Goal: Task Accomplishment & Management: Use online tool/utility

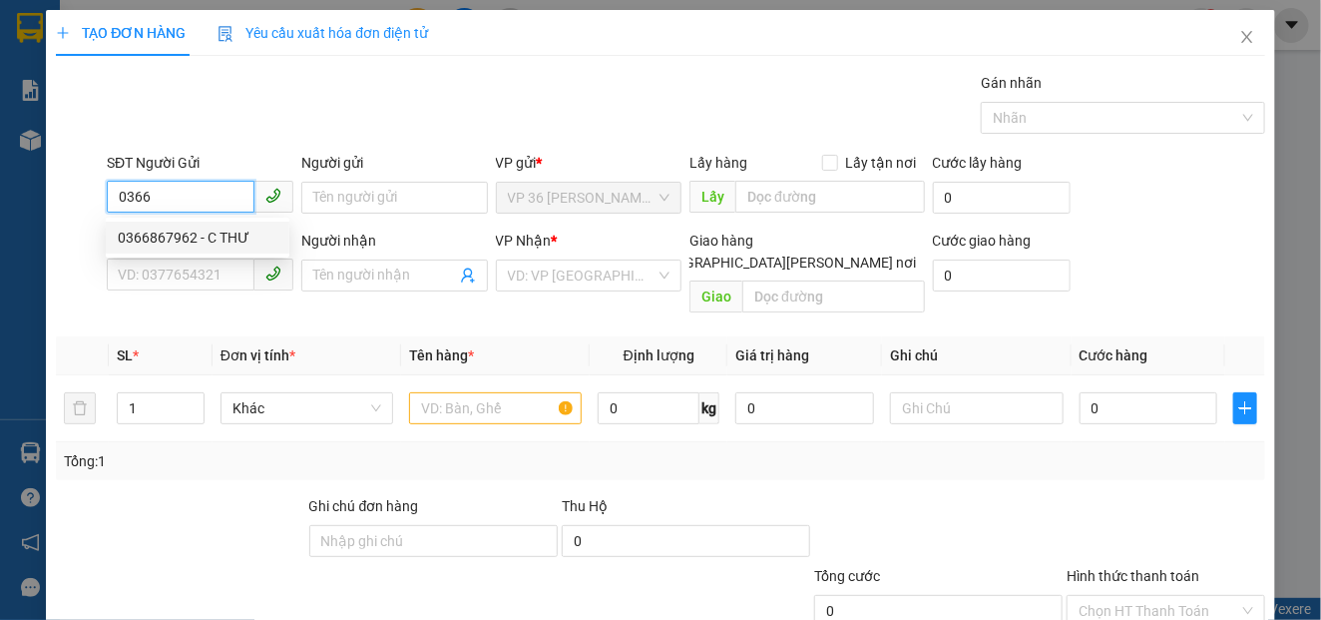
click at [164, 241] on div "0366867962 - C THƯ" at bounding box center [198, 237] width 160 height 22
type input "0366867962"
type input "C THƯ"
type input "0978242813"
type input "A HOÀNG"
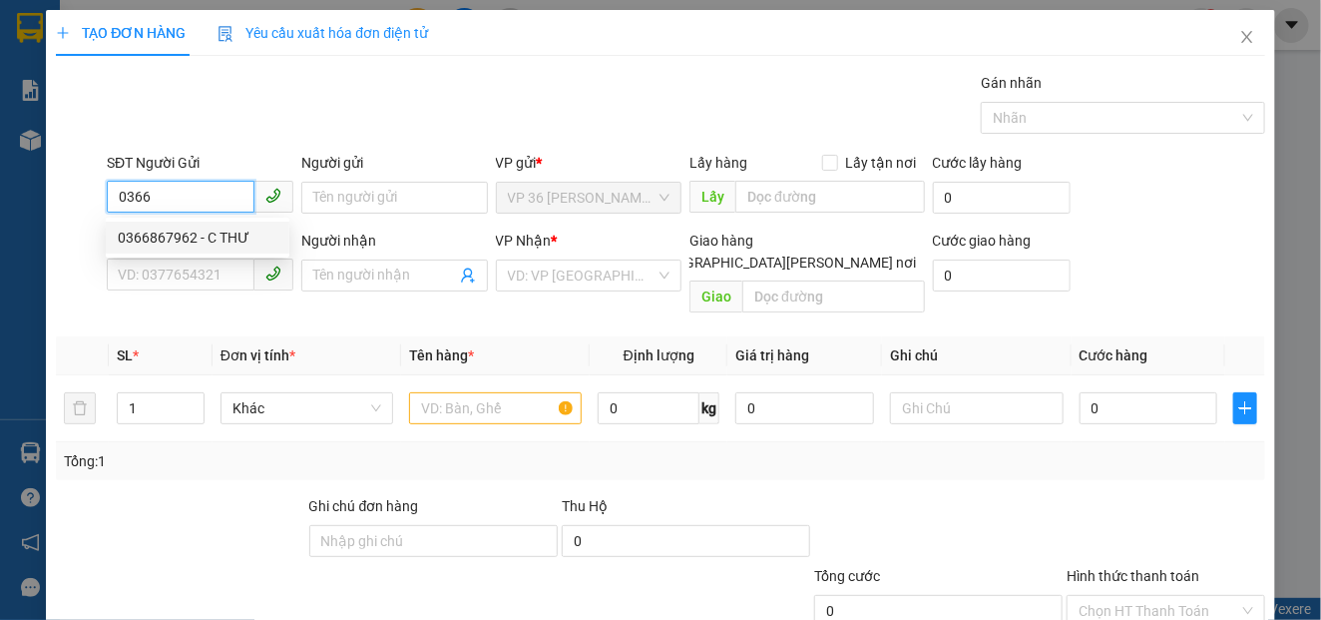
type input "VPNVT"
type input "20.000"
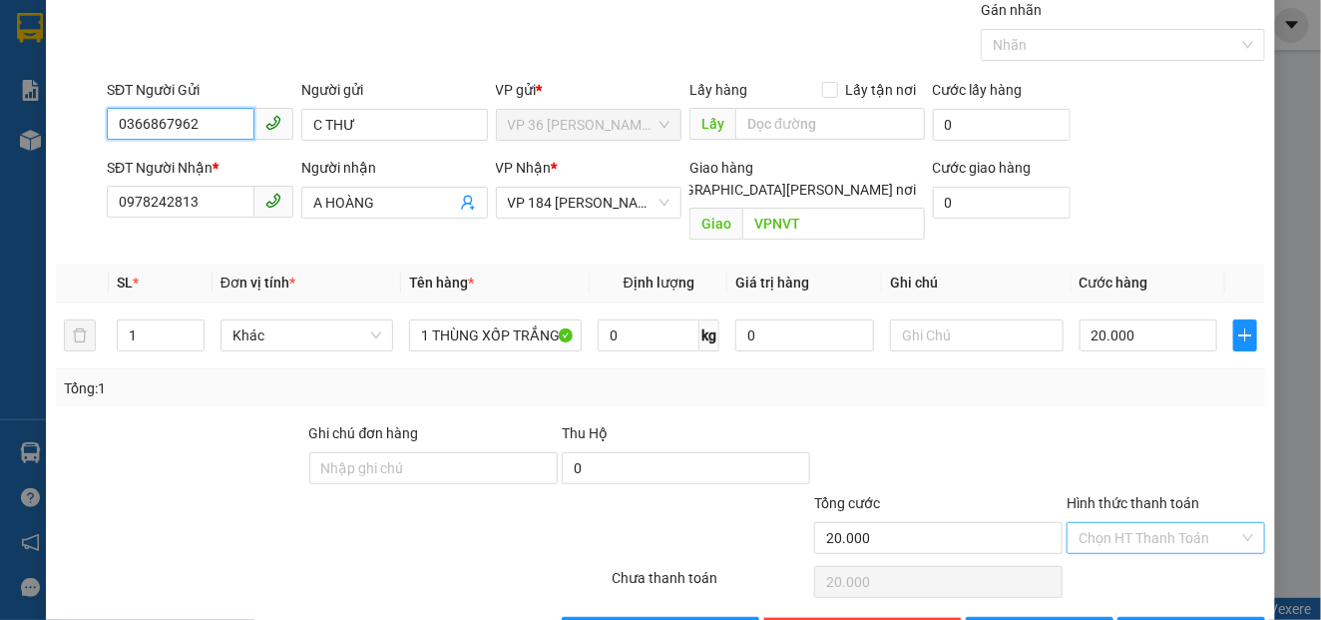
scroll to position [117, 0]
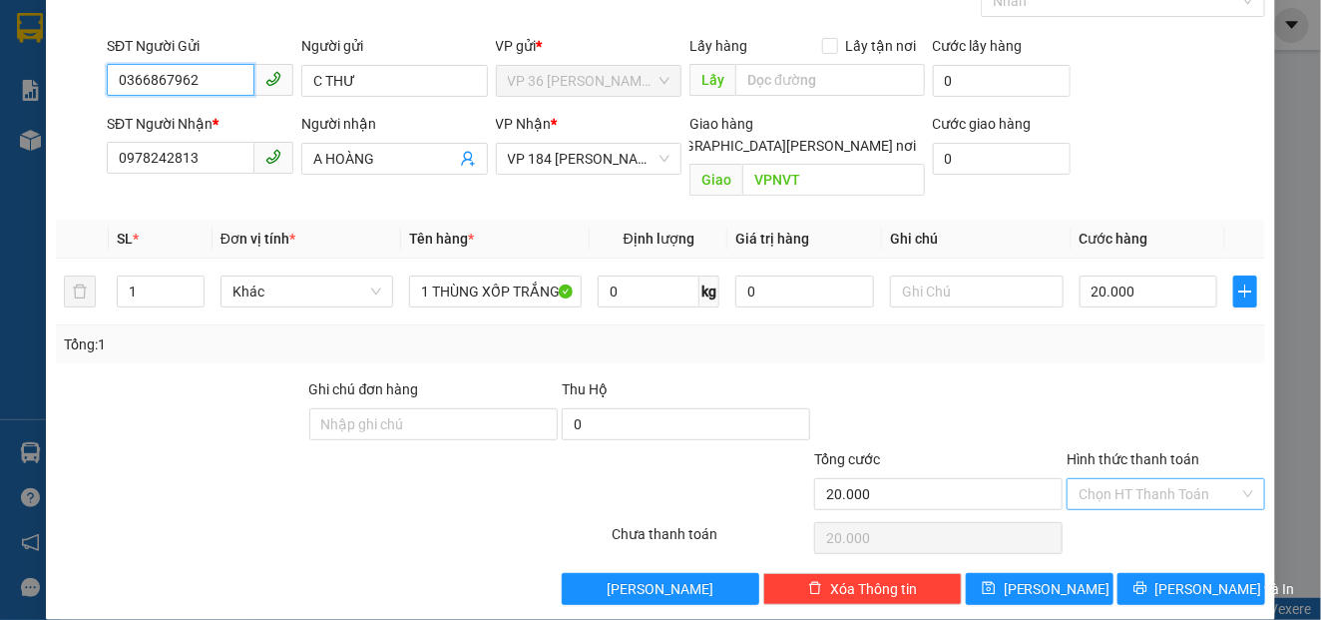
type input "0366867962"
click at [1133, 479] on input "Hình thức thanh toán" at bounding box center [1159, 494] width 161 height 30
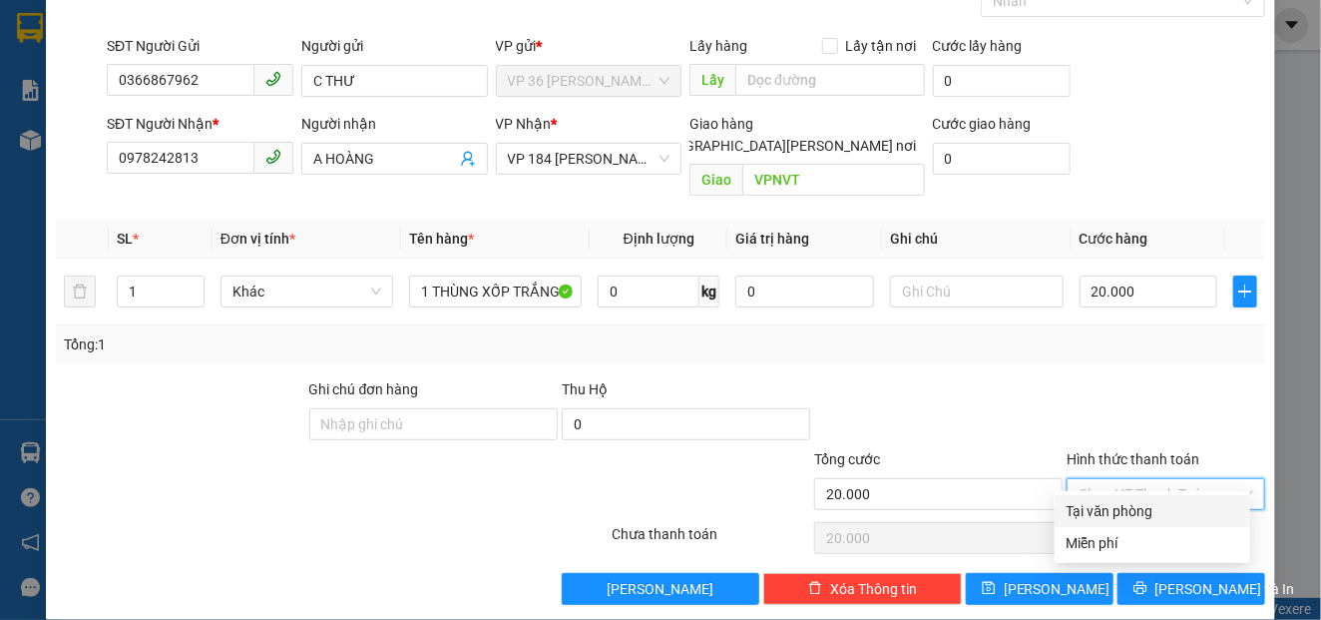
click at [1115, 511] on div "Tại văn phòng" at bounding box center [1153, 511] width 172 height 22
type input "0"
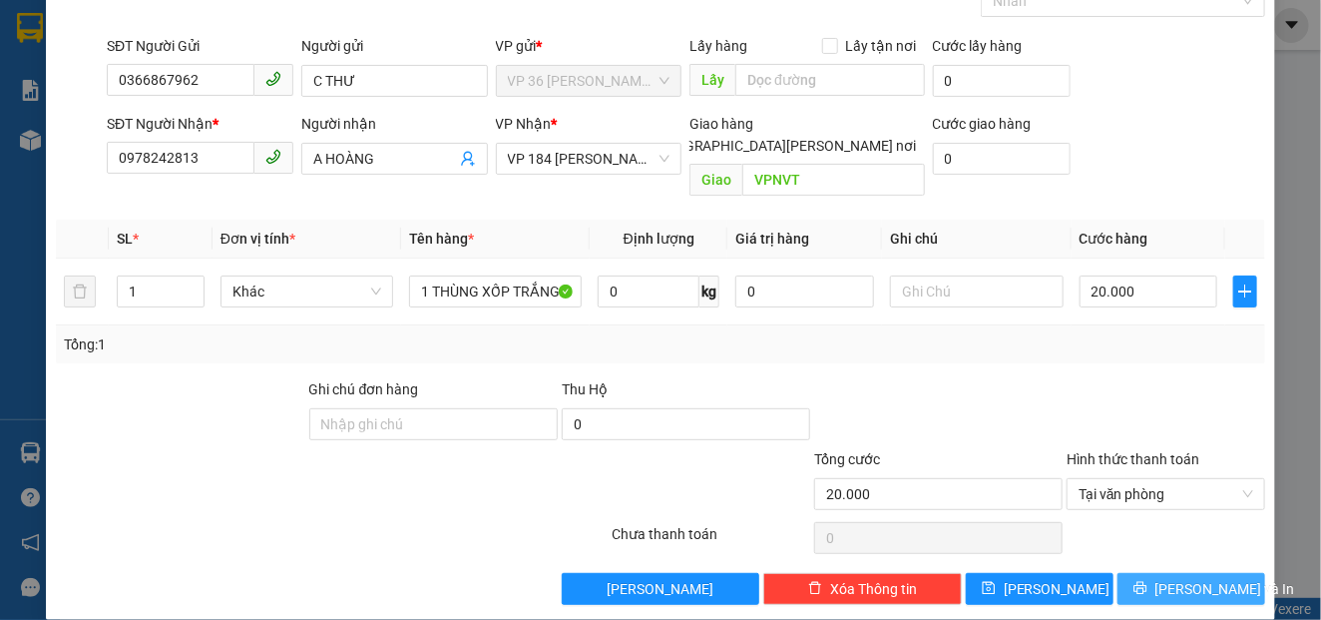
click at [1153, 573] on button "[PERSON_NAME] và In" at bounding box center [1192, 589] width 148 height 32
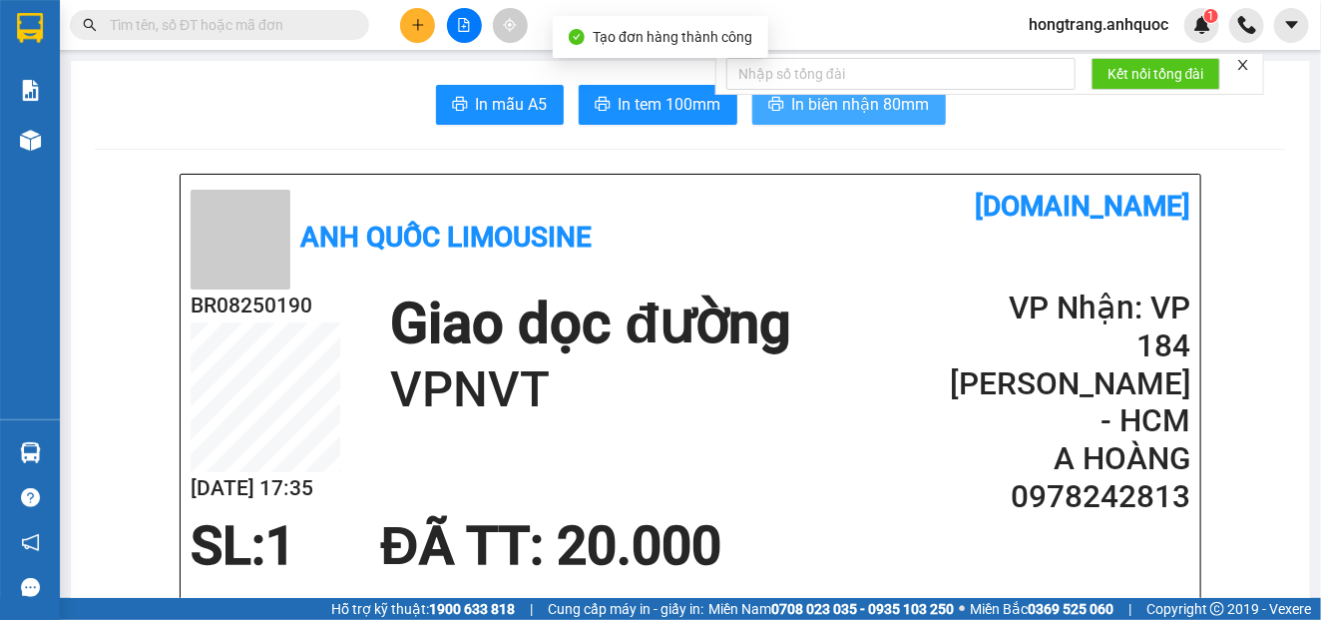
click at [792, 105] on span "In biên nhận 80mm" at bounding box center [861, 104] width 138 height 25
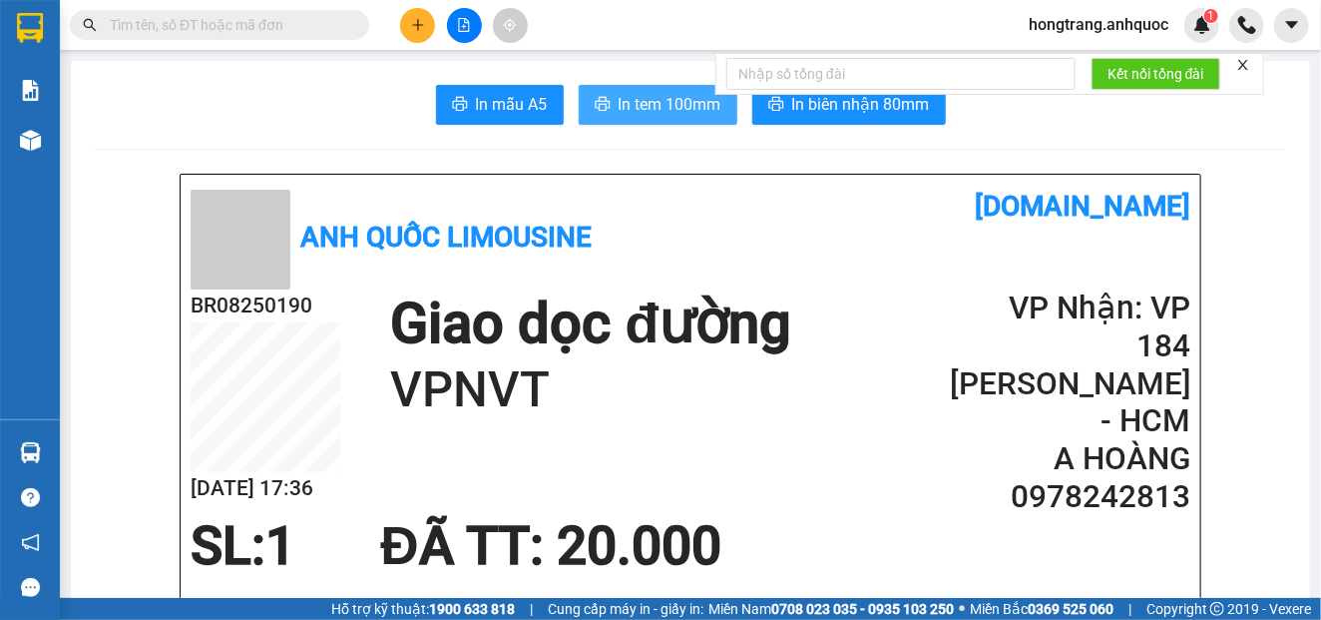
click at [644, 116] on span "In tem 100mm" at bounding box center [670, 104] width 103 height 25
click at [294, 29] on input "text" at bounding box center [227, 25] width 235 height 22
click at [460, 26] on icon "file-add" at bounding box center [464, 25] width 14 height 14
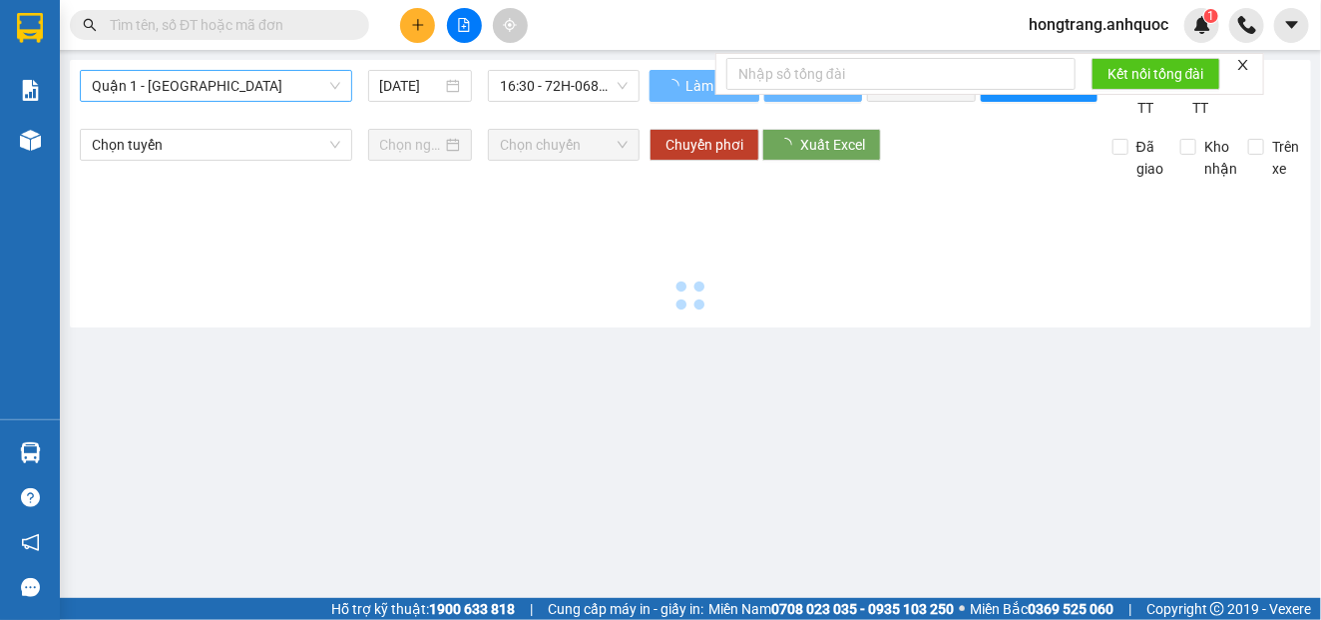
click at [172, 91] on span "Quận 1 - [GEOGRAPHIC_DATA]" at bounding box center [216, 86] width 248 height 30
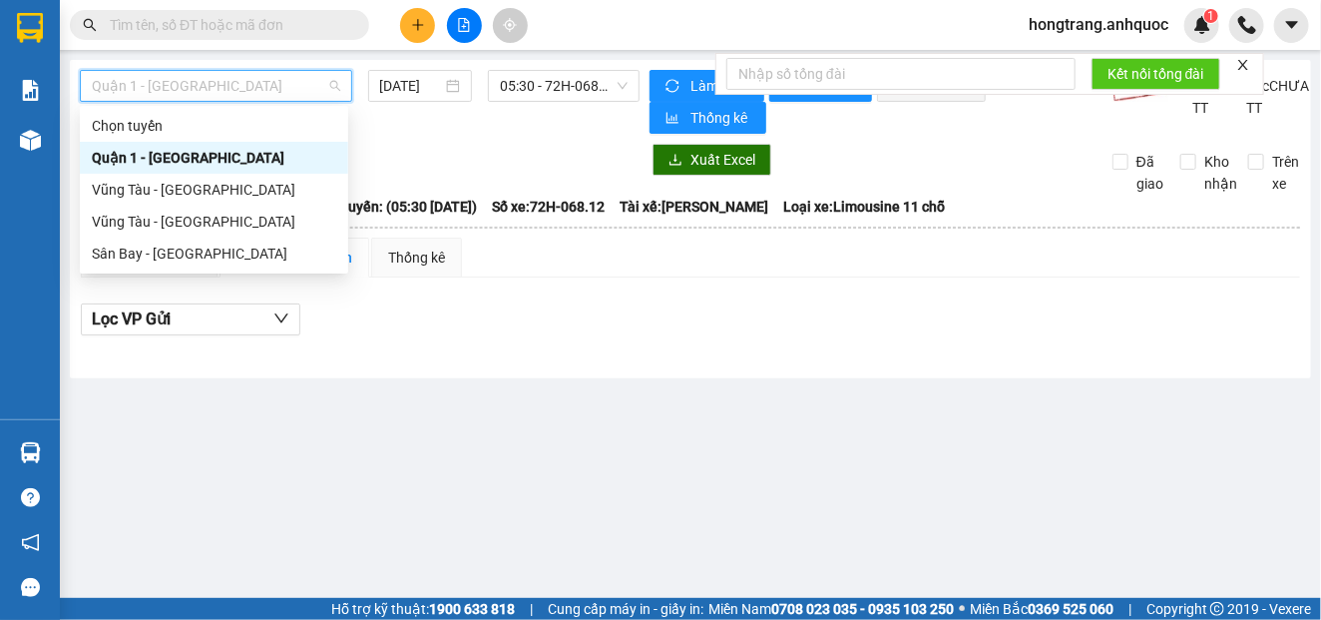
click at [192, 155] on div "Quận 1 - [GEOGRAPHIC_DATA]" at bounding box center [214, 158] width 244 height 22
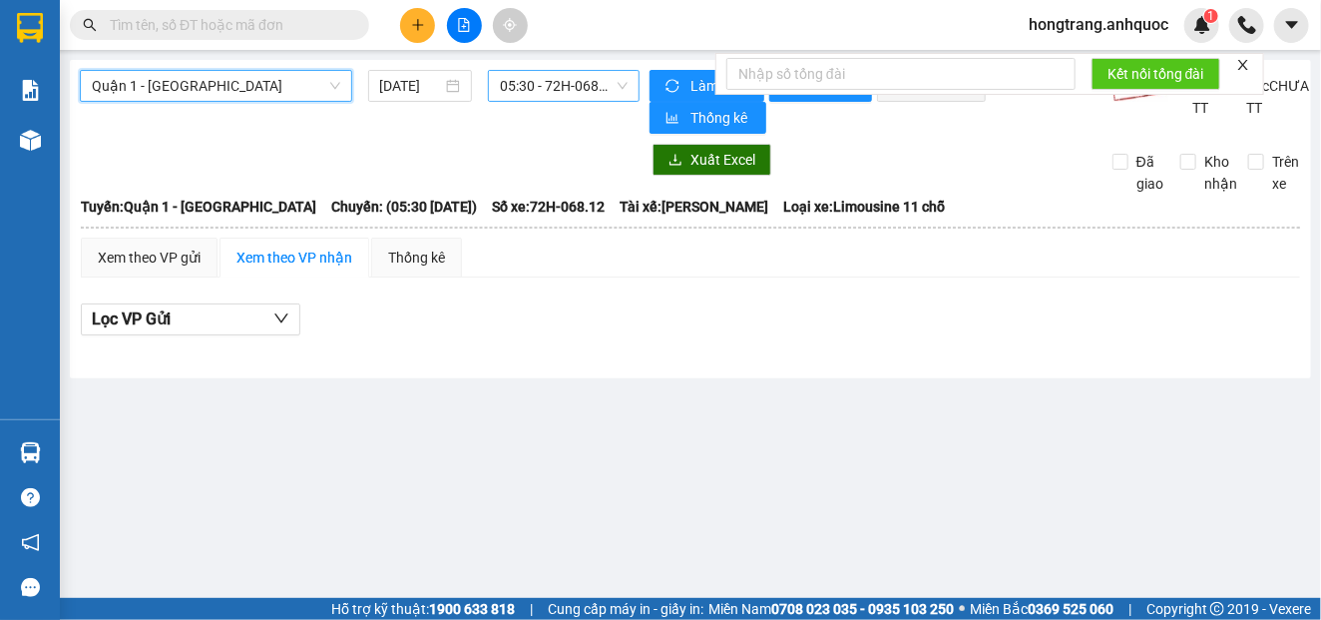
click at [554, 78] on span "05:30 - 72H-068.12" at bounding box center [564, 86] width 128 height 30
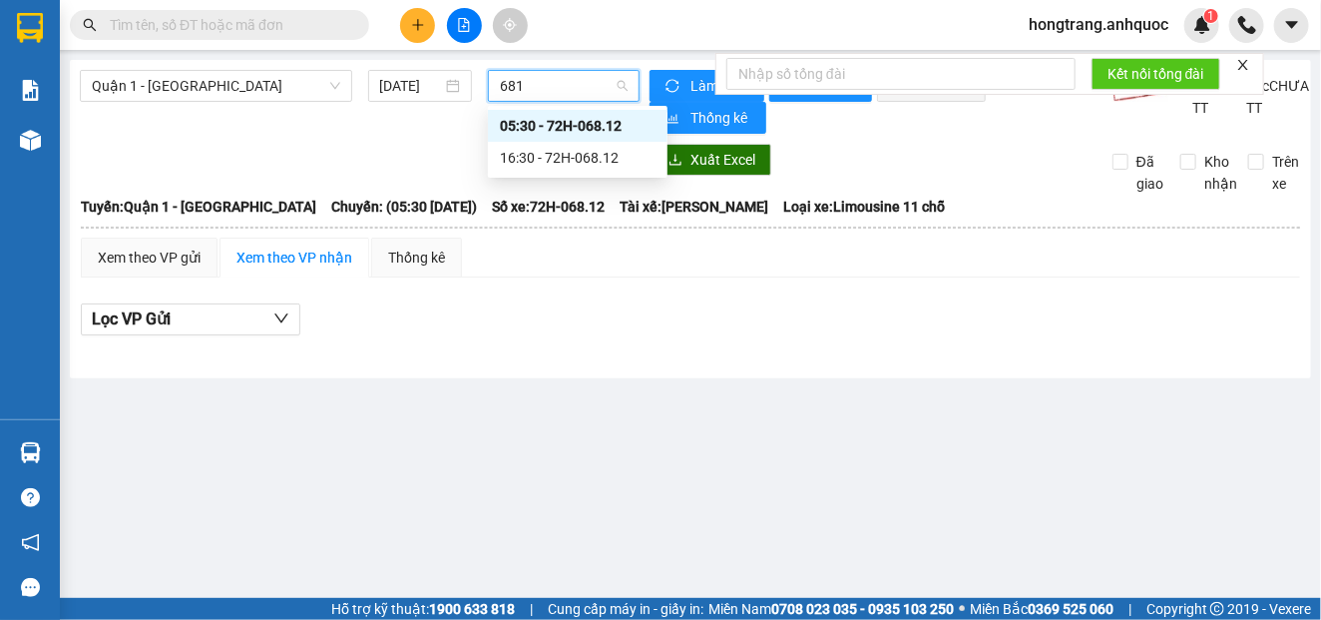
type input "6812"
click at [530, 163] on div "16:30 - 72H-068.12" at bounding box center [578, 158] width 156 height 22
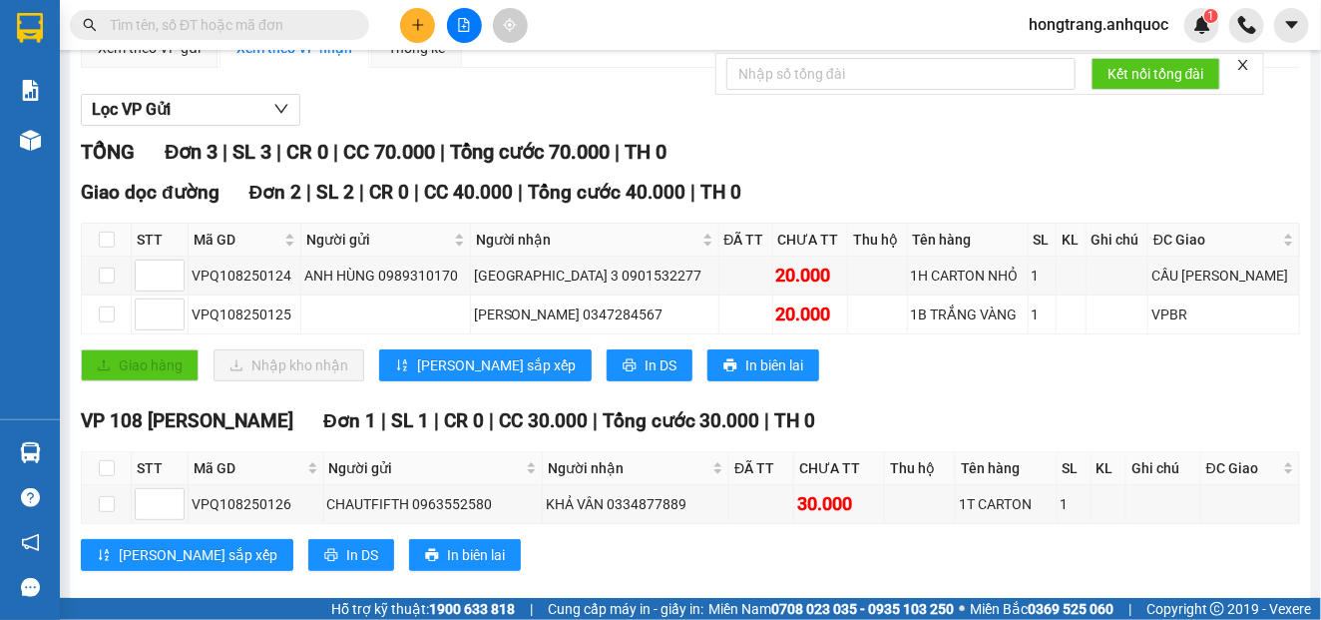
scroll to position [222, 0]
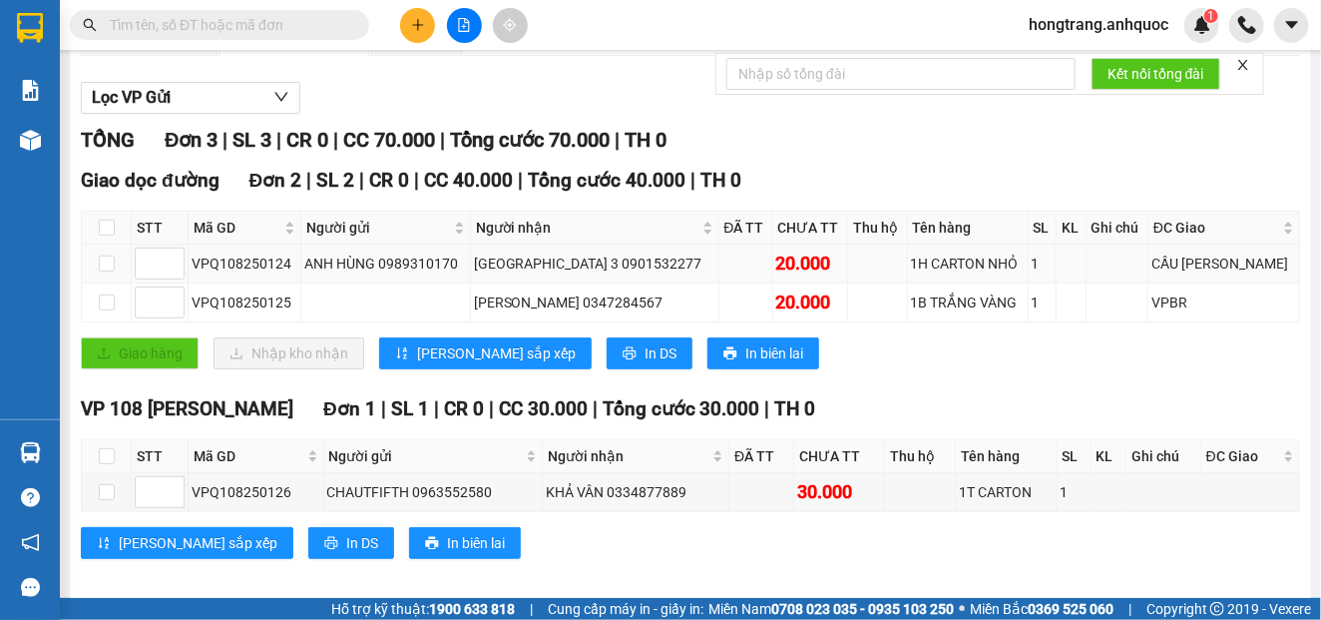
click at [233, 266] on div "VPQ108250124" at bounding box center [245, 263] width 106 height 22
copy div "VPQ108250124"
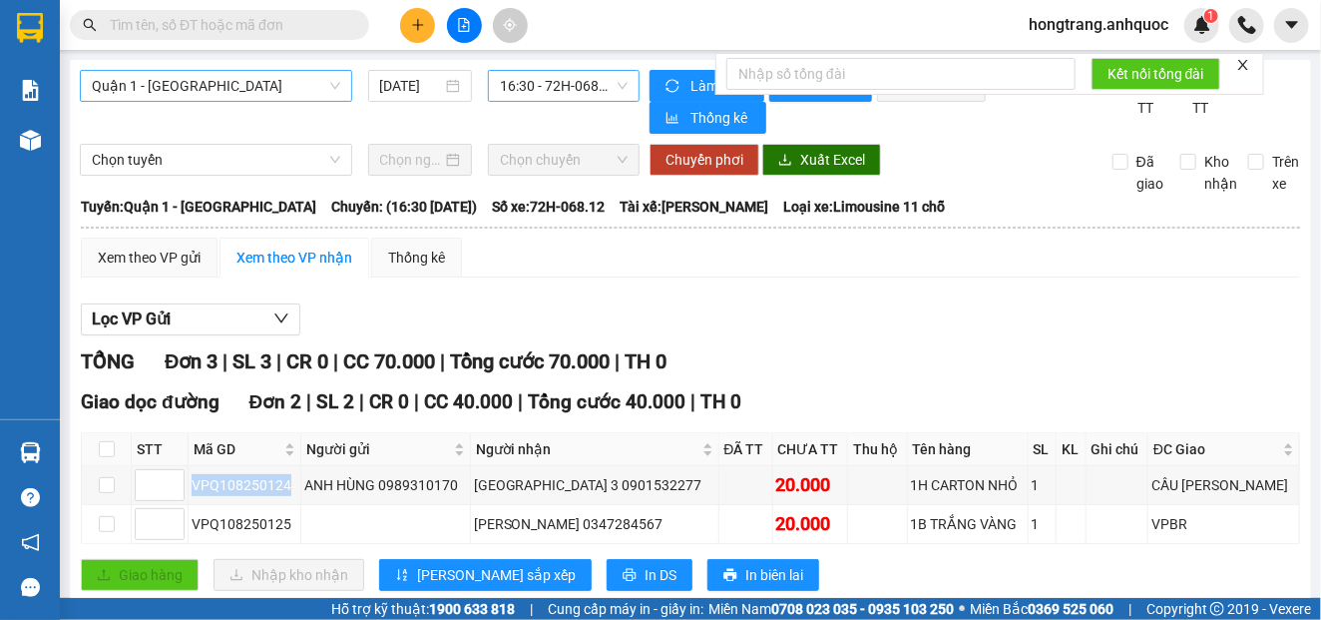
click at [221, 86] on span "Quận 1 - [GEOGRAPHIC_DATA]" at bounding box center [216, 86] width 248 height 30
click at [220, 86] on span "Quận 1 - [GEOGRAPHIC_DATA]" at bounding box center [216, 86] width 248 height 30
paste input "VPQ108250124"
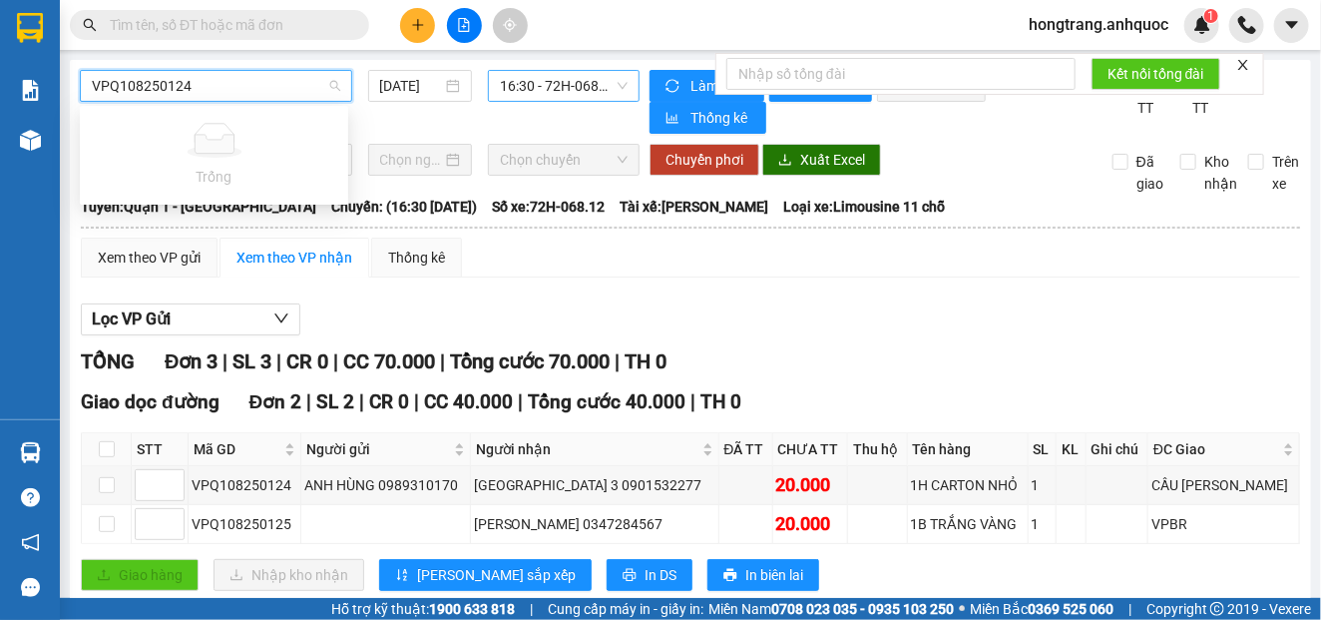
type input "VPQ108250124"
click at [223, 29] on input "text" at bounding box center [227, 25] width 235 height 22
paste input "VPQ108250124"
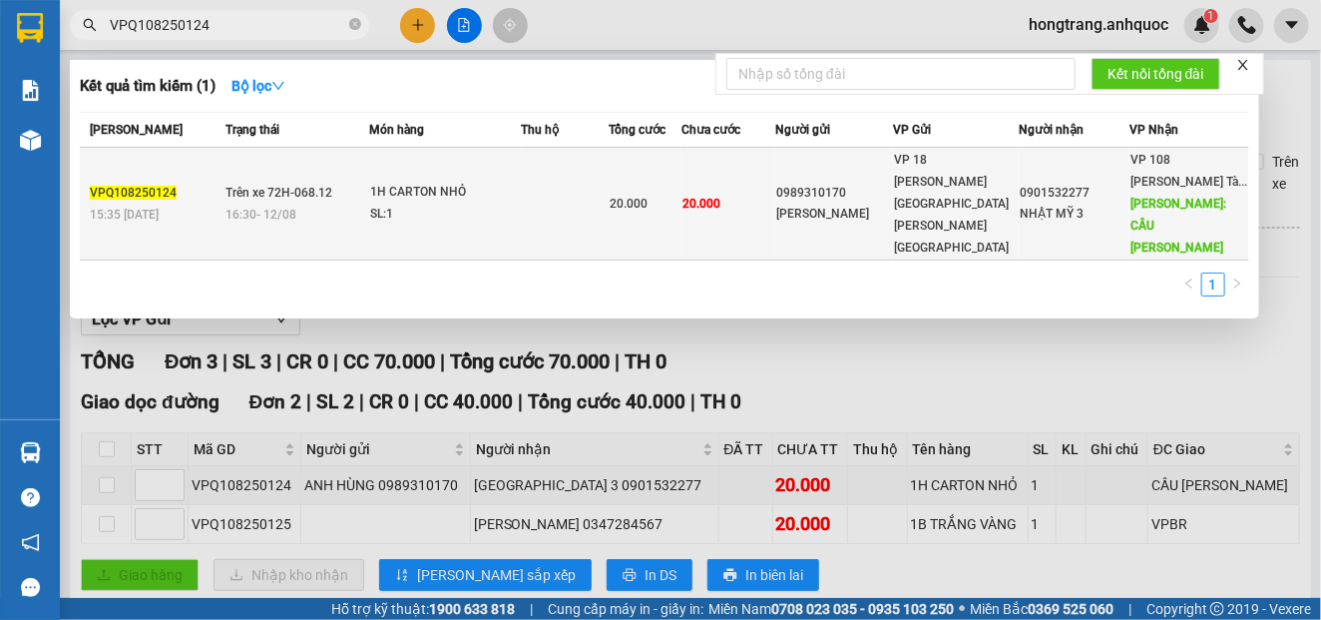
type input "VPQ108250124"
click at [297, 208] on span "16:30 [DATE]" at bounding box center [261, 215] width 71 height 14
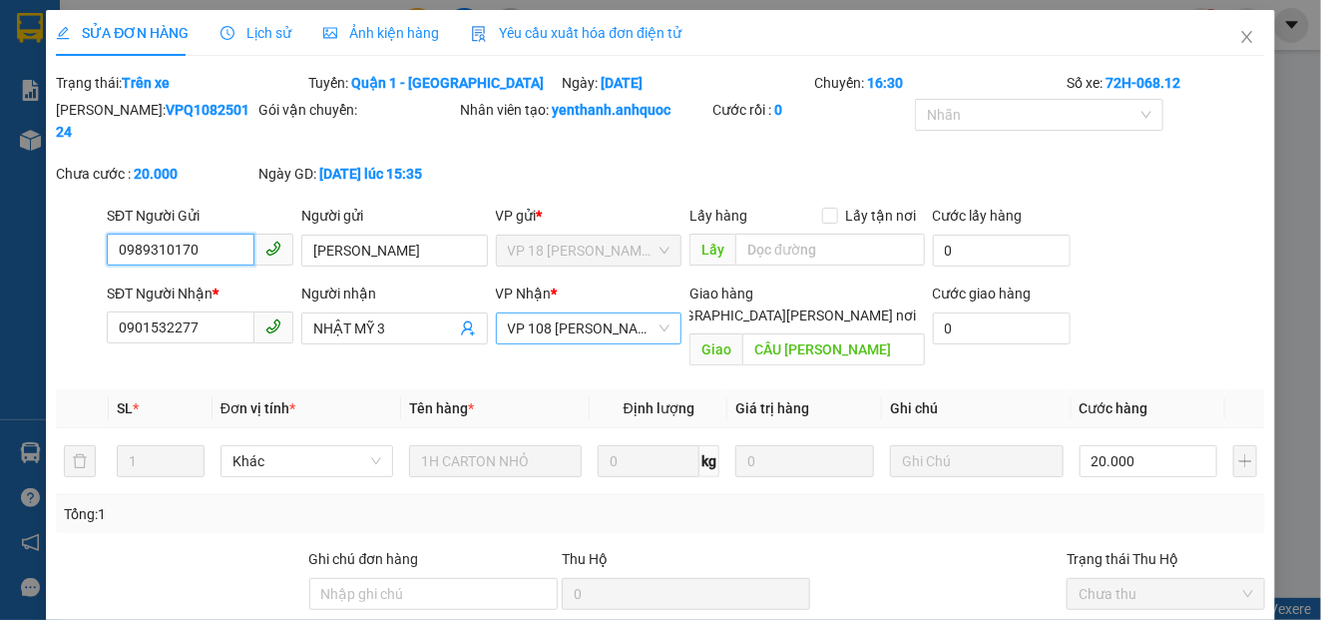
click at [545, 324] on span "VP 108 [PERSON_NAME]" at bounding box center [589, 328] width 163 height 30
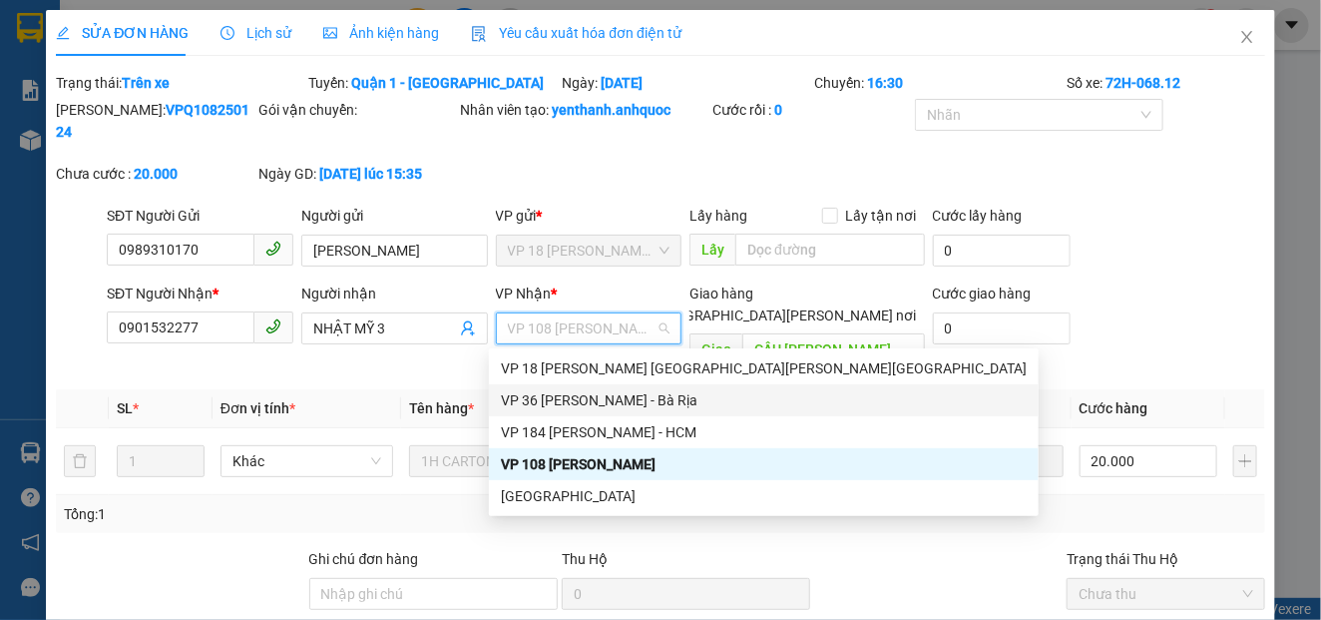
click at [531, 400] on div "VP 36 [PERSON_NAME] - Bà Rịa" at bounding box center [764, 400] width 526 height 22
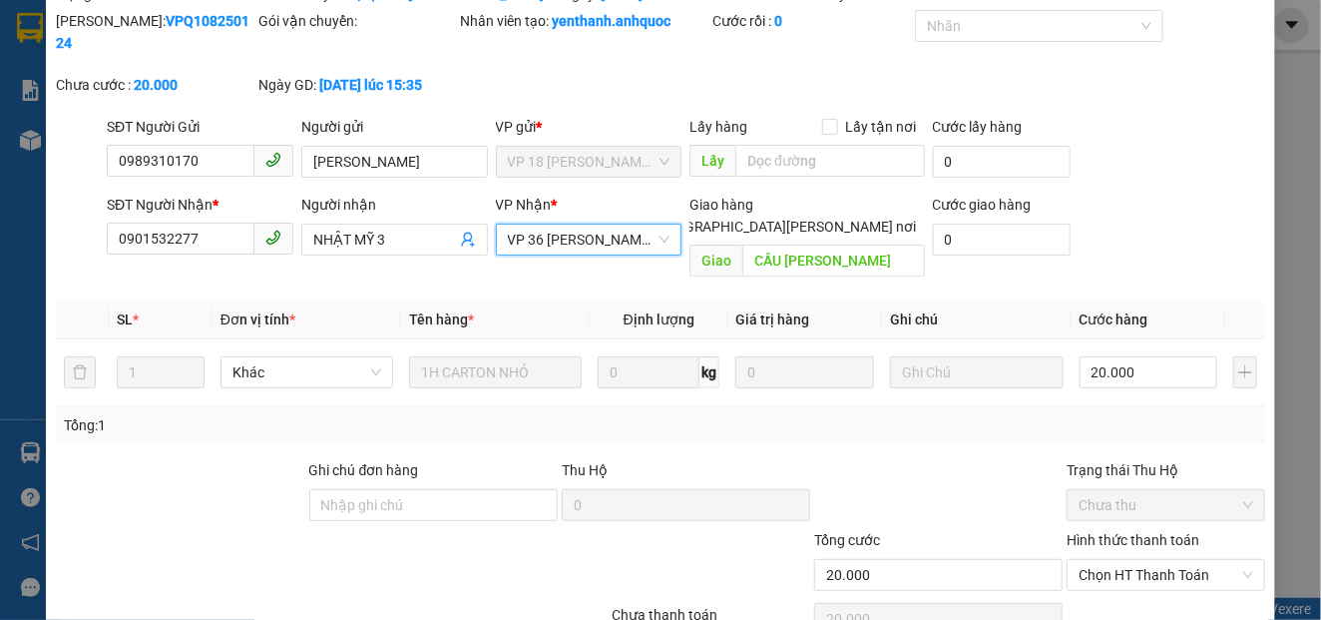
scroll to position [170, 0]
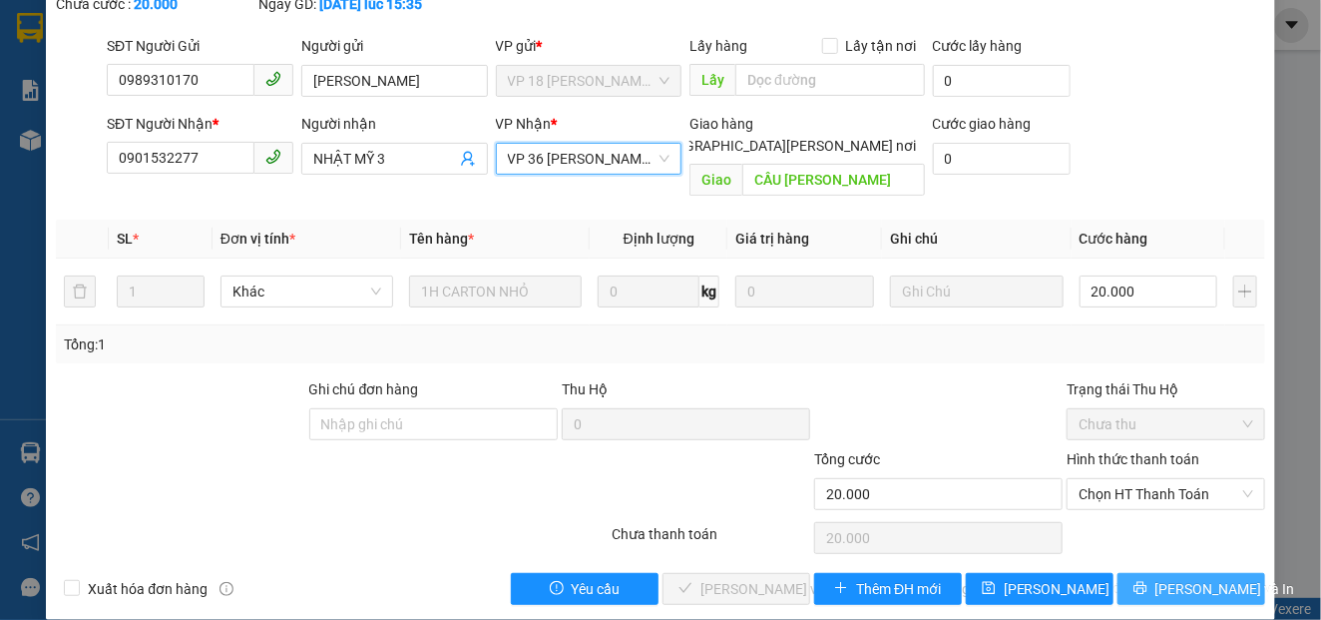
click at [1163, 578] on span "[PERSON_NAME] và In" at bounding box center [1225, 589] width 140 height 22
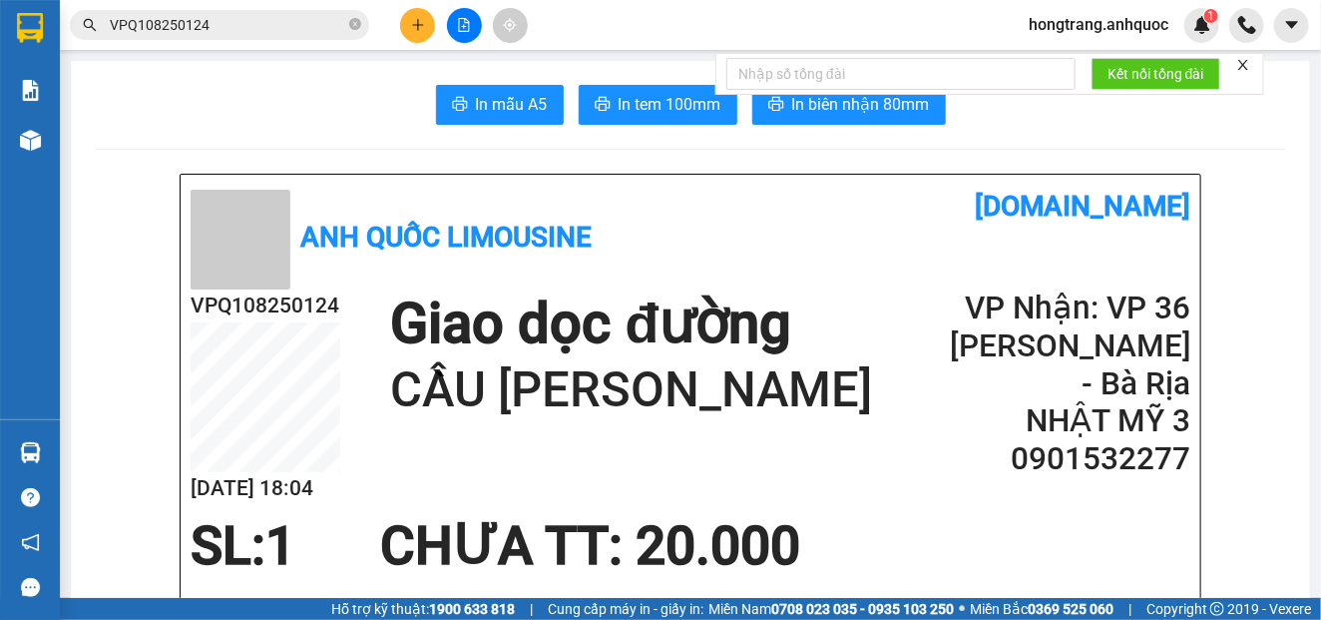
drag, startPoint x: 85, startPoint y: 252, endPoint x: 216, endPoint y: 150, distance: 166.3
drag, startPoint x: 143, startPoint y: 303, endPoint x: 185, endPoint y: 258, distance: 61.4
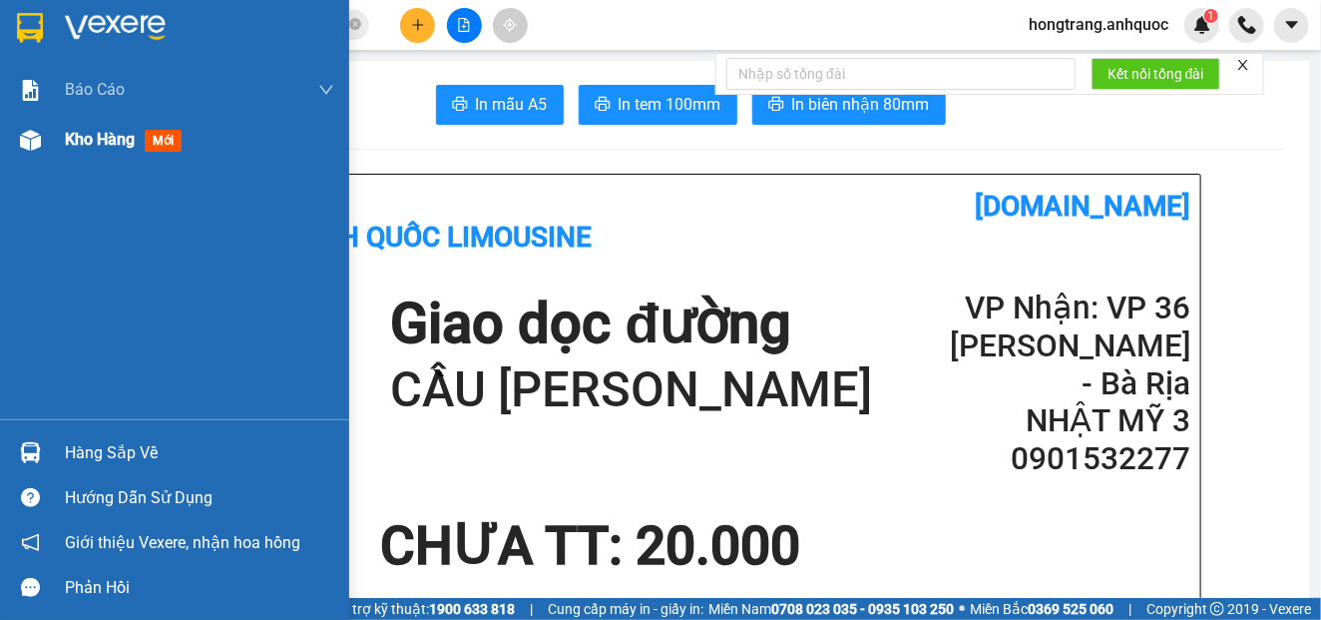
click at [25, 137] on img at bounding box center [30, 140] width 21 height 21
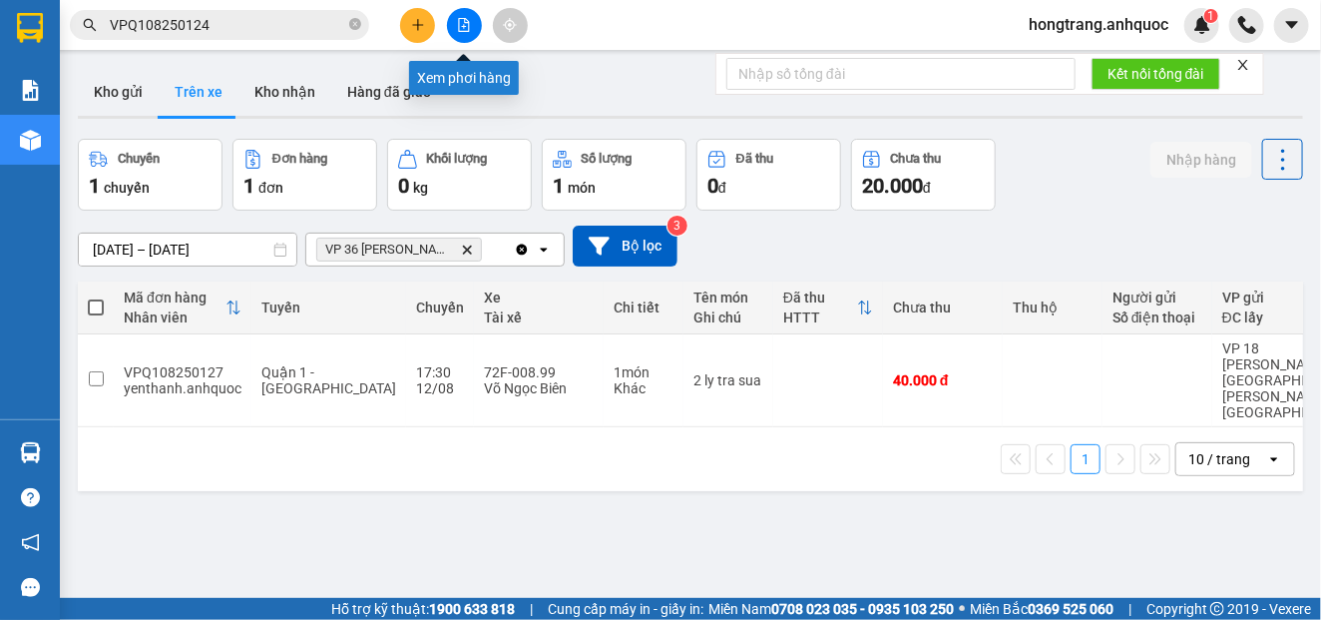
click at [468, 26] on icon "file-add" at bounding box center [464, 25] width 14 height 14
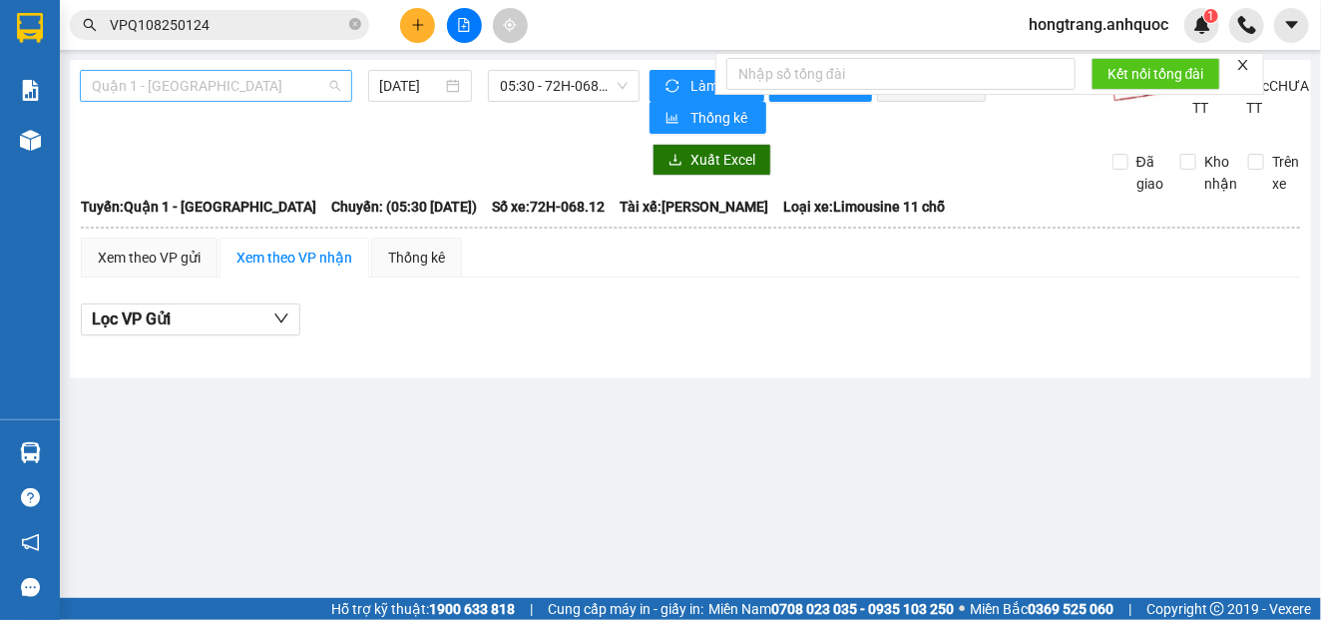
click at [172, 89] on span "Quận 1 - [GEOGRAPHIC_DATA]" at bounding box center [216, 86] width 248 height 30
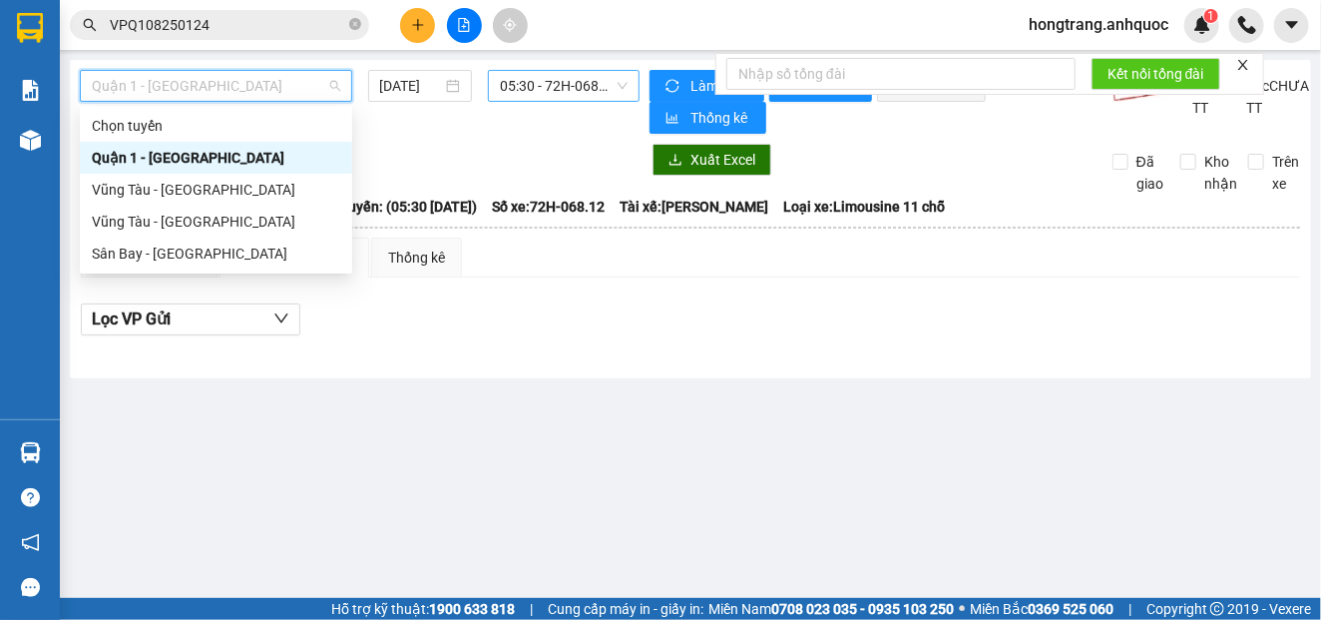
click at [549, 85] on span "05:30 - 72H-068.12" at bounding box center [564, 86] width 128 height 30
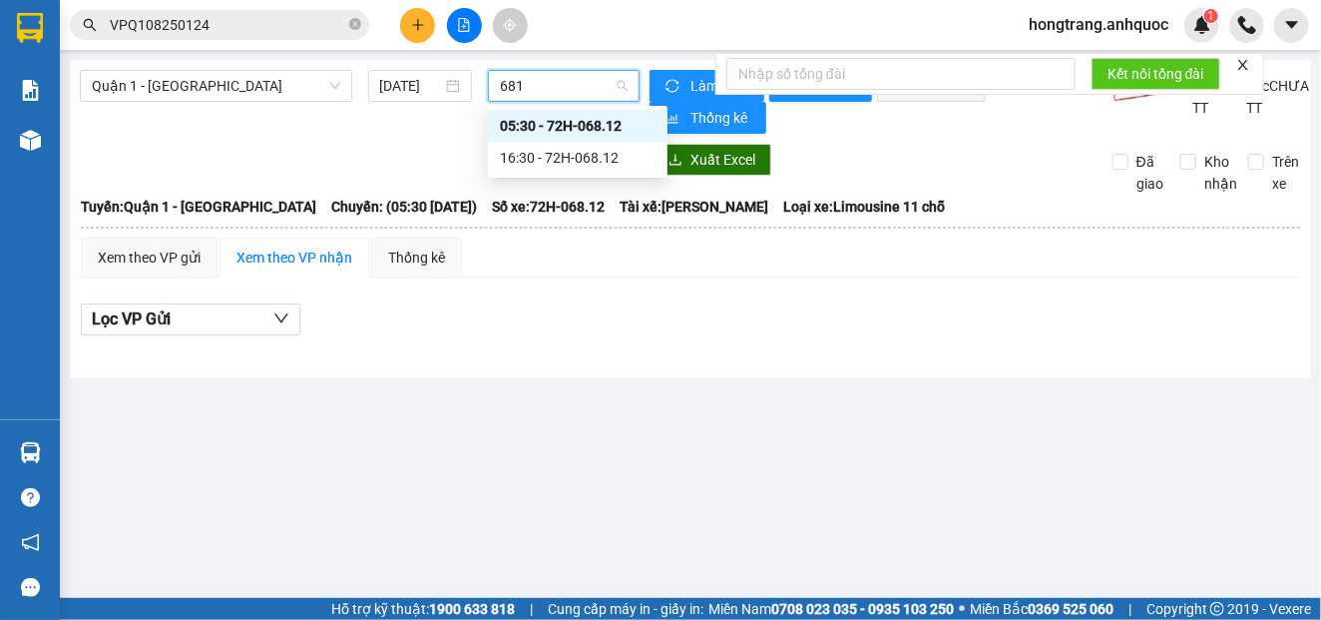
type input "6812"
click at [546, 158] on div "16:30 - 72H-068.12" at bounding box center [578, 158] width 156 height 22
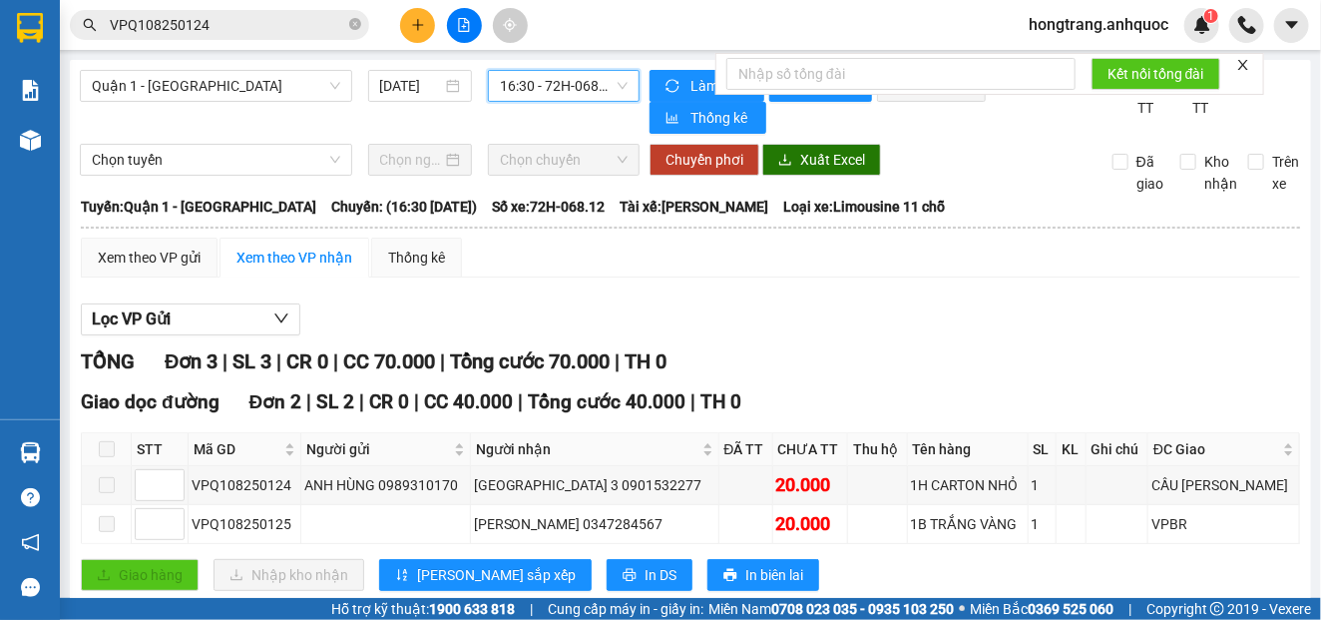
scroll to position [222, 0]
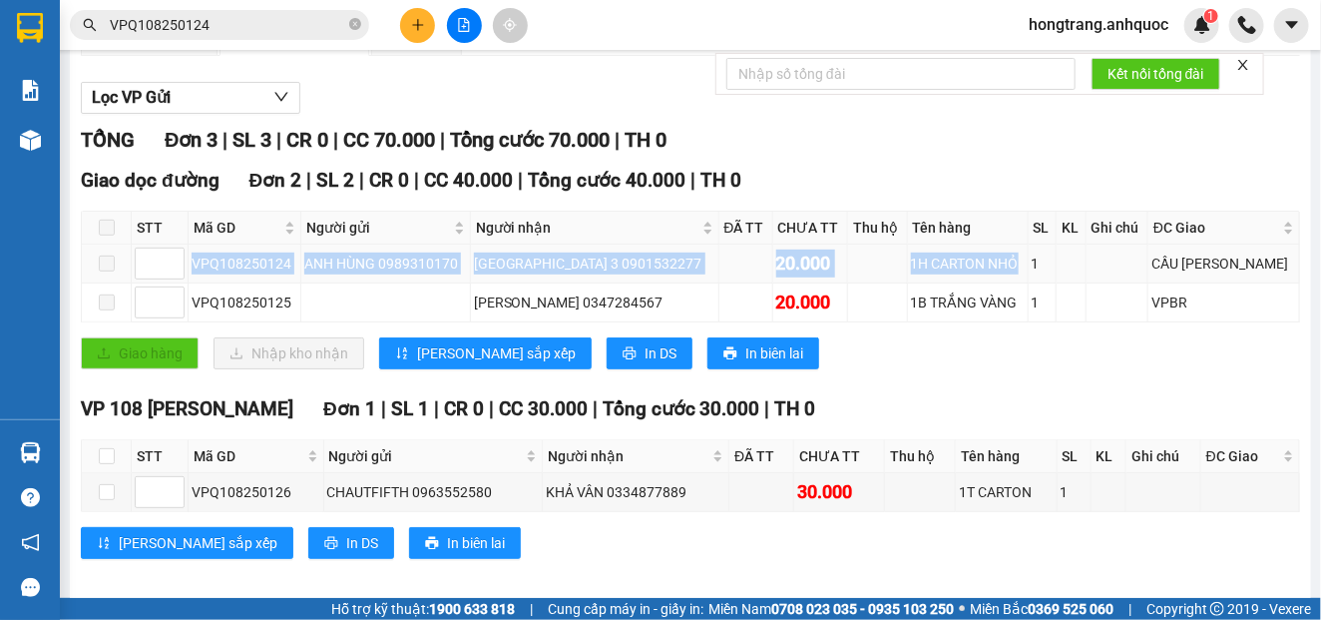
drag, startPoint x: 192, startPoint y: 269, endPoint x: 1006, endPoint y: 268, distance: 814.2
click at [1006, 268] on tr "VPQ108250124 [PERSON_NAME] 0989310170 [GEOGRAPHIC_DATA] 3 0901532277 20.000 1H …" at bounding box center [691, 263] width 1218 height 39
copy tr "VPQ108250124 [PERSON_NAME] 0989310170 [GEOGRAPHIC_DATA] 3 0901532277 20.000 1H …"
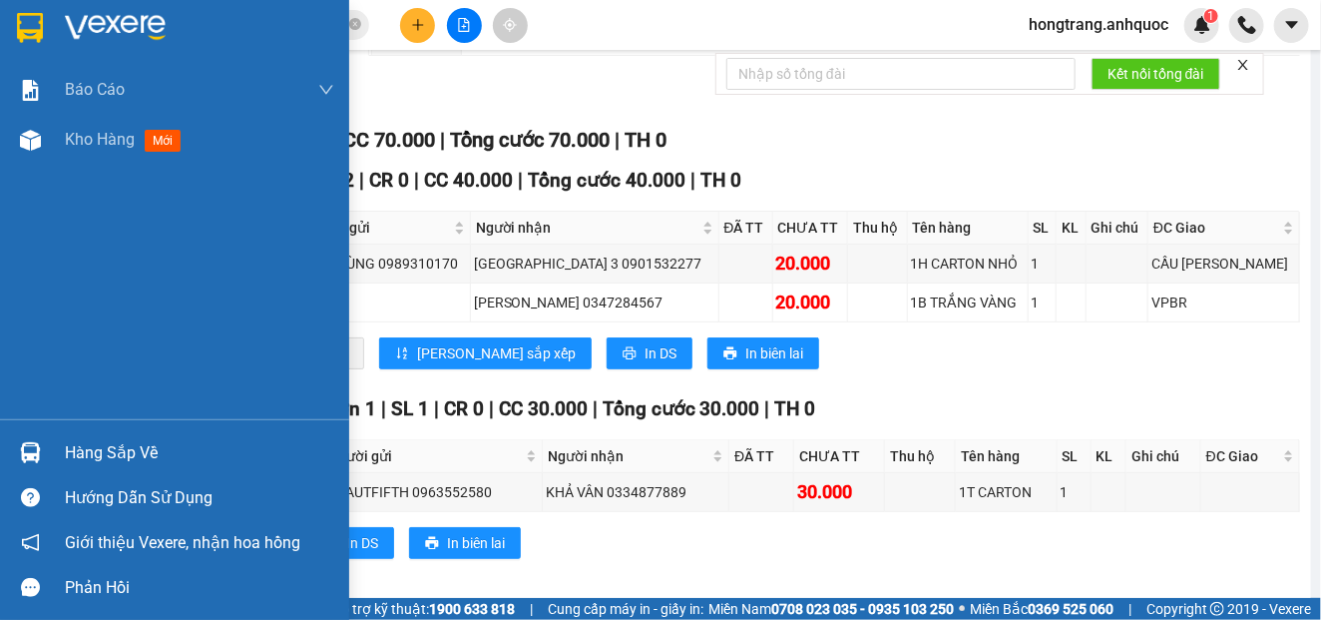
click at [48, 236] on div "Báo cáo Báo cáo dòng tiền (nhân viên) Doanh số tạo đơn theo VP gửi (nhà xe) Doa…" at bounding box center [174, 242] width 349 height 354
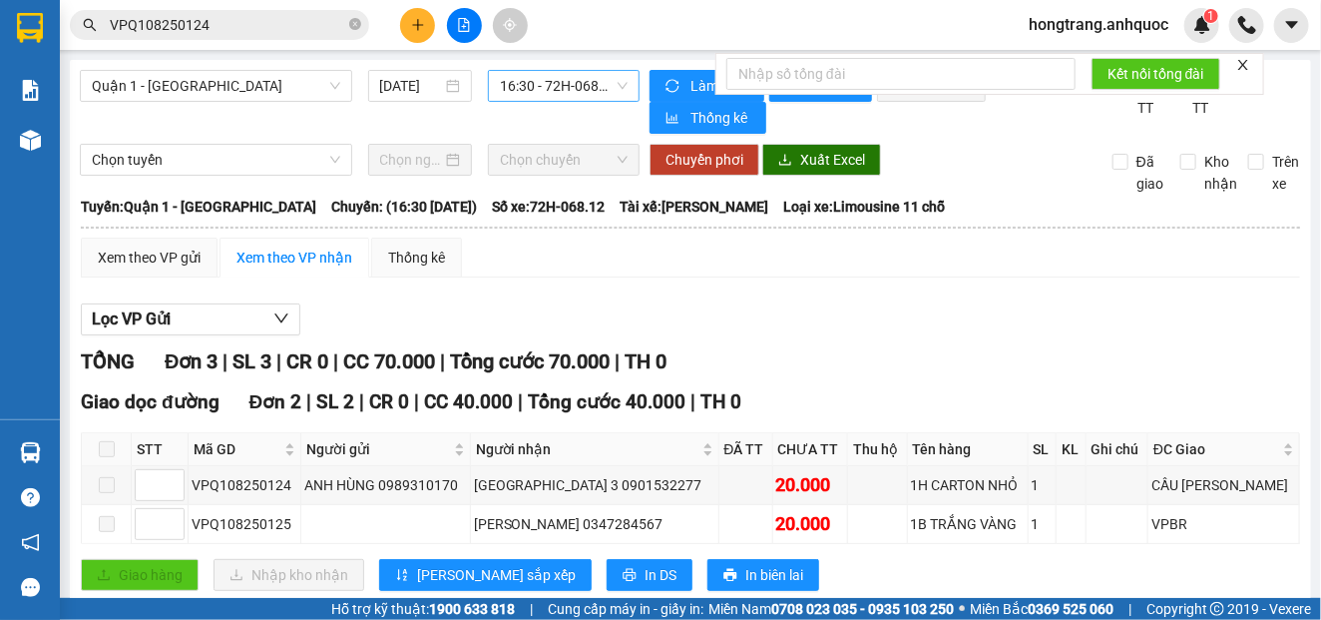
scroll to position [0, 0]
drag, startPoint x: 333, startPoint y: 217, endPoint x: 742, endPoint y: 206, distance: 409.2
click at [742, 206] on div "[GEOGRAPHIC_DATA]: [PERSON_NAME] 1 - [GEOGRAPHIC_DATA] Chuyến: (16:30 [DATE]) S…" at bounding box center [690, 207] width 1219 height 22
copy div "16:30 [DATE]) Số xe: 72H-068.12 Tài xế: [PERSON_NAME]"
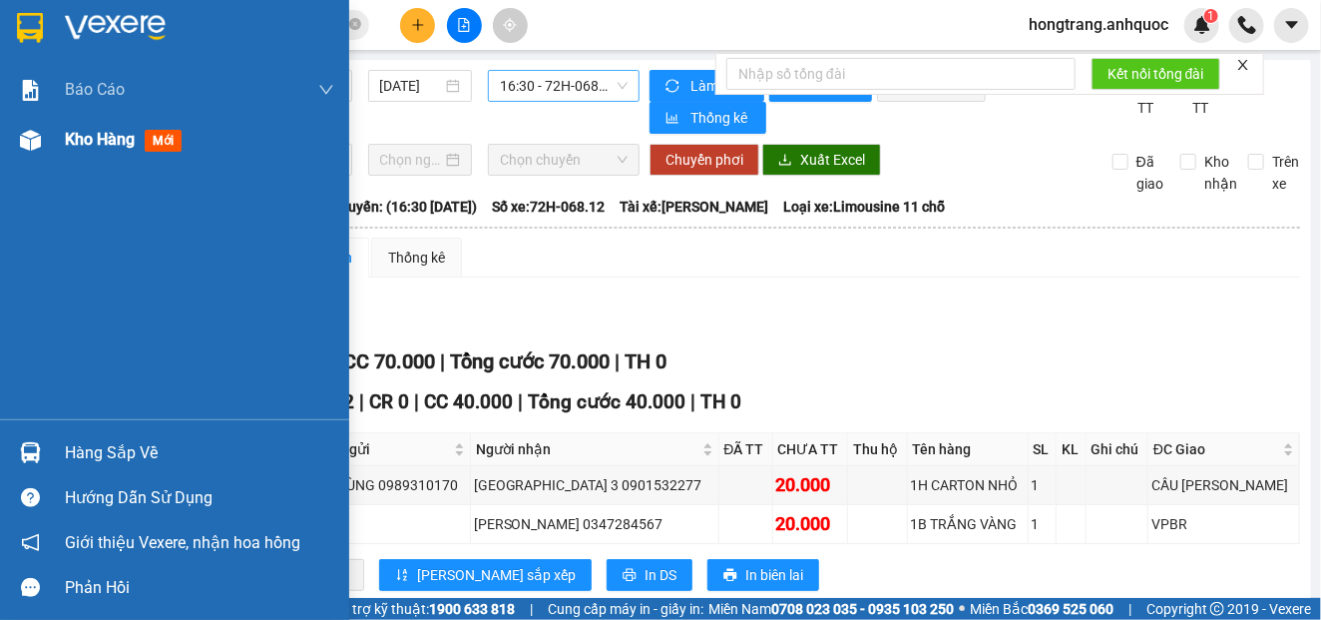
click at [47, 123] on div at bounding box center [30, 140] width 35 height 35
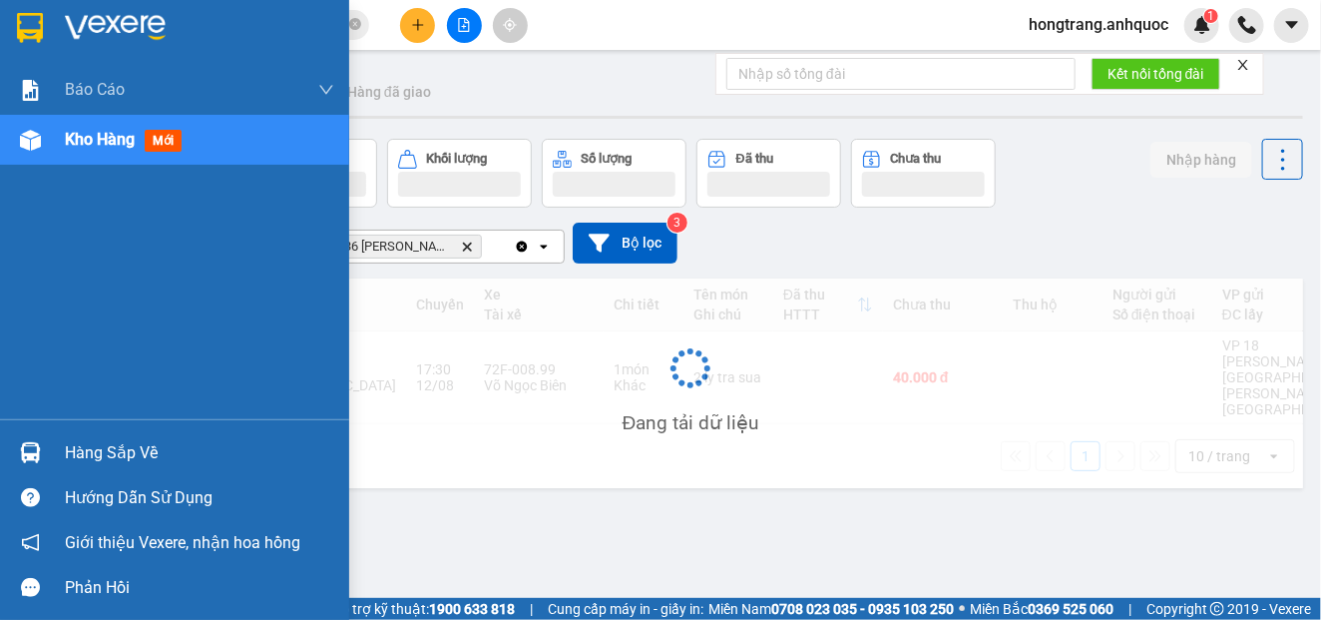
click at [59, 137] on div "Kho hàng mới" at bounding box center [174, 140] width 349 height 50
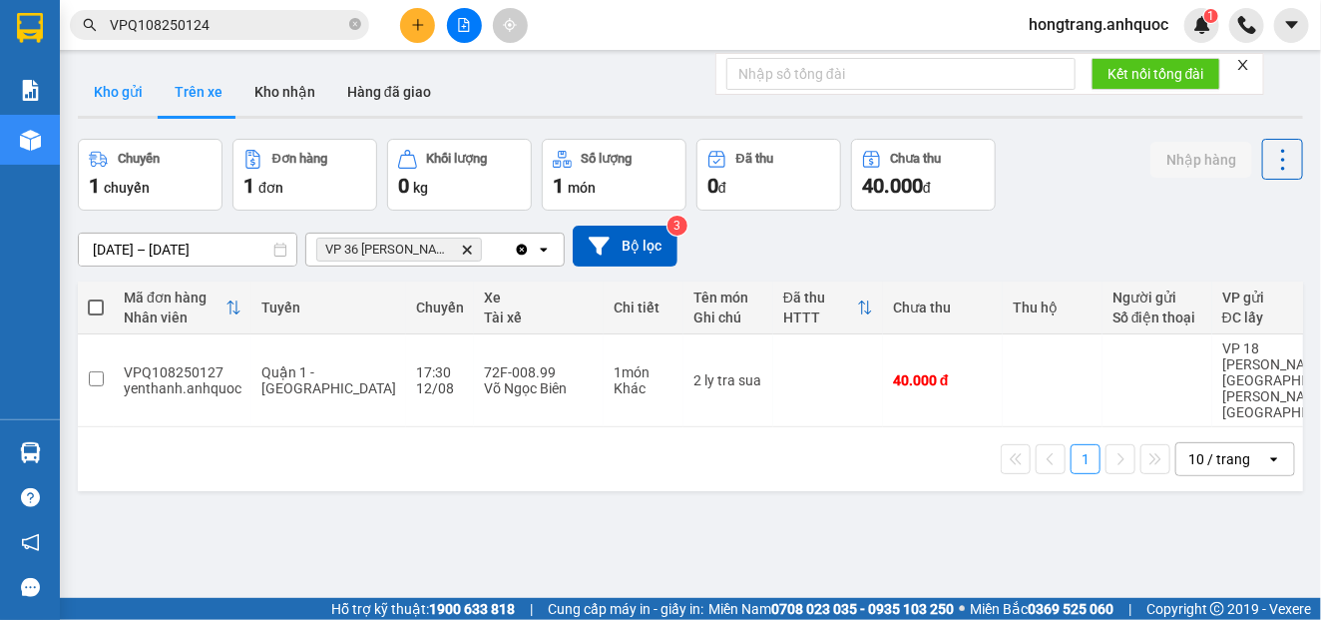
click at [114, 92] on button "Kho gửi" at bounding box center [118, 92] width 81 height 48
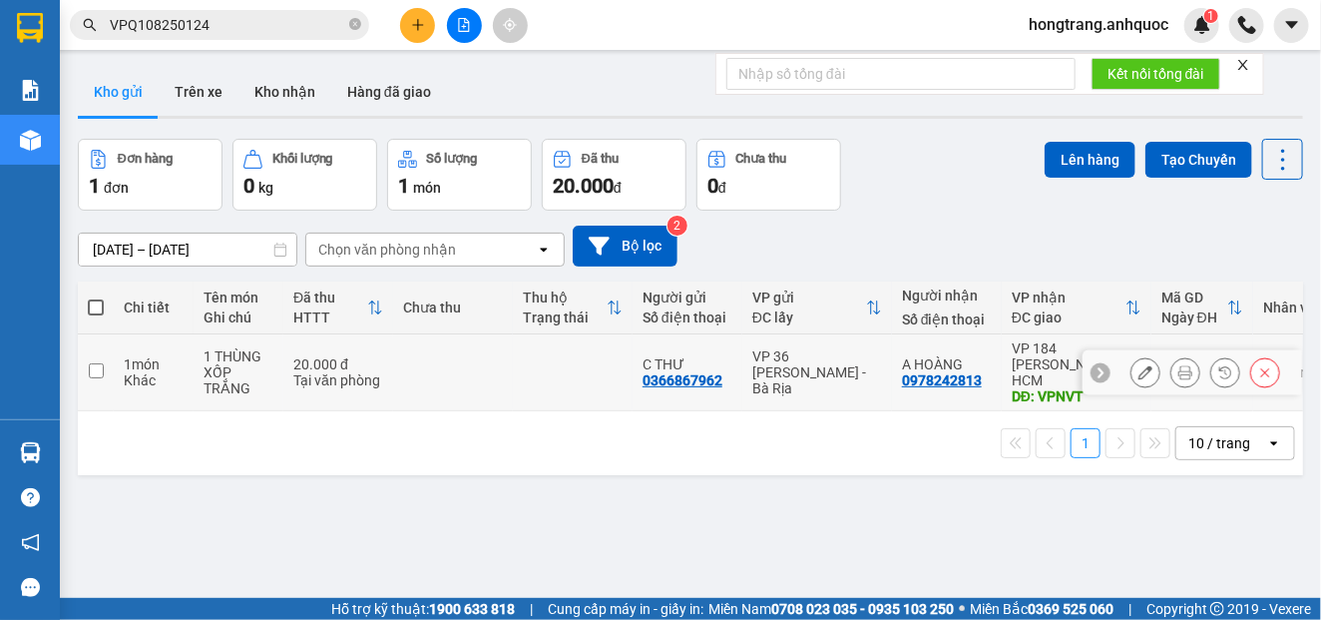
click at [149, 372] on div "Khác" at bounding box center [154, 380] width 60 height 16
checkbox input "true"
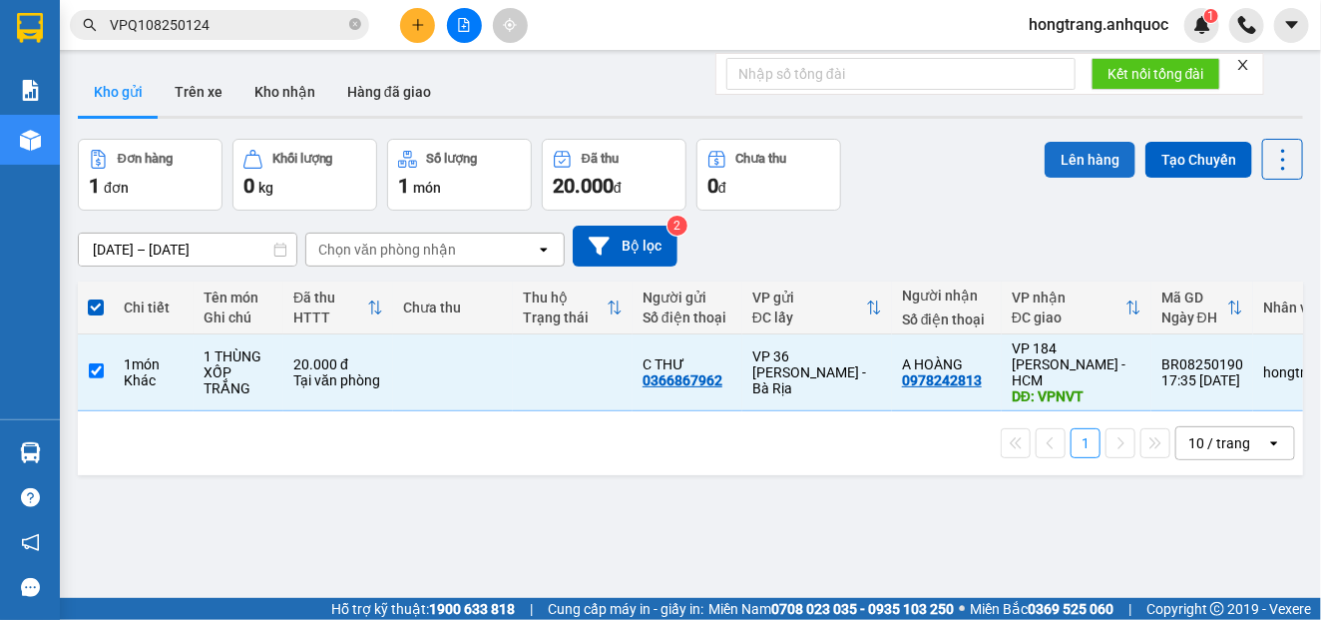
click at [1061, 160] on button "Lên hàng" at bounding box center [1090, 160] width 91 height 36
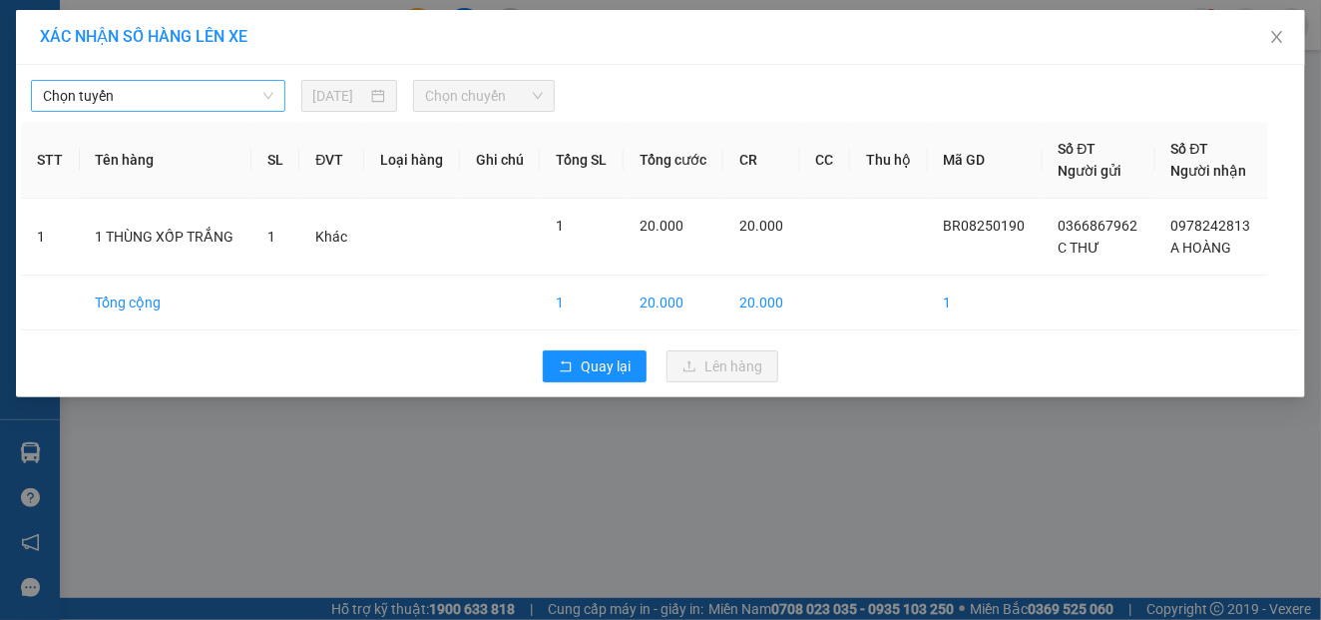
click at [153, 86] on span "Chọn tuyến" at bounding box center [158, 96] width 230 height 30
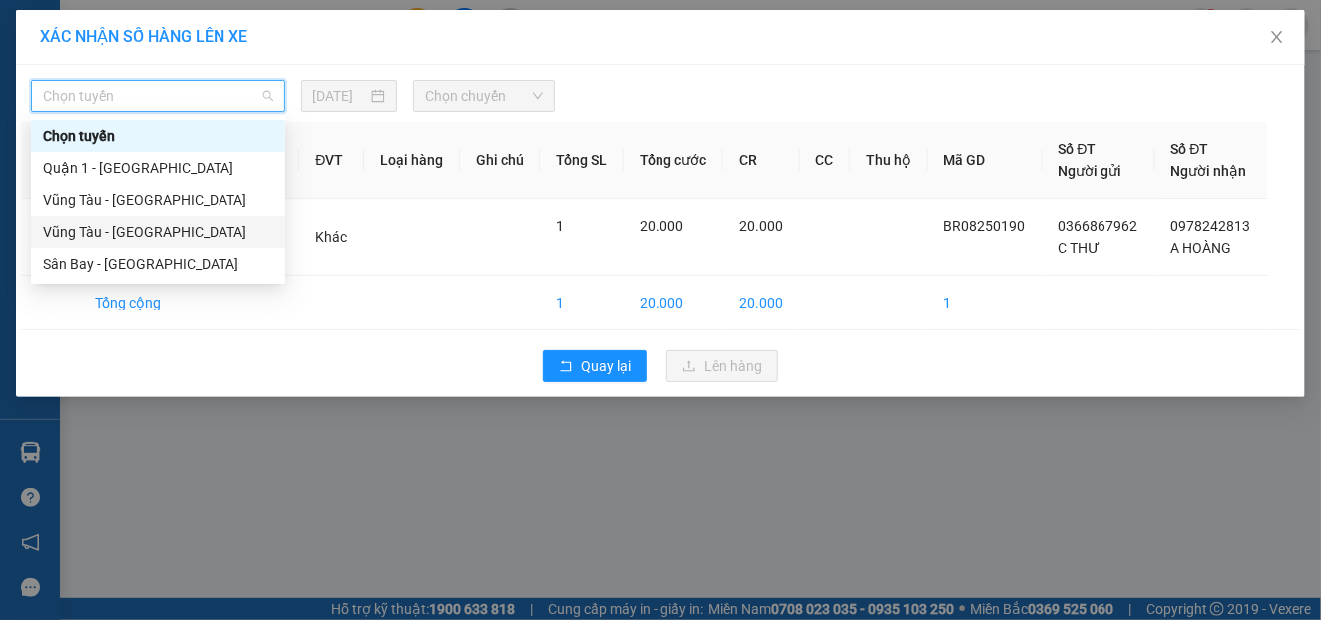
click at [104, 232] on div "Vũng Tàu - [GEOGRAPHIC_DATA]" at bounding box center [158, 232] width 230 height 22
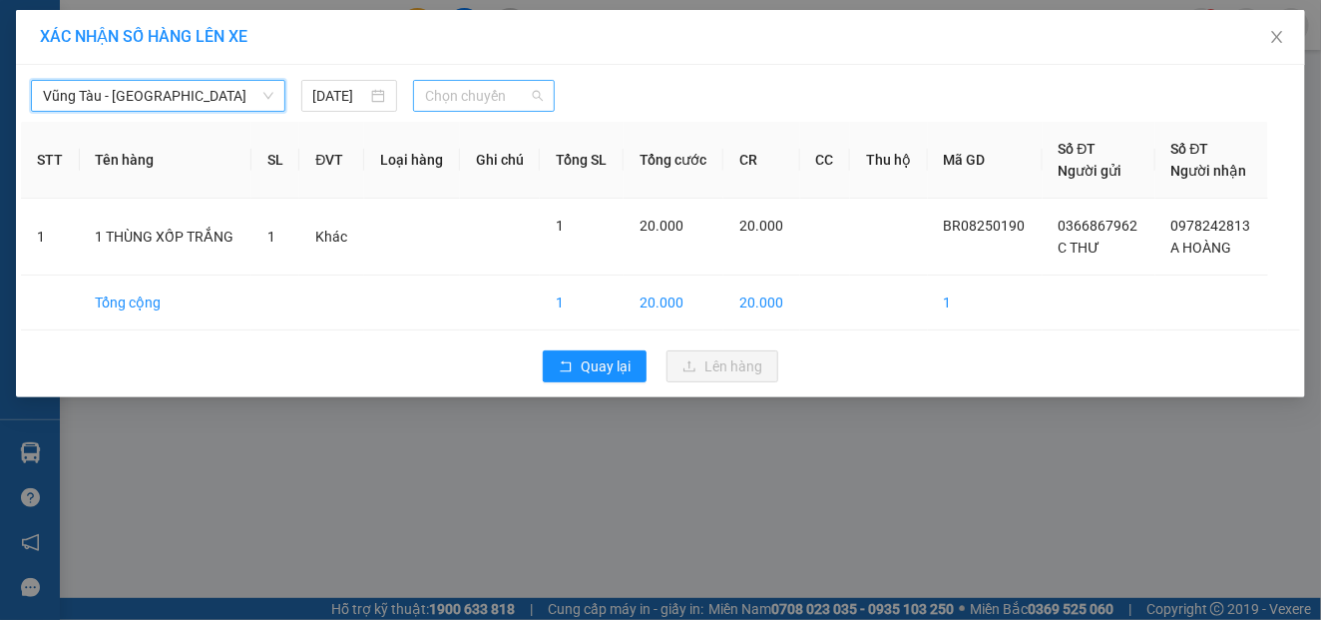
click at [447, 107] on span "Chọn chuyến" at bounding box center [484, 96] width 118 height 30
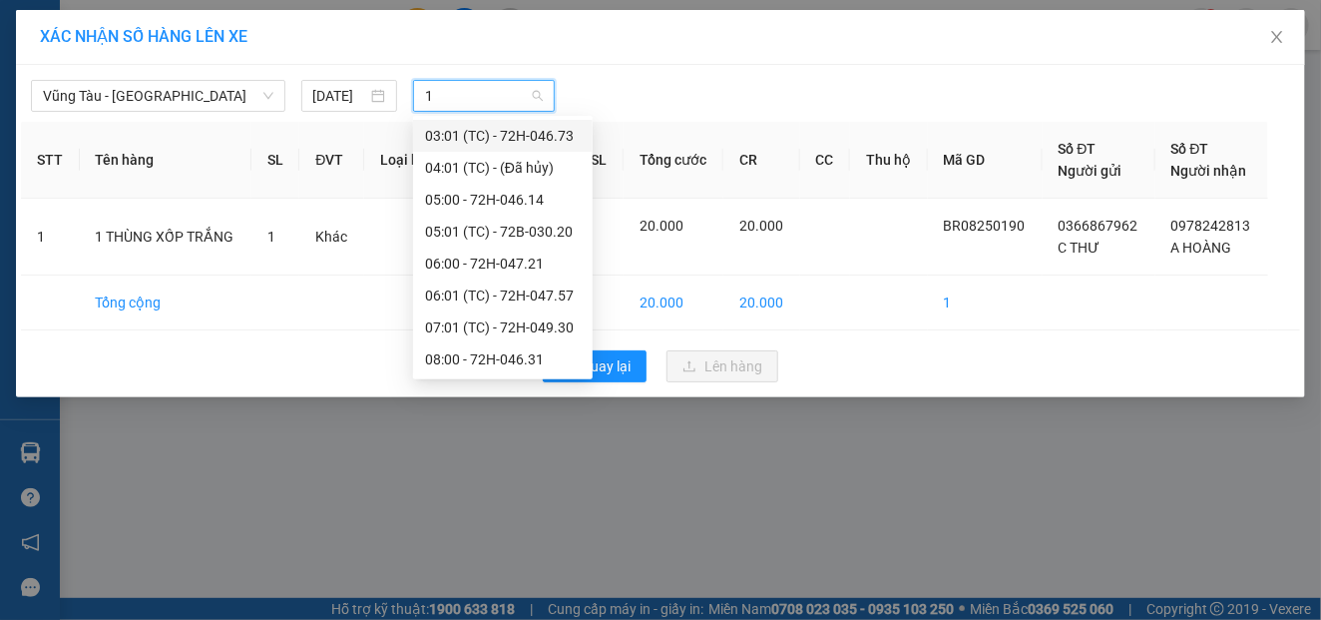
type input "18"
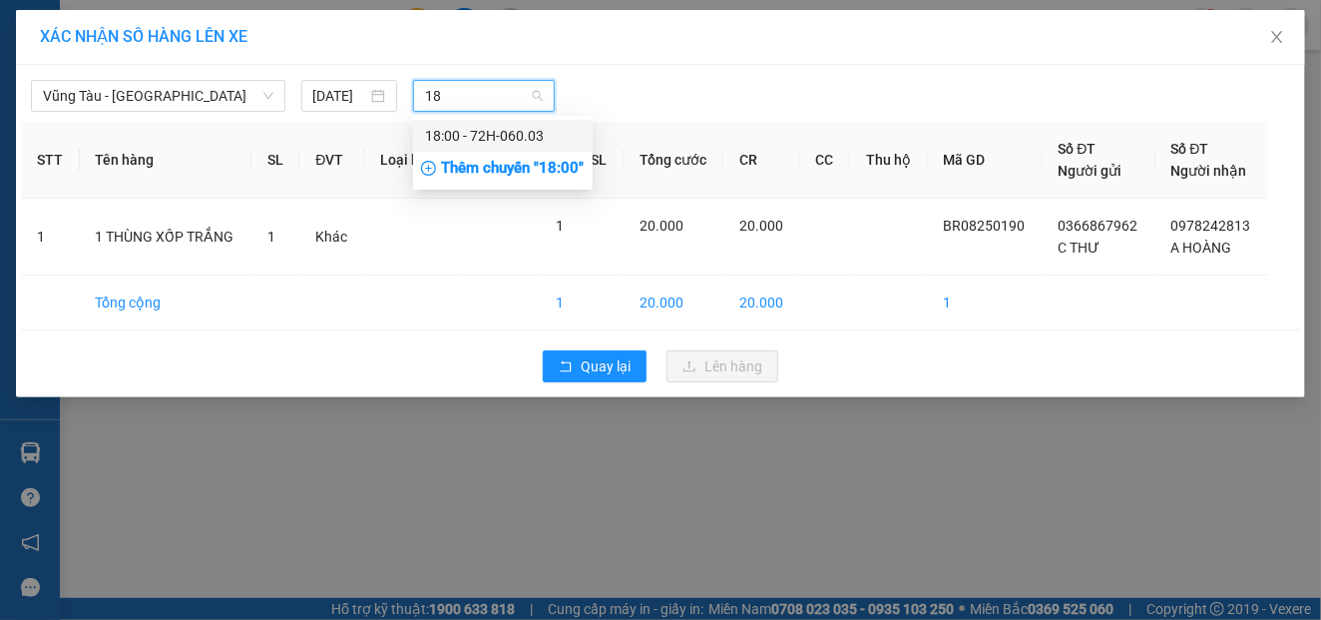
click at [450, 140] on div "18:00 - 72H-060.03" at bounding box center [503, 136] width 156 height 22
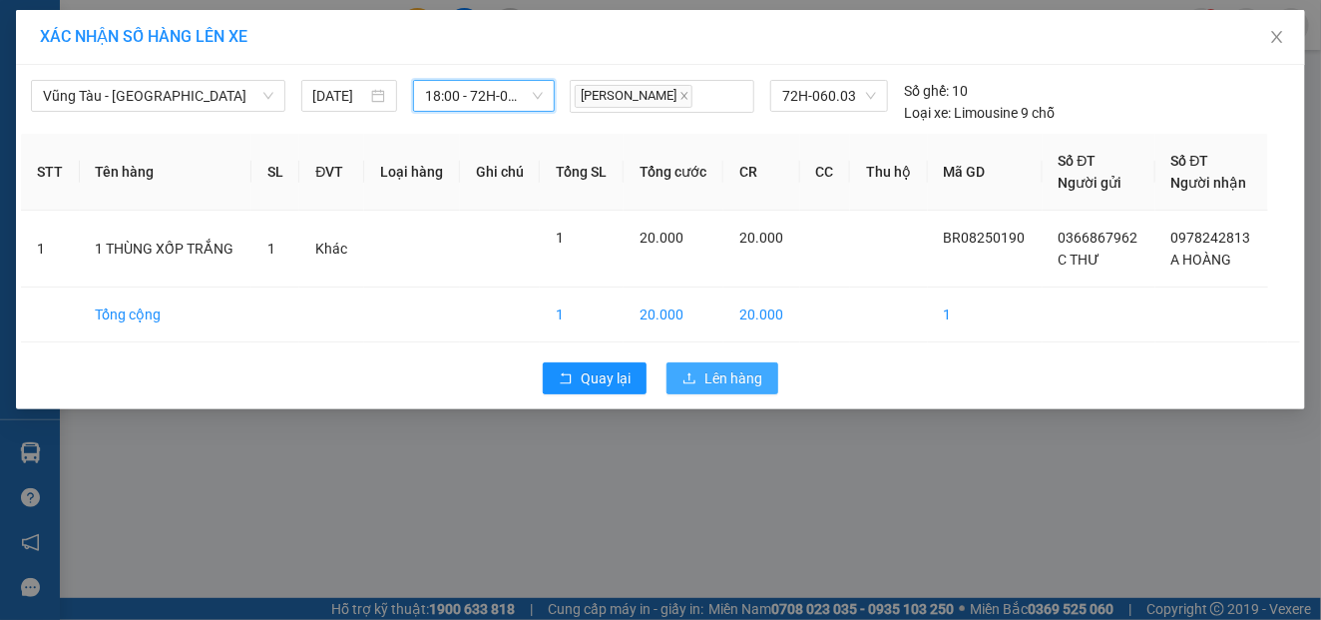
click at [731, 373] on span "Lên hàng" at bounding box center [733, 378] width 58 height 22
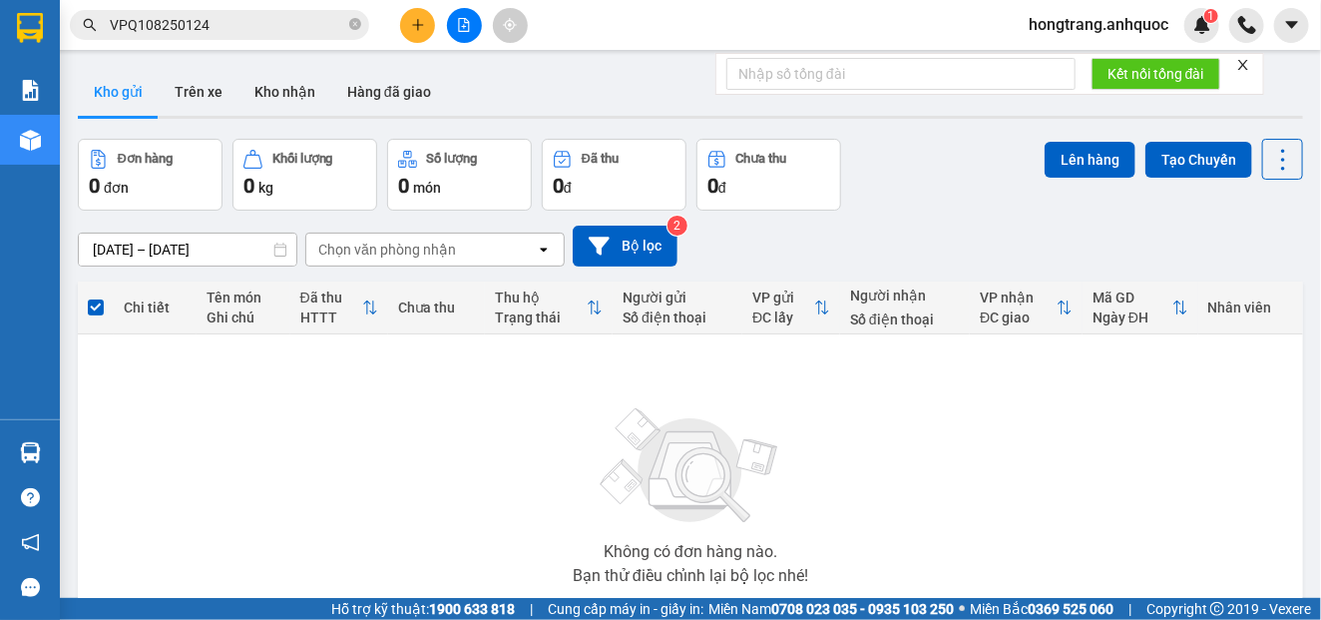
click at [103, 428] on div "Không có đơn hàng nào. Bạn thử điều chỉnh lại bộ lọc nhé!" at bounding box center [690, 489] width 1205 height 299
click at [468, 19] on icon "file-add" at bounding box center [464, 25] width 14 height 14
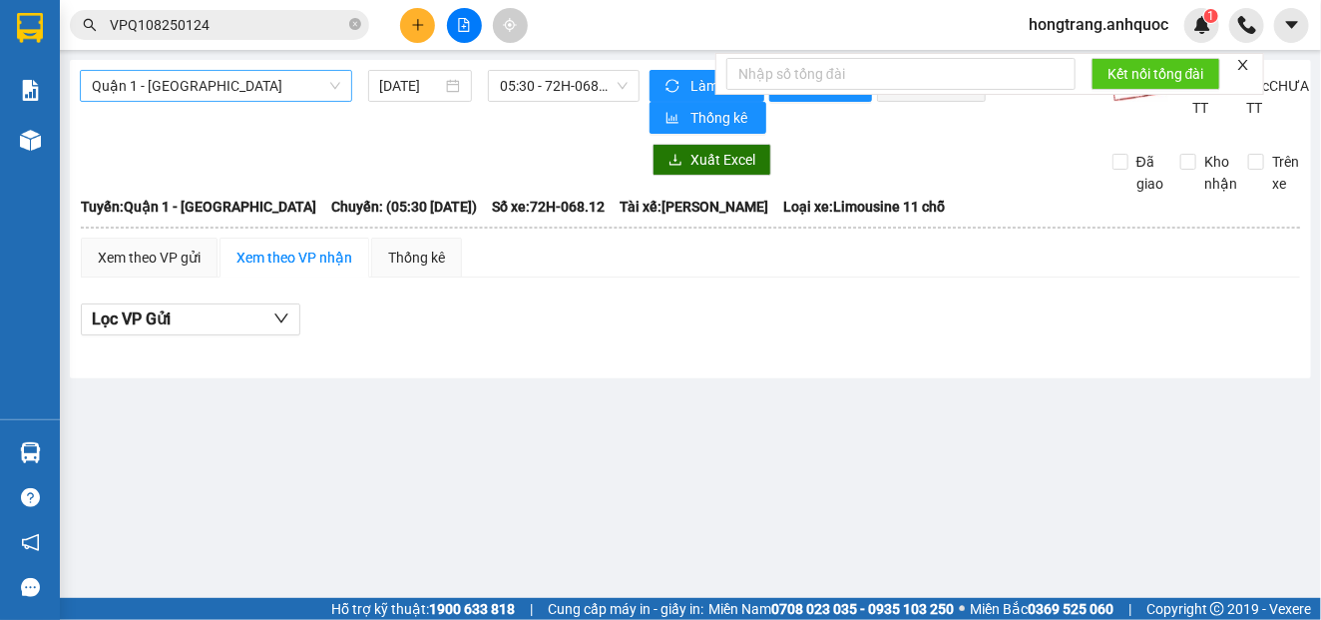
click at [223, 90] on span "Quận 1 - [GEOGRAPHIC_DATA]" at bounding box center [216, 86] width 248 height 30
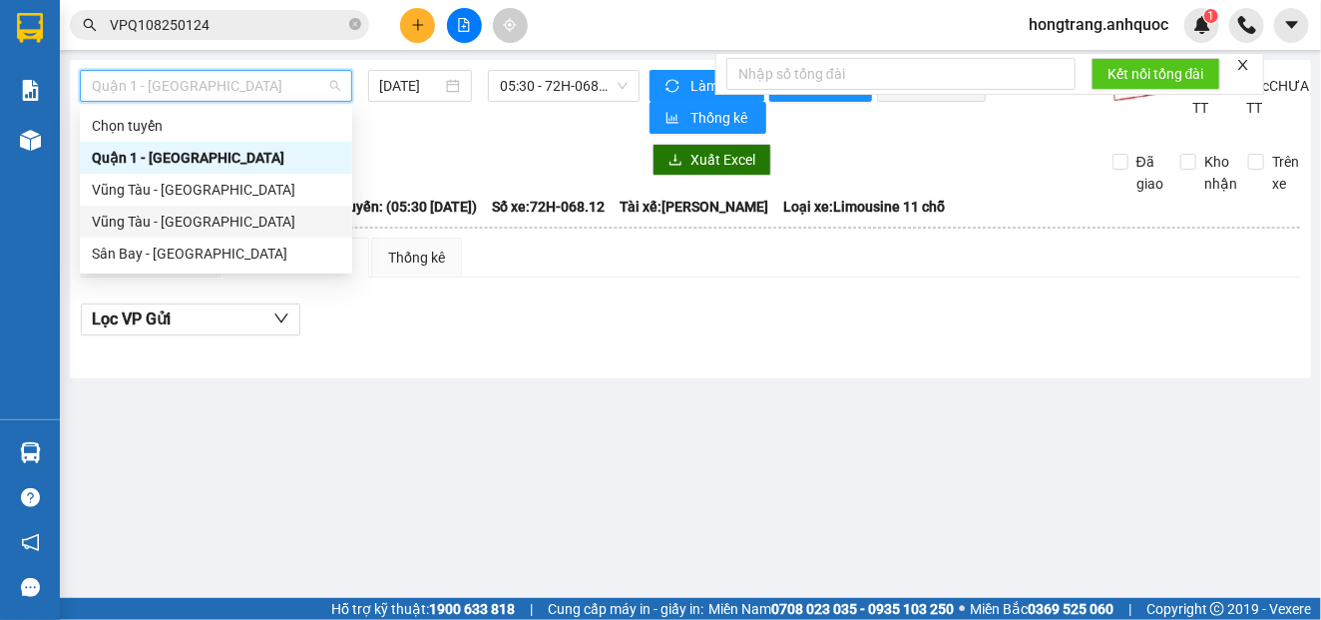
click at [151, 228] on div "Vũng Tàu - [GEOGRAPHIC_DATA]" at bounding box center [216, 222] width 248 height 22
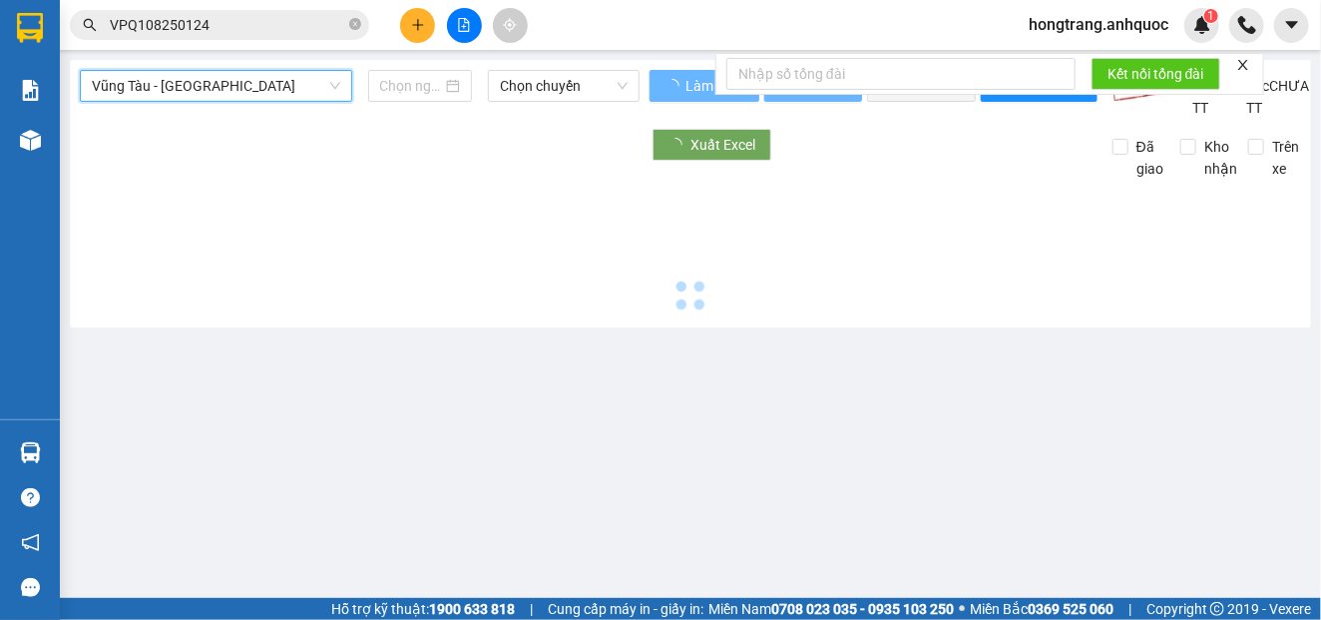
type input "[DATE]"
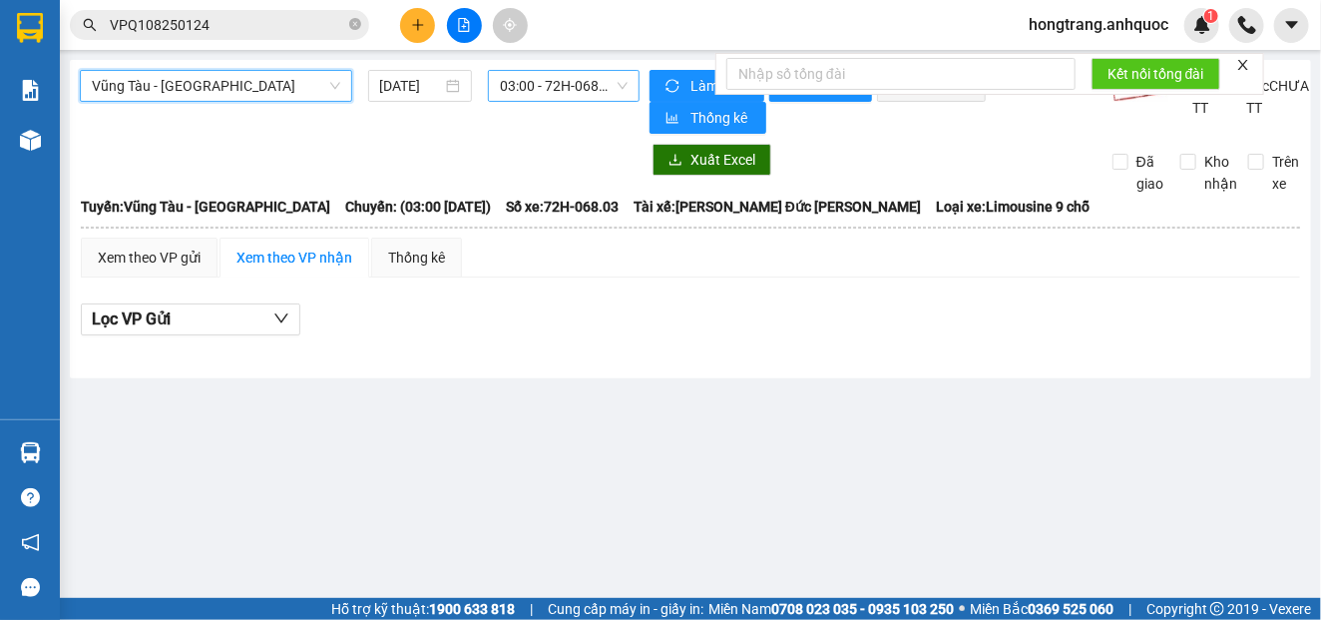
click at [522, 83] on span "03:00 - 72H-068.03" at bounding box center [564, 86] width 128 height 30
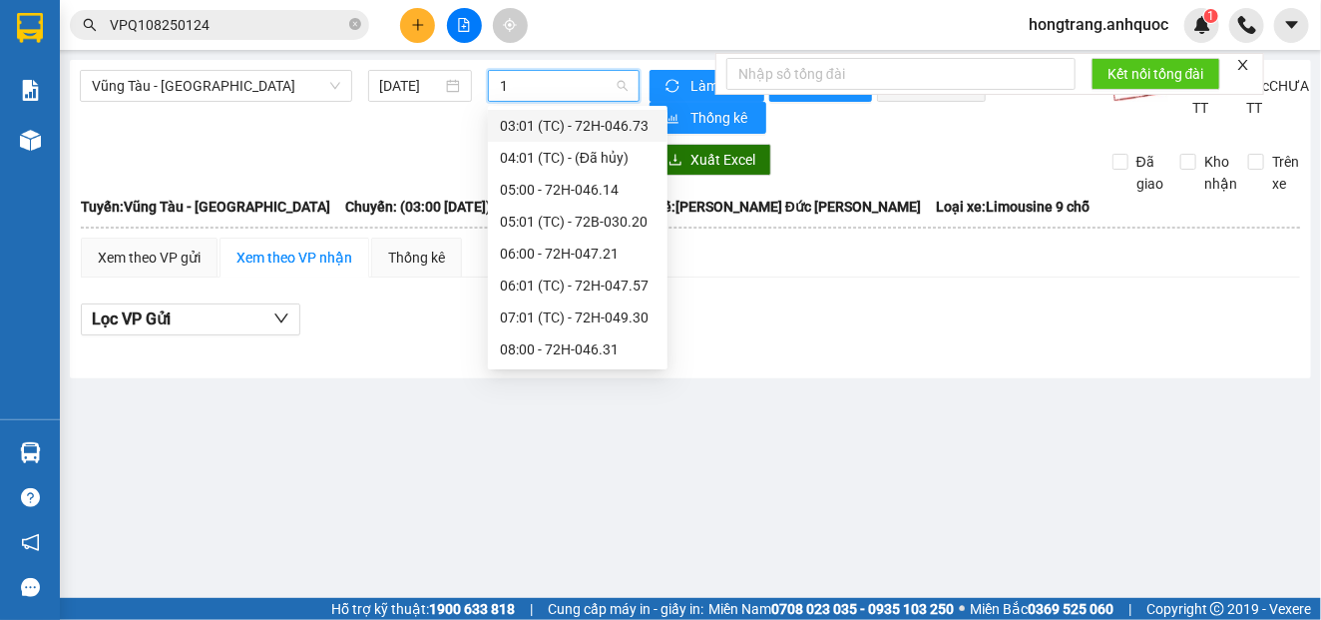
type input "18"
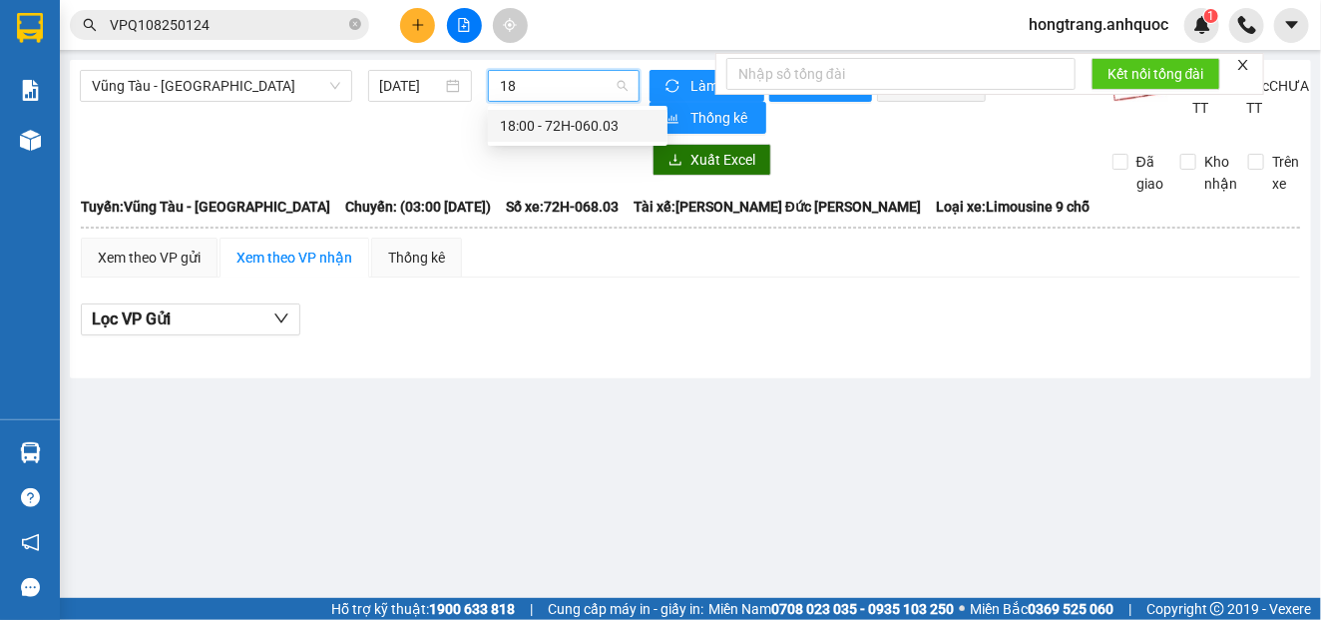
click at [513, 119] on div "18:00 - 72H-060.03" at bounding box center [578, 126] width 156 height 22
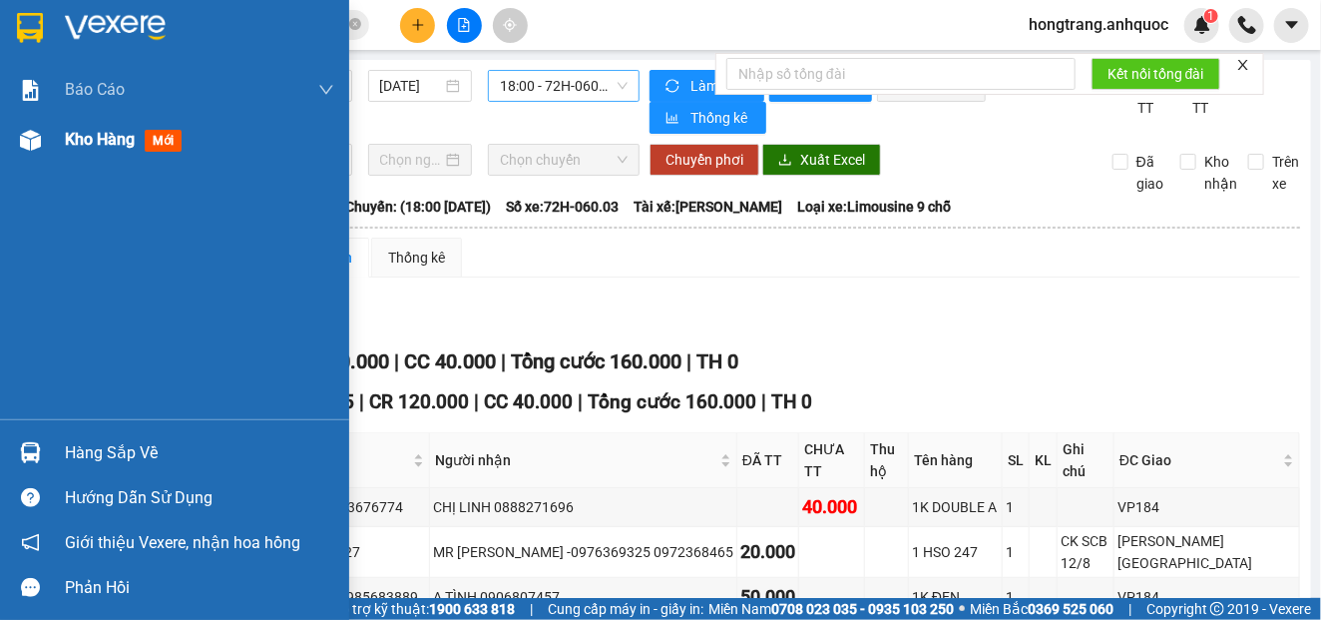
click at [35, 136] on img at bounding box center [30, 140] width 21 height 21
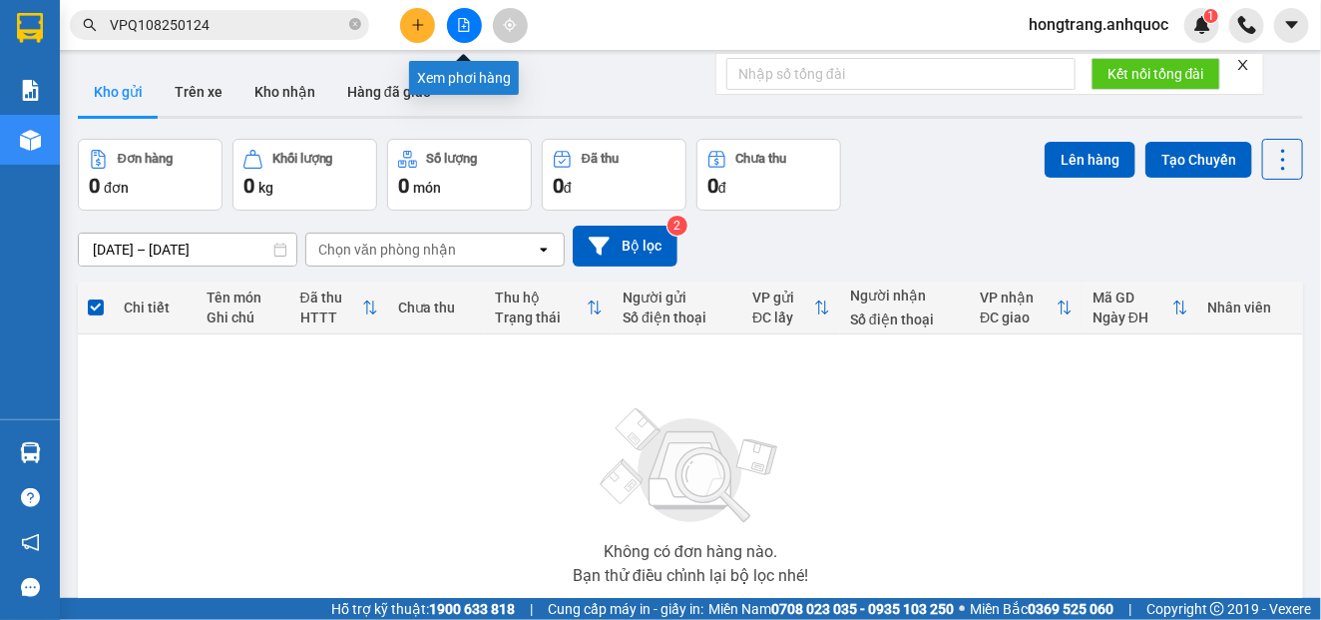
click at [458, 32] on button at bounding box center [464, 25] width 35 height 35
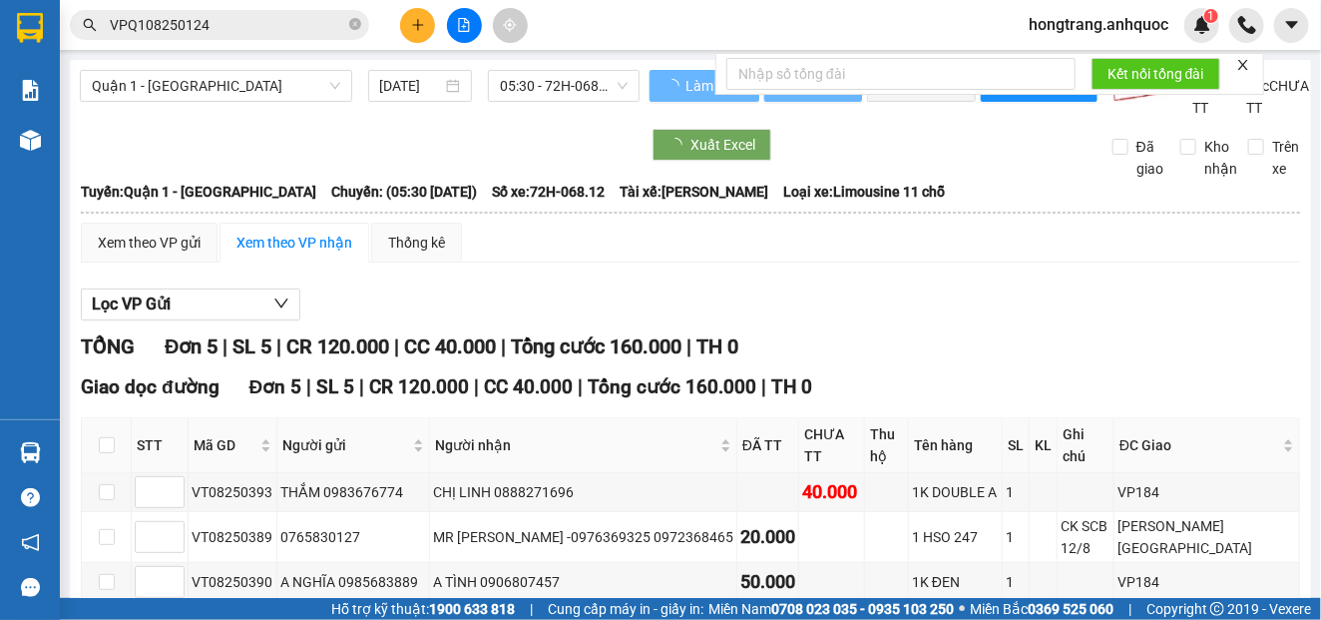
click at [206, 95] on span "Quận 1 - [GEOGRAPHIC_DATA]" at bounding box center [216, 86] width 248 height 30
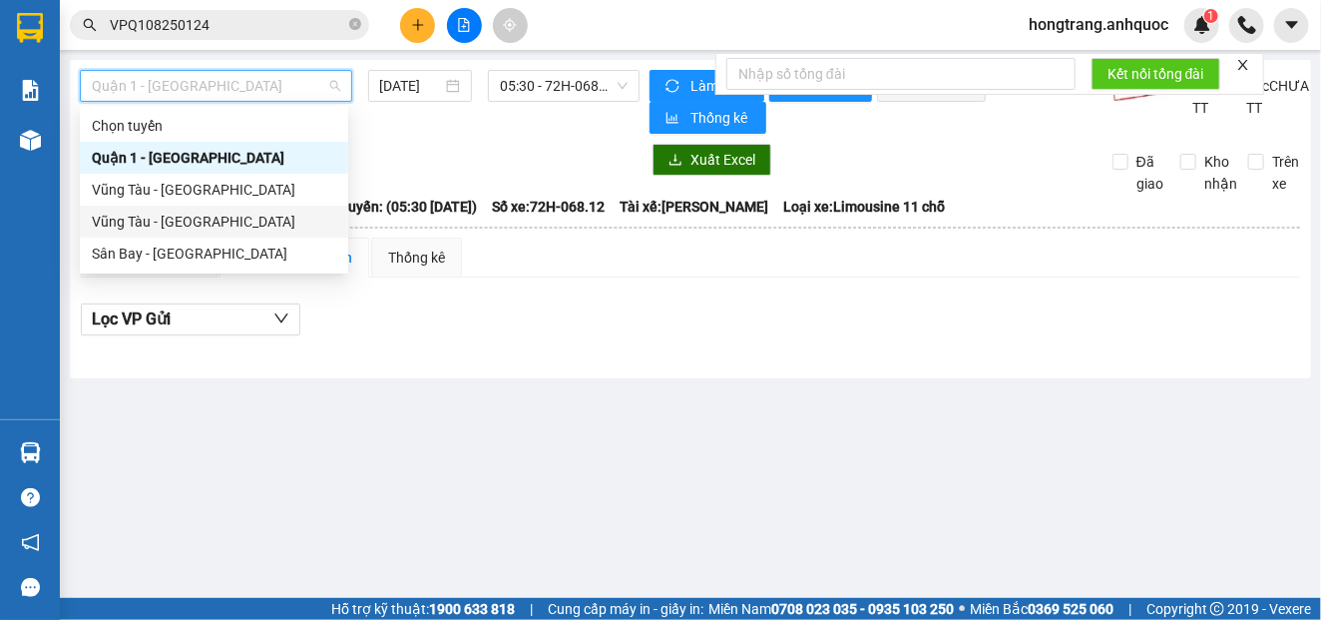
click at [167, 224] on div "Vũng Tàu - [GEOGRAPHIC_DATA]" at bounding box center [214, 222] width 244 height 22
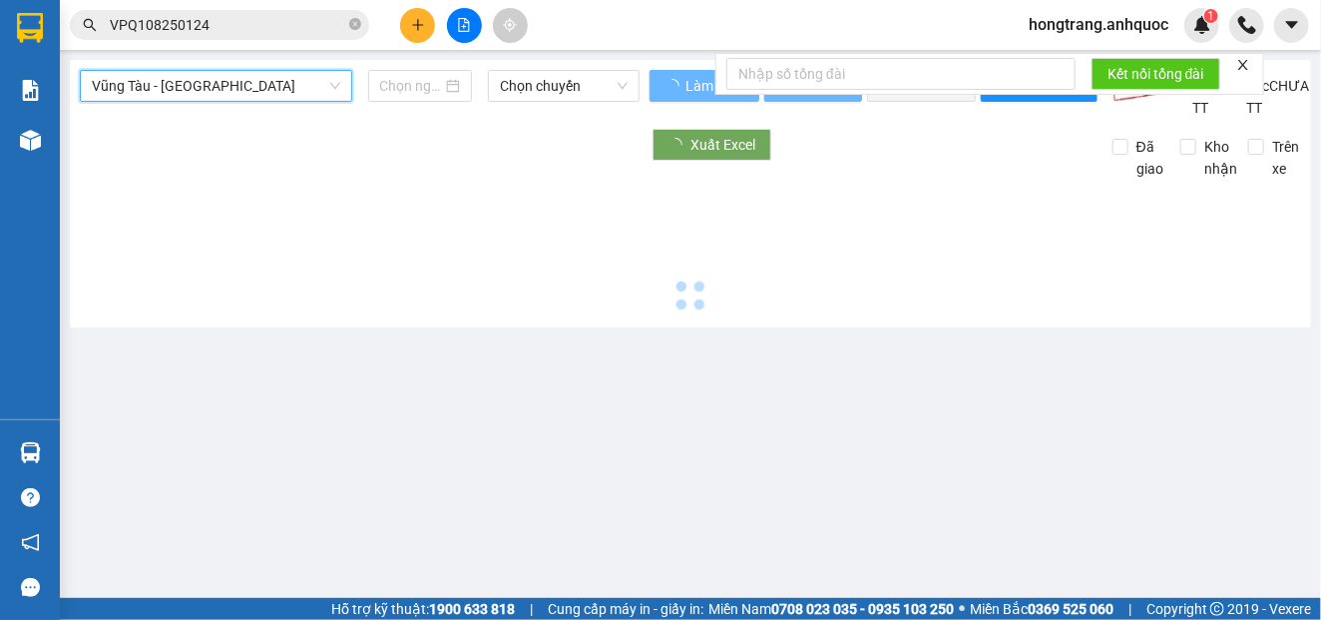
type input "[DATE]"
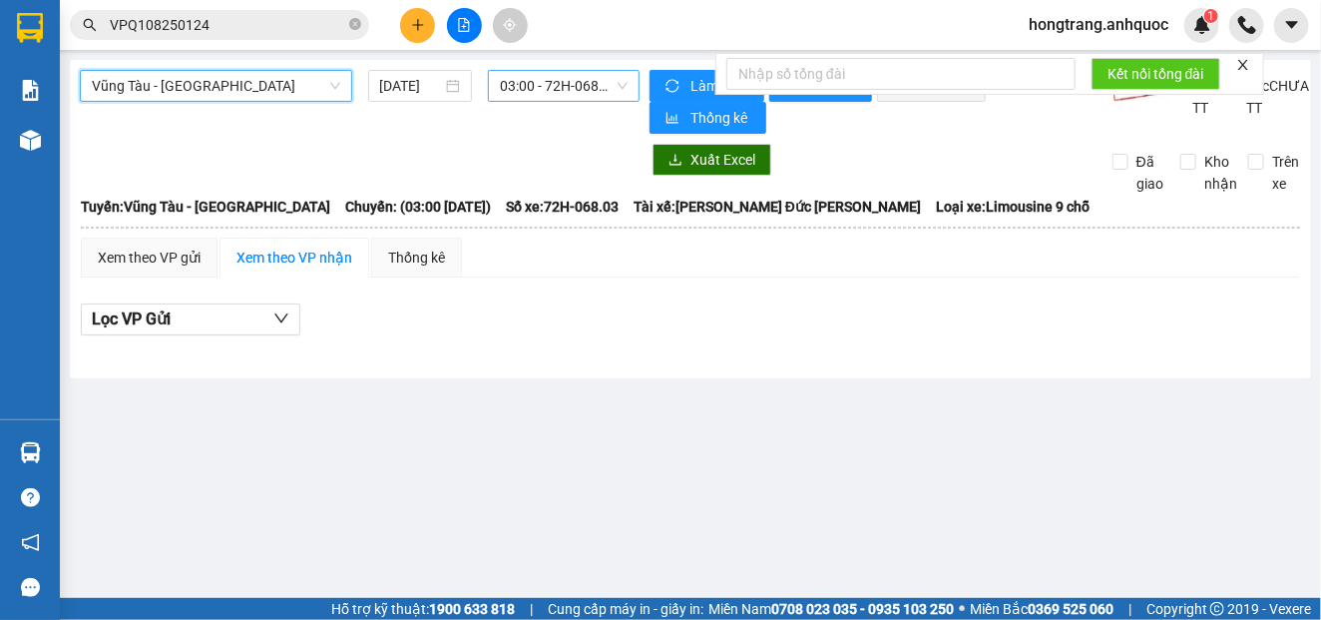
click at [527, 91] on span "03:00 - 72H-068.03" at bounding box center [564, 86] width 128 height 30
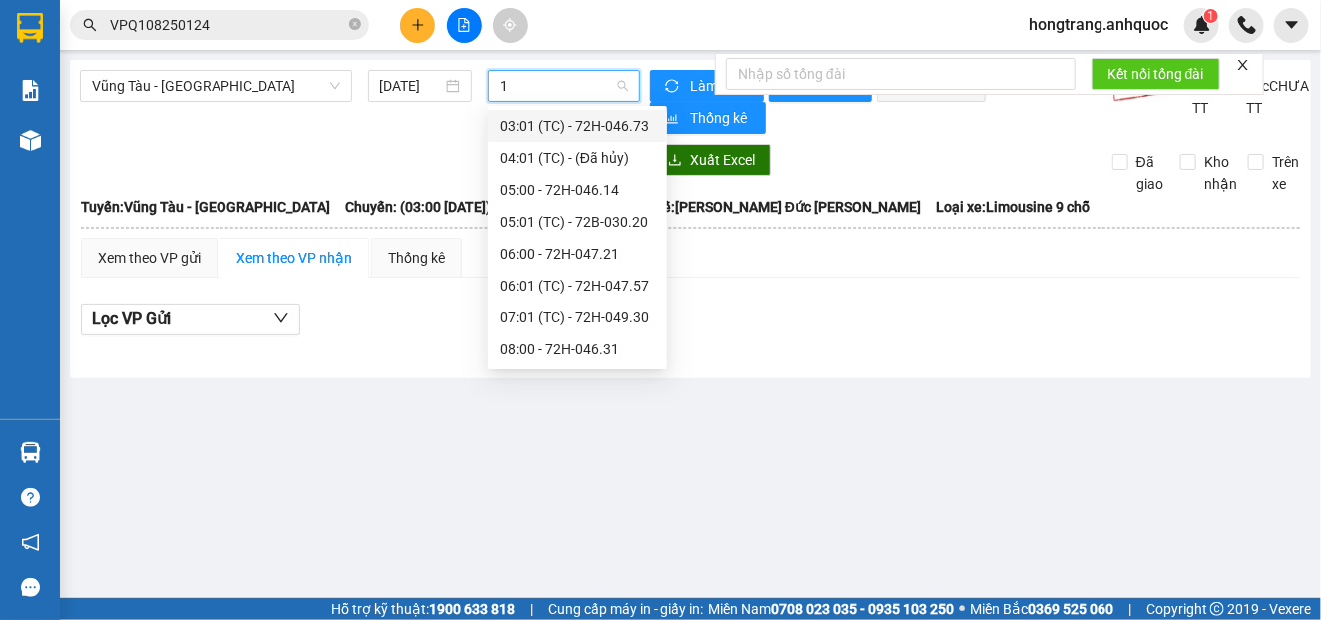
type input "18"
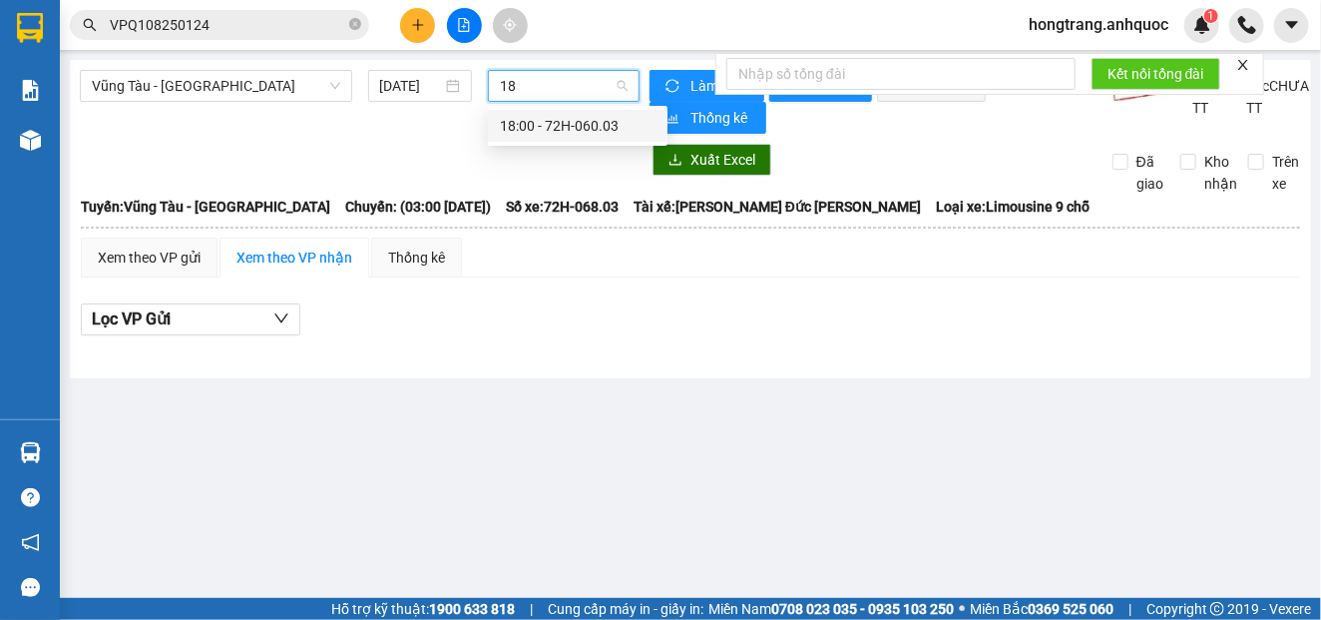
click at [523, 118] on div "18:00 - 72H-060.03" at bounding box center [578, 126] width 156 height 22
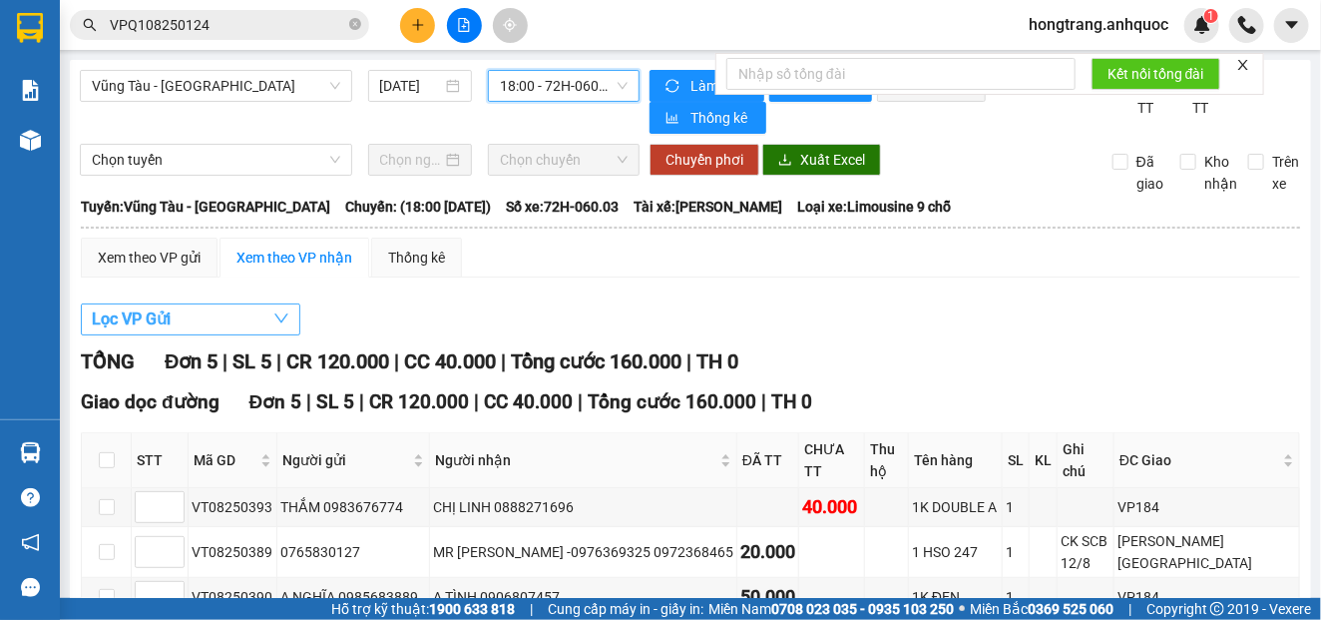
click at [129, 323] on span "Lọc VP Gửi" at bounding box center [131, 318] width 79 height 25
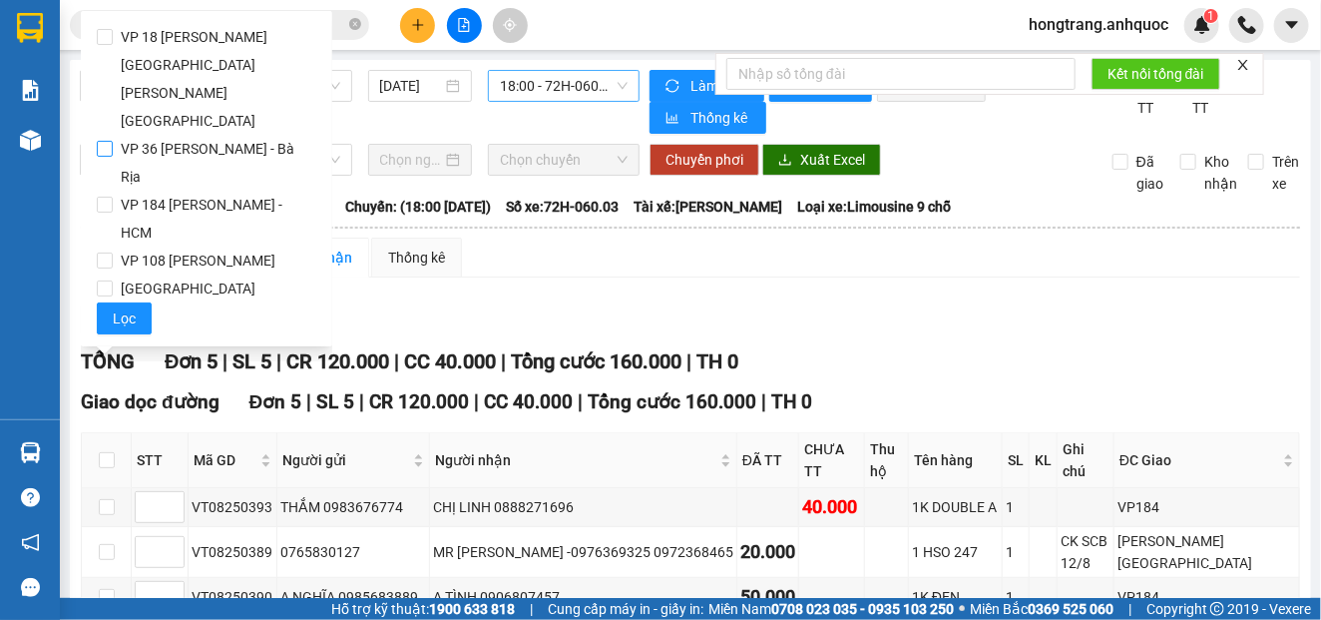
click at [144, 135] on span "VP 36 [PERSON_NAME] - Bà Rịa" at bounding box center [215, 163] width 204 height 56
click at [113, 141] on input "VP 36 [PERSON_NAME] - Bà Rịa" at bounding box center [105, 149] width 16 height 16
checkbox input "true"
click at [132, 307] on span "Lọc" at bounding box center [124, 318] width 23 height 22
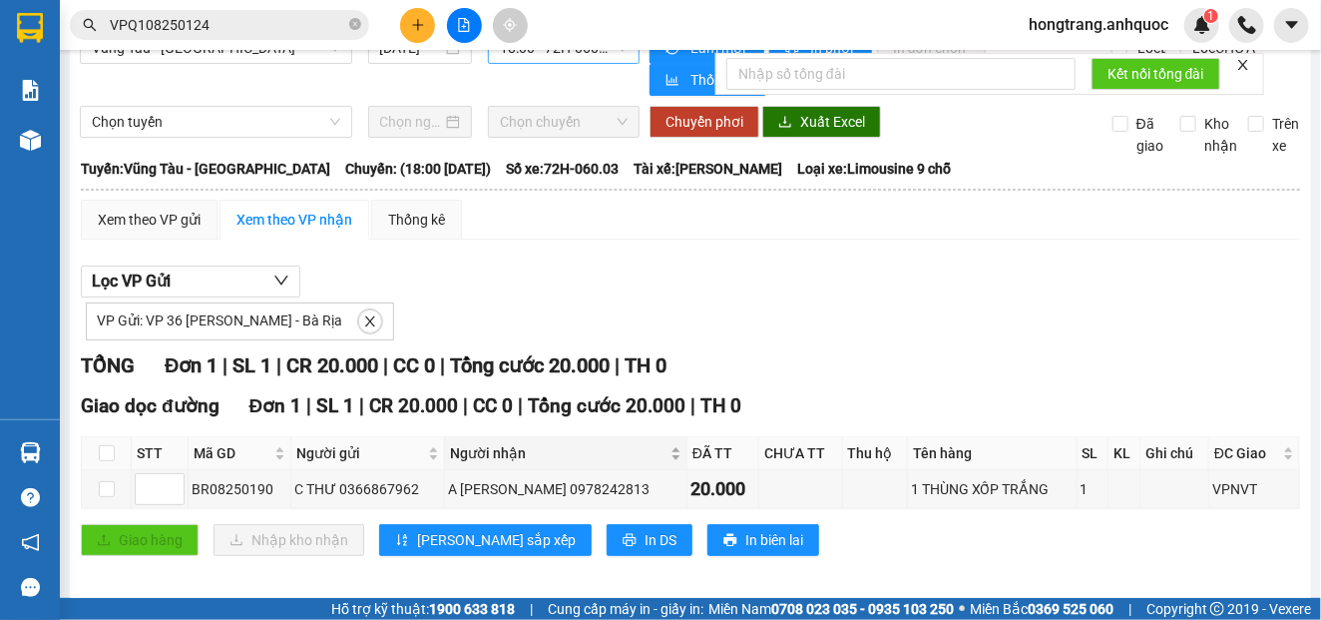
scroll to position [57, 0]
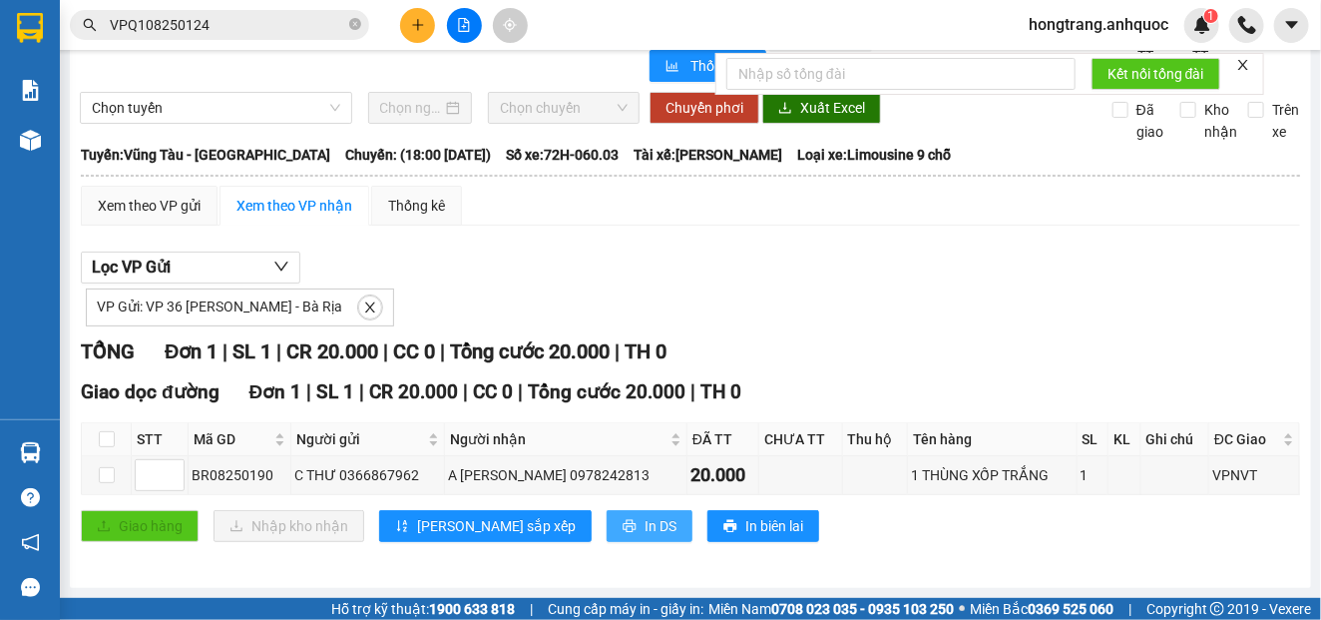
click at [623, 520] on icon "printer" at bounding box center [629, 526] width 13 height 13
click at [645, 529] on span "In DS" at bounding box center [661, 526] width 32 height 22
click at [408, 22] on button at bounding box center [417, 25] width 35 height 35
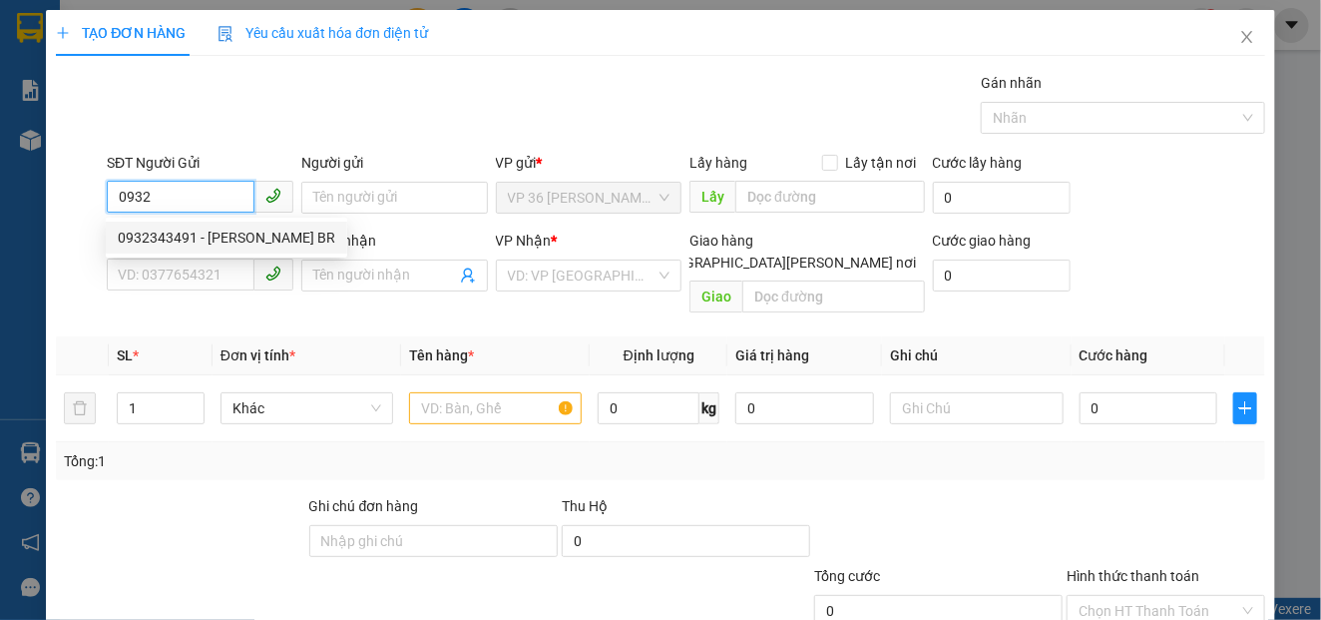
click at [181, 238] on div "0932343491 - [PERSON_NAME] BR" at bounding box center [227, 237] width 218 height 22
type input "0932343491"
type input "[PERSON_NAME] BR"
type input "0902804718"
type input "[PERSON_NAME] TRÍ( [PERSON_NAME])"
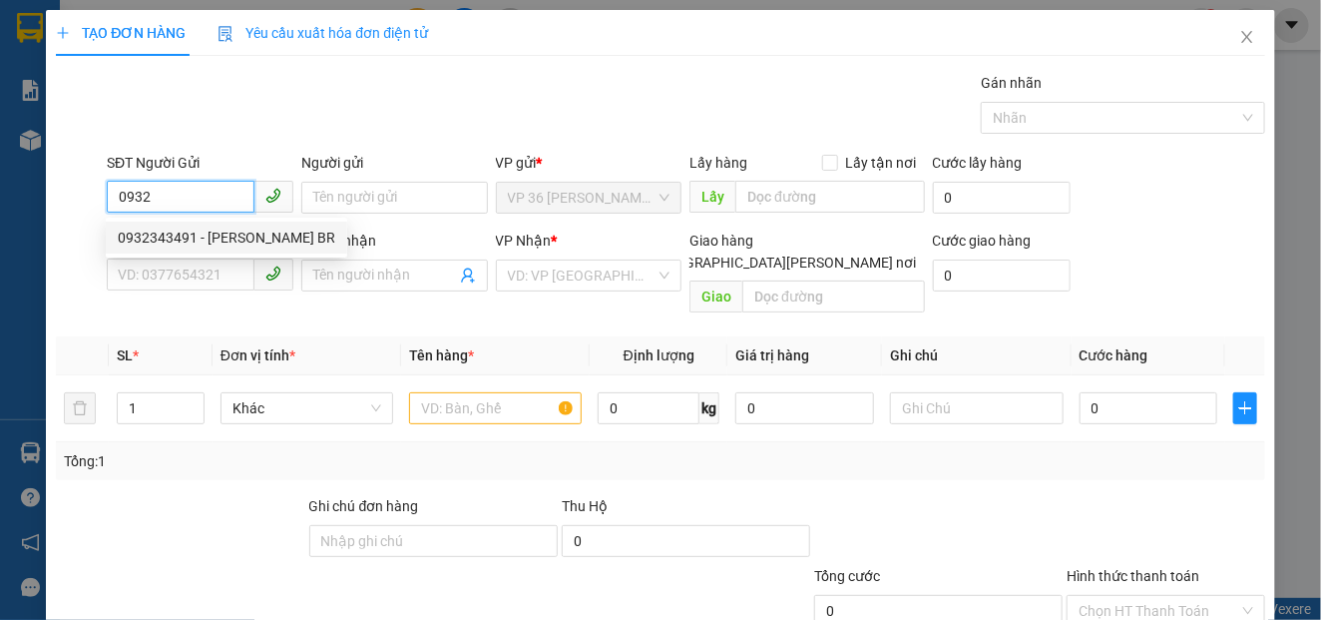
type input "vpsg"
type input "TM 11/8 THỦY"
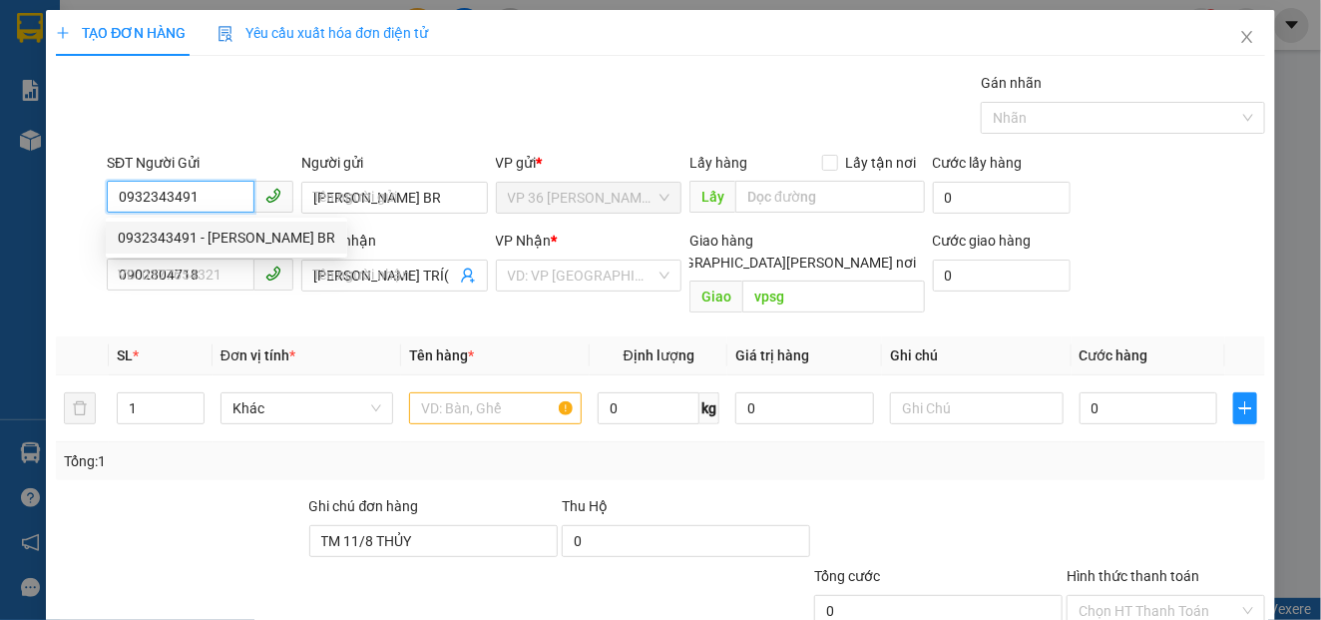
type input "20.000"
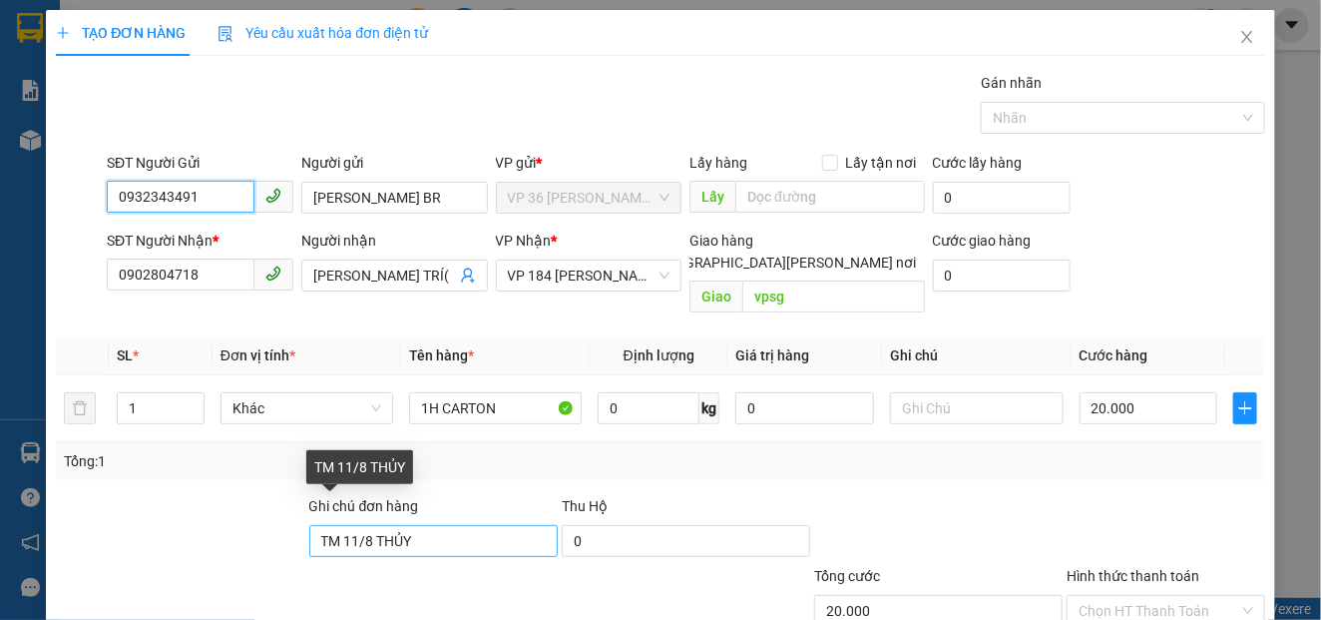
type input "0932343491"
click at [346, 525] on input "TM 11/8 THỦY" at bounding box center [433, 541] width 248 height 32
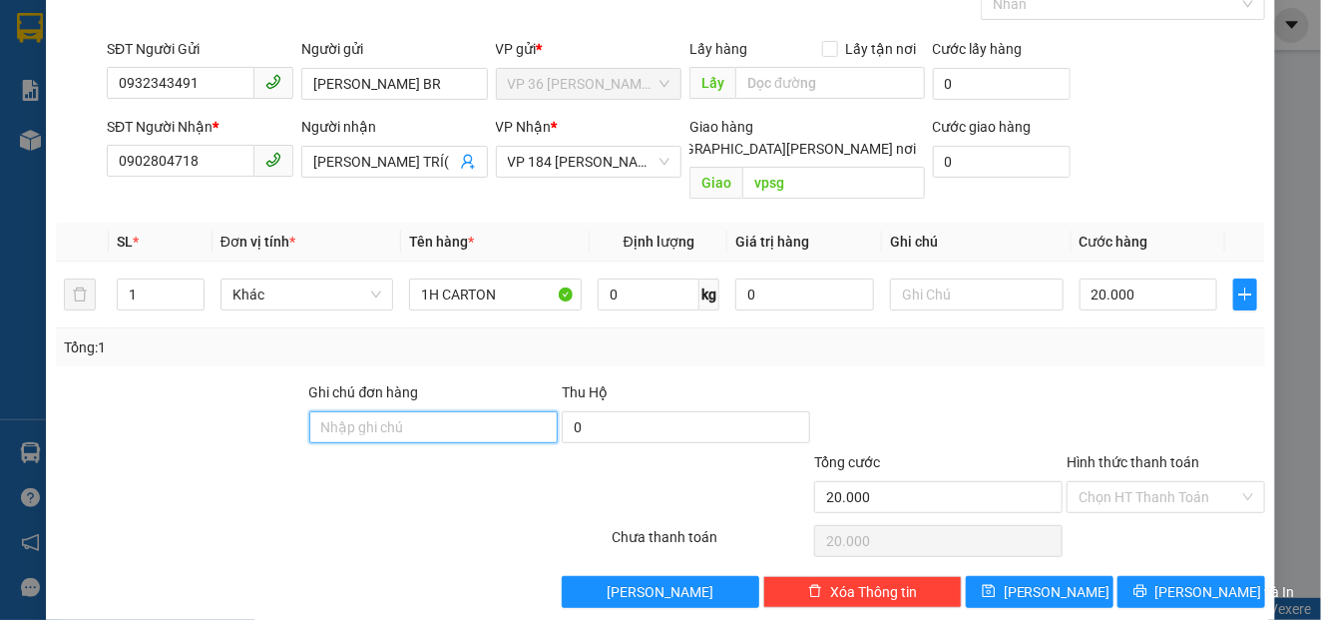
scroll to position [117, 0]
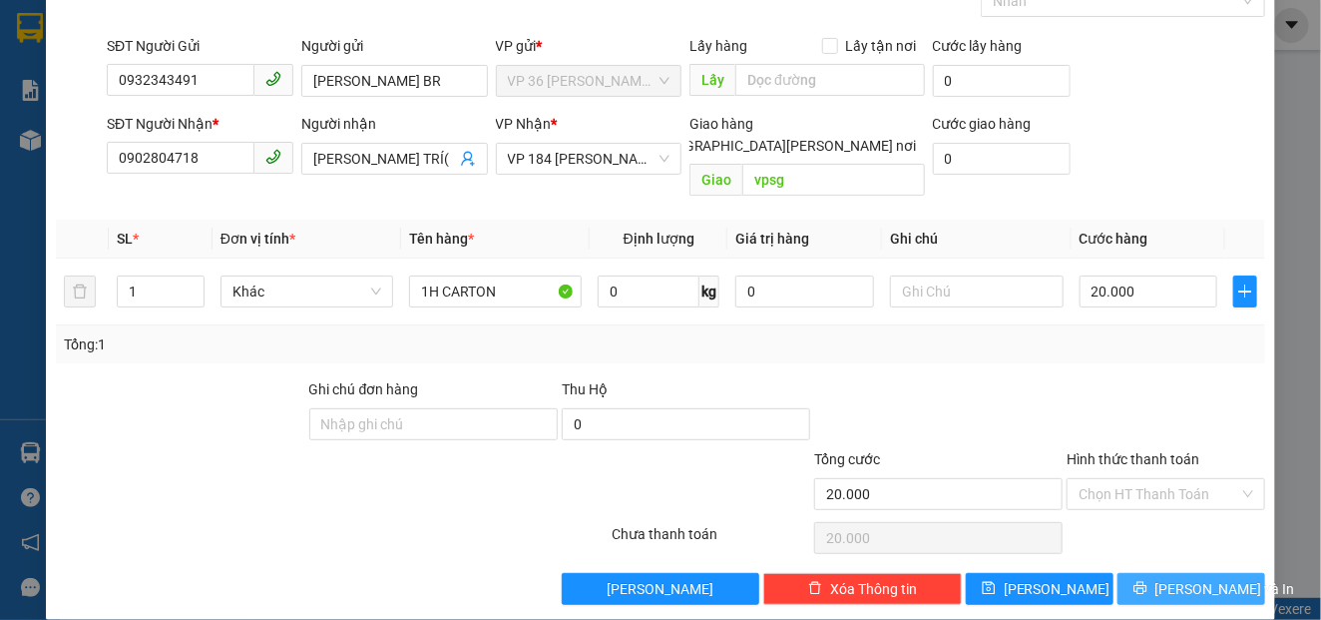
click at [1142, 581] on icon "printer" at bounding box center [1140, 588] width 14 height 14
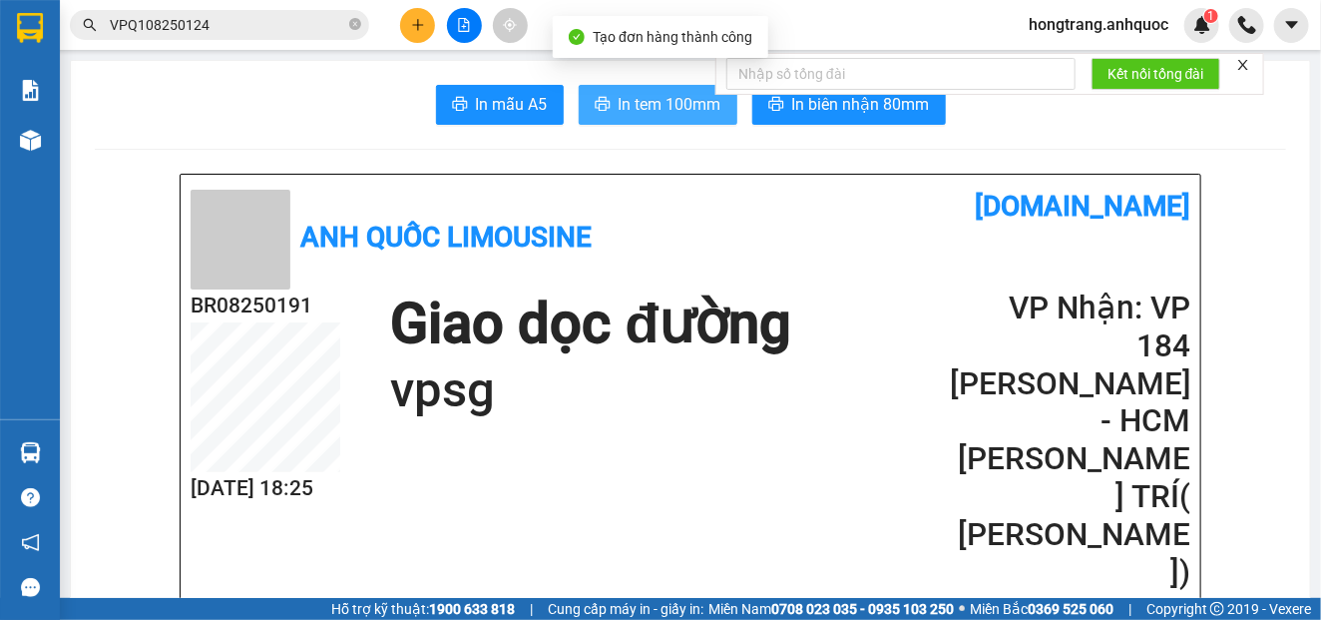
click at [638, 99] on span "In tem 100mm" at bounding box center [670, 104] width 103 height 25
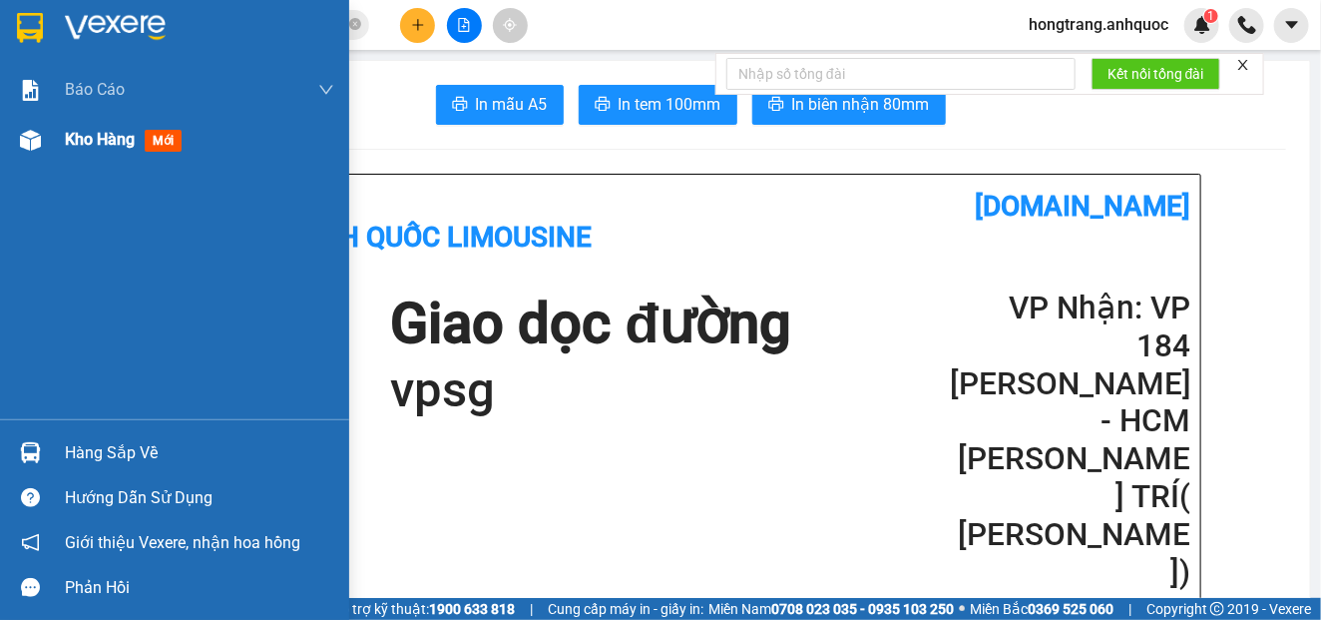
click at [39, 147] on img at bounding box center [30, 140] width 21 height 21
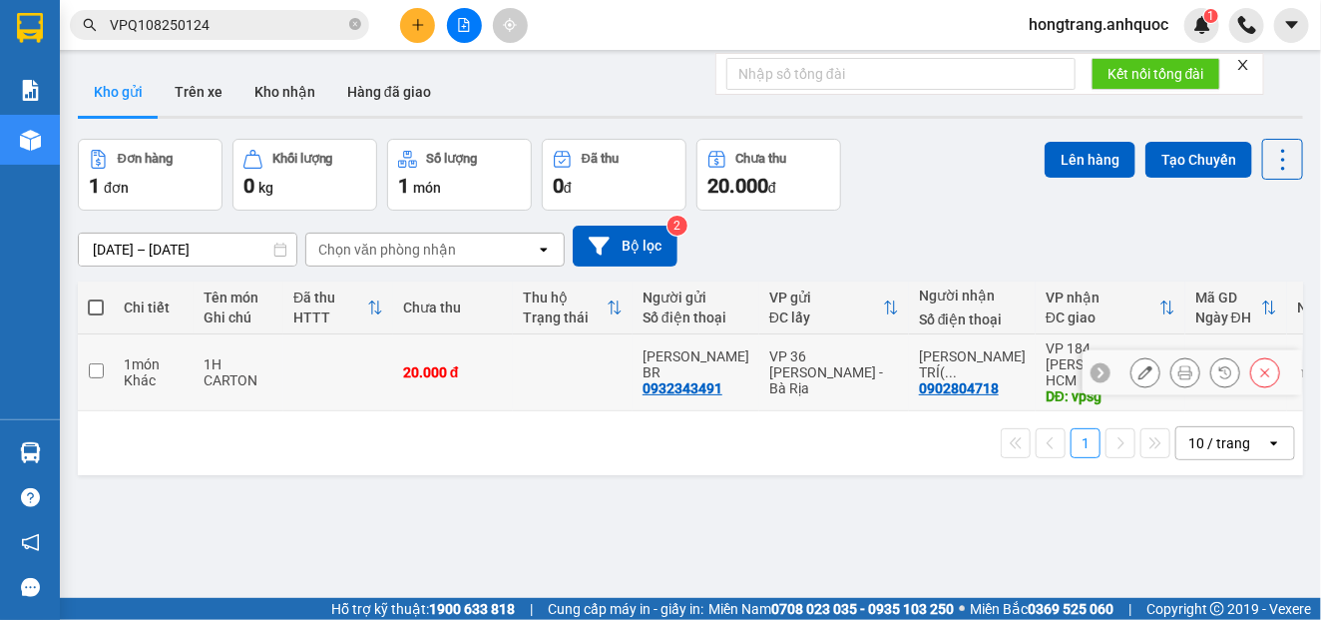
click at [124, 362] on div "1 món" at bounding box center [154, 364] width 60 height 16
checkbox input "true"
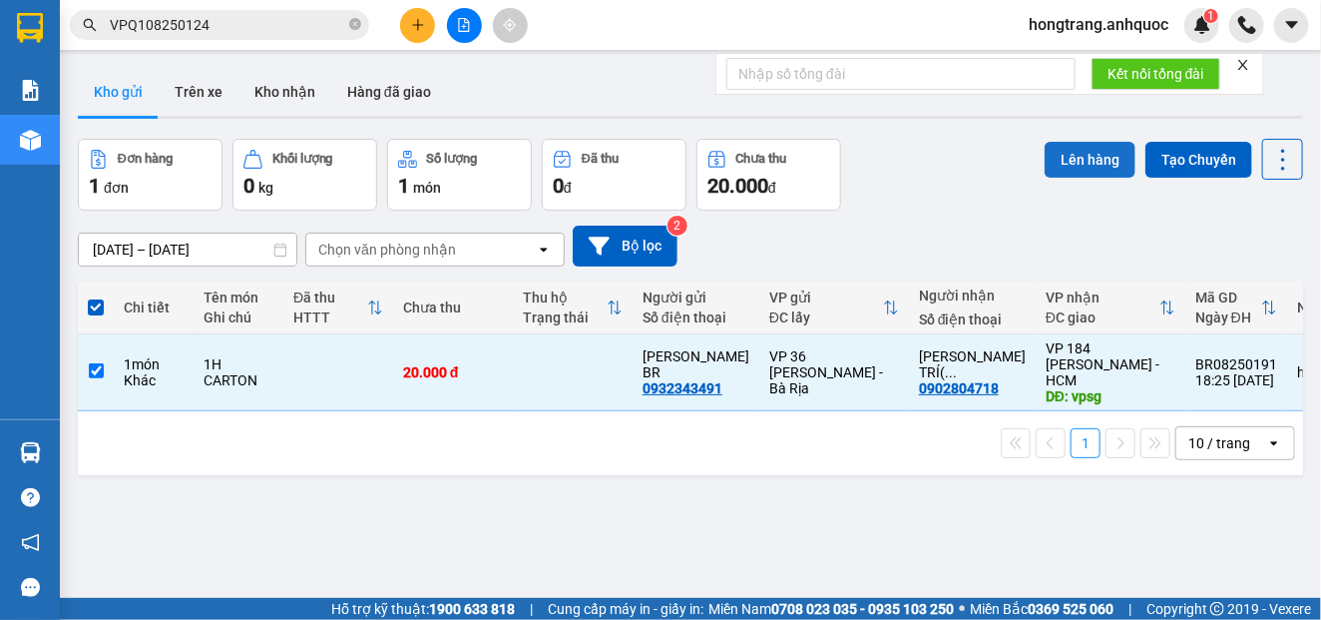
click at [1078, 158] on button "Lên hàng" at bounding box center [1090, 160] width 91 height 36
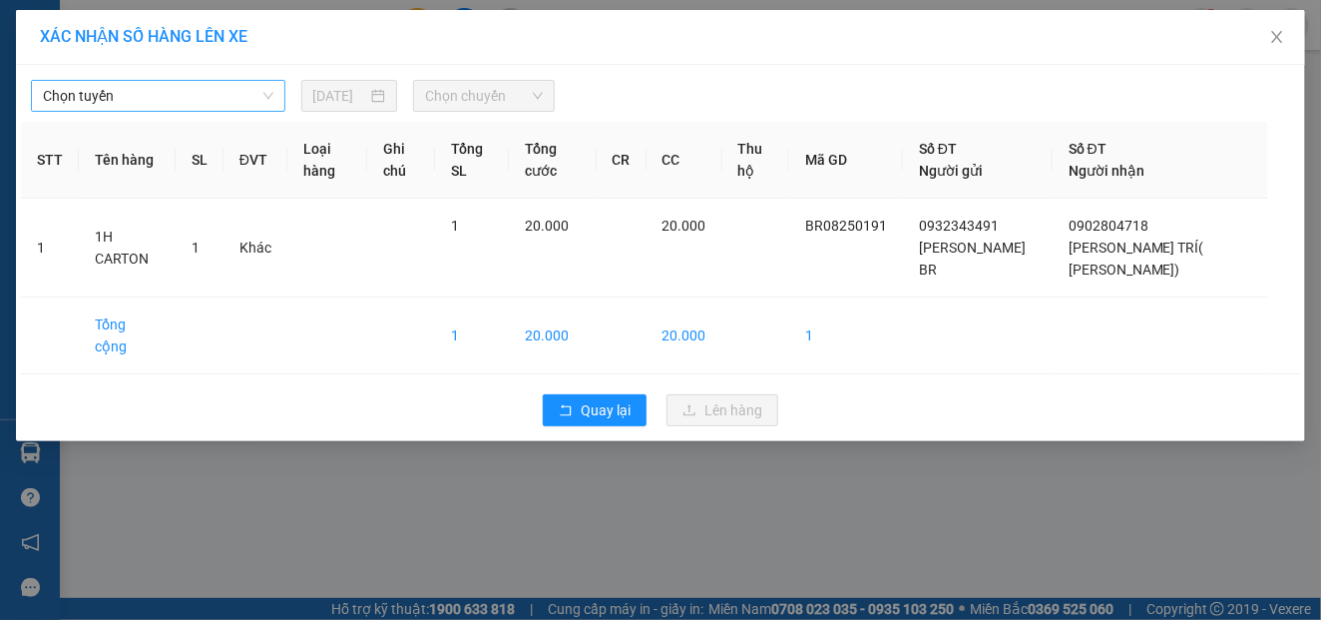
click at [184, 100] on span "Chọn tuyến" at bounding box center [158, 96] width 230 height 30
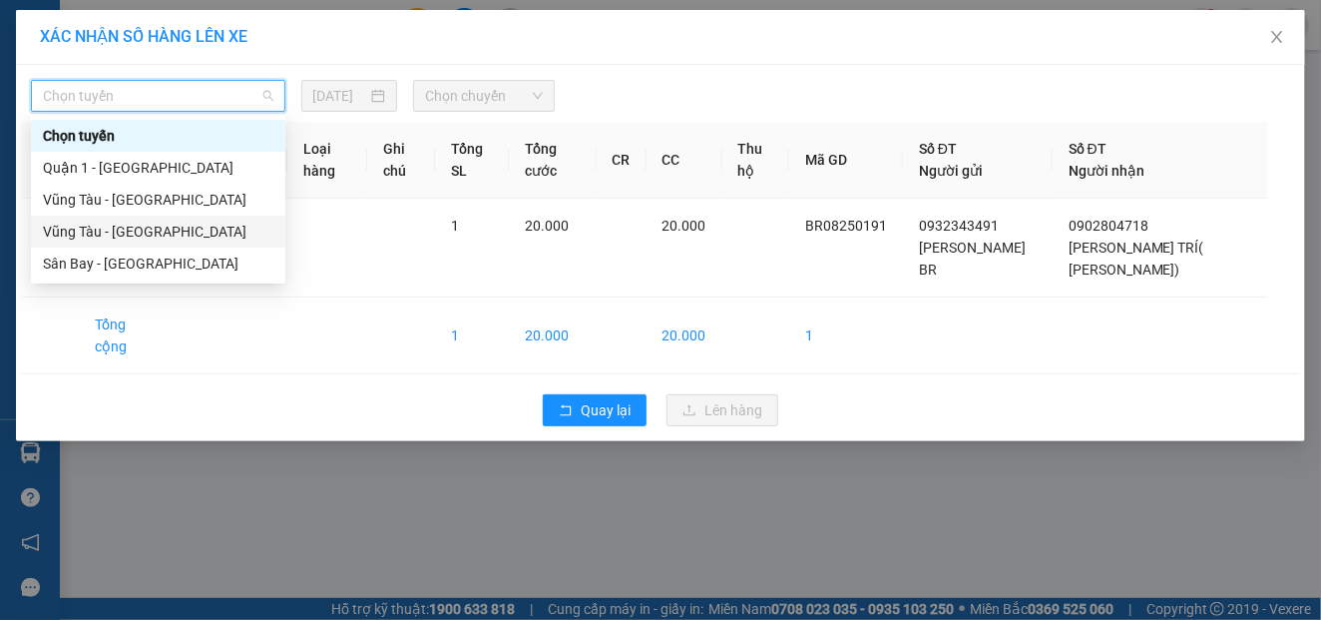
click at [111, 230] on div "Vũng Tàu - [GEOGRAPHIC_DATA]" at bounding box center [158, 232] width 230 height 22
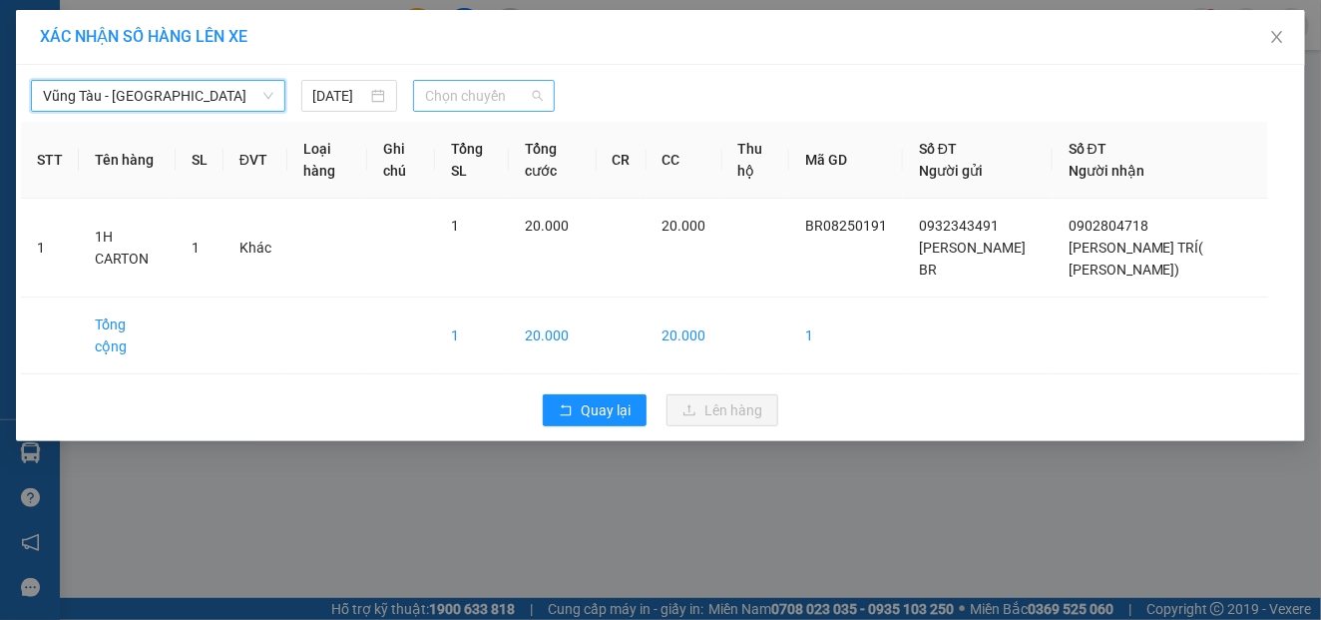
click at [426, 104] on span "Chọn chuyến" at bounding box center [484, 96] width 118 height 30
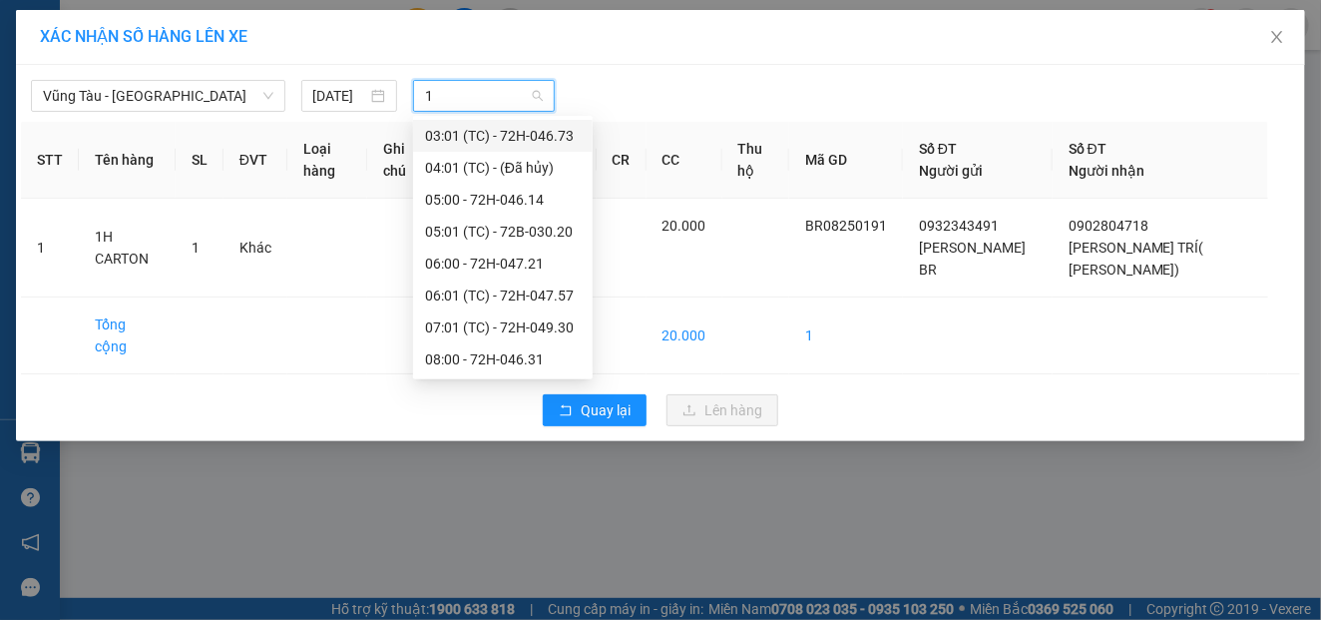
type input "18"
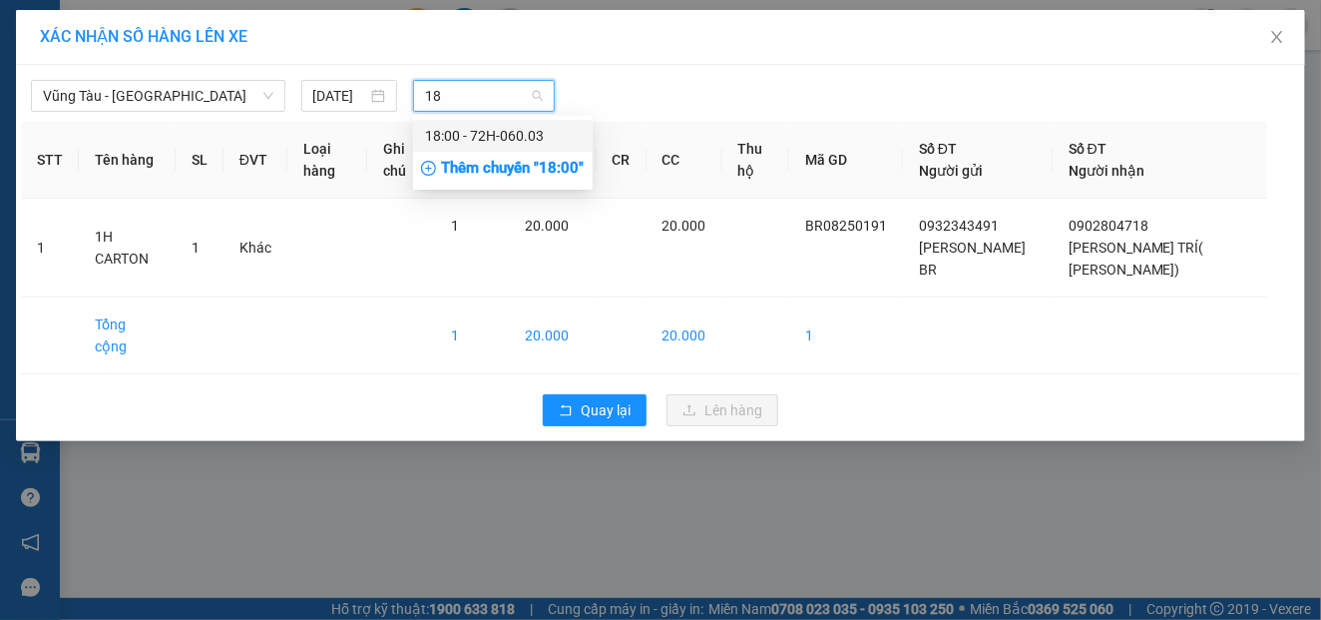
click at [461, 141] on div "18:00 - 72H-060.03" at bounding box center [503, 136] width 156 height 22
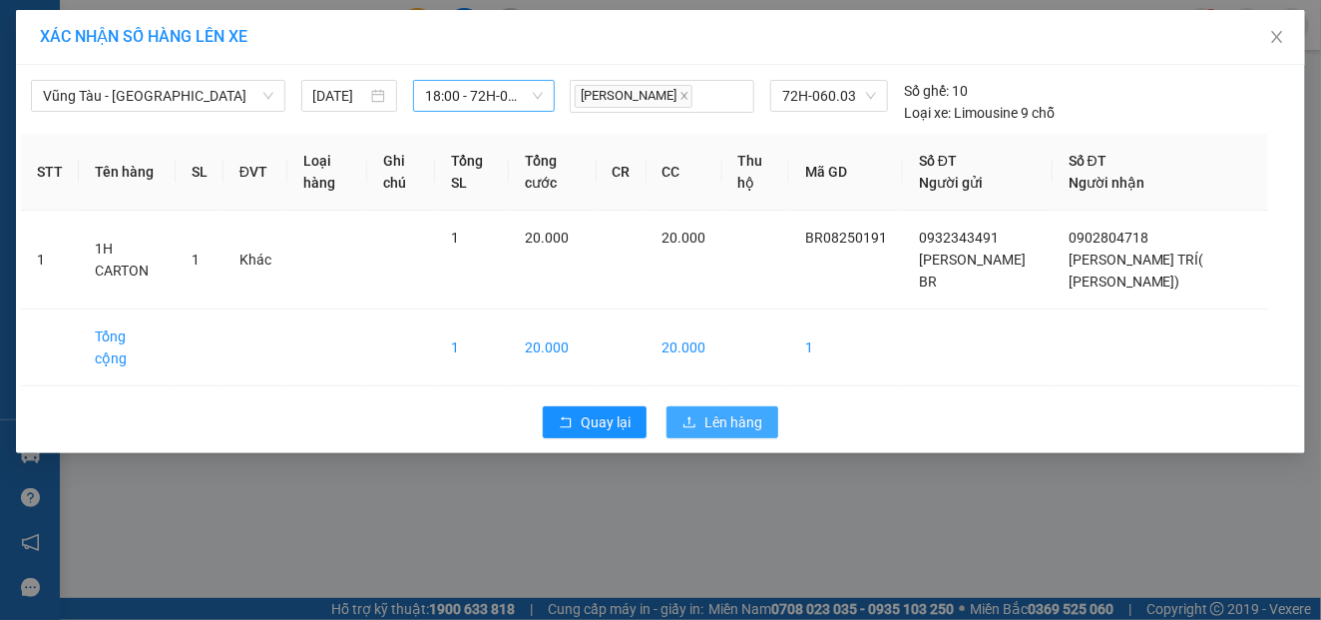
click at [718, 411] on span "Lên hàng" at bounding box center [733, 422] width 58 height 22
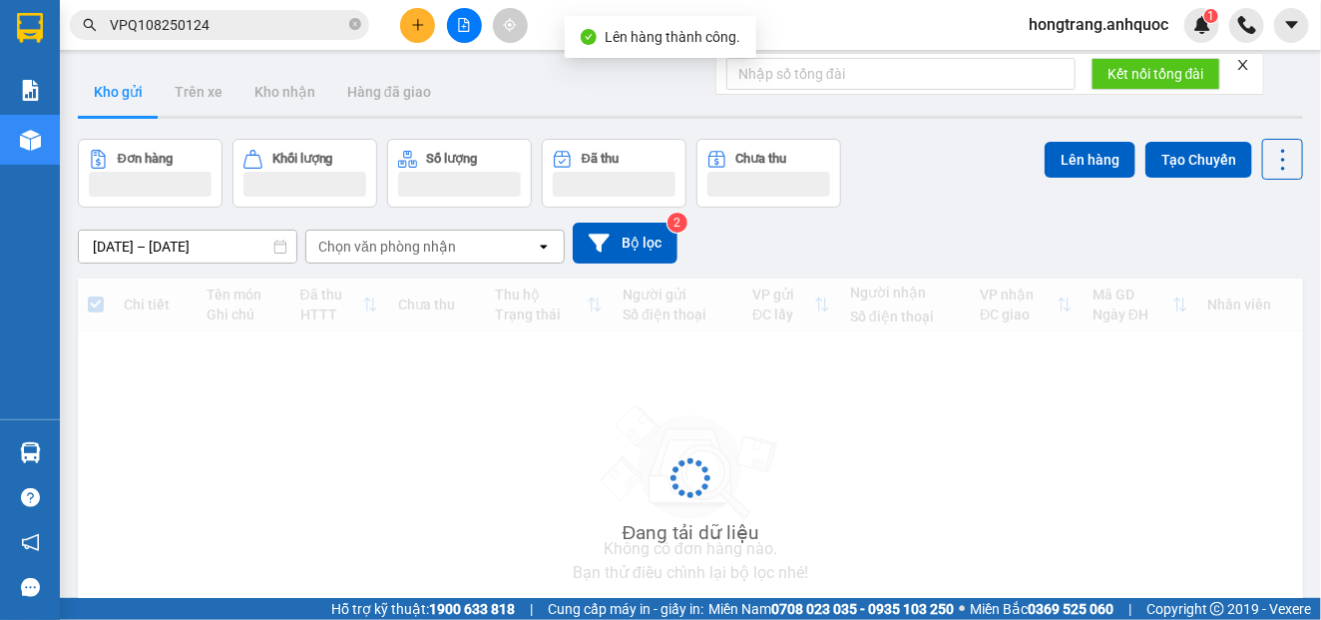
click at [459, 27] on icon "file-add" at bounding box center [464, 25] width 11 height 14
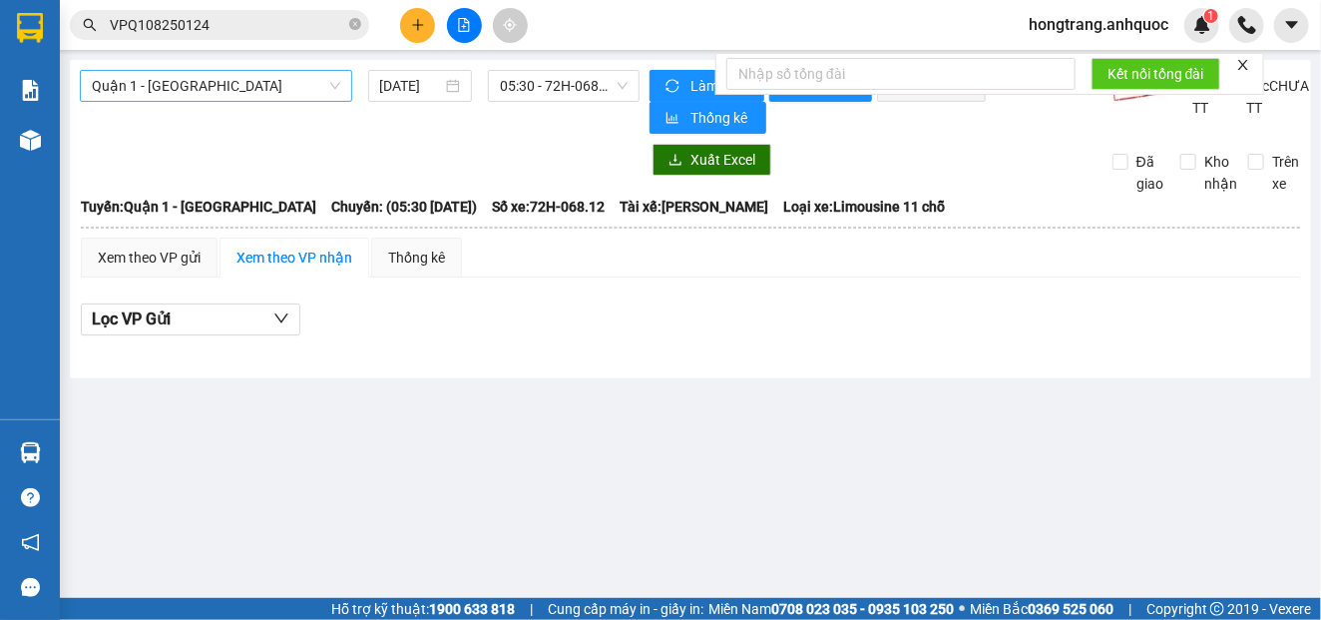
click at [143, 88] on span "Quận 1 - [GEOGRAPHIC_DATA]" at bounding box center [216, 86] width 248 height 30
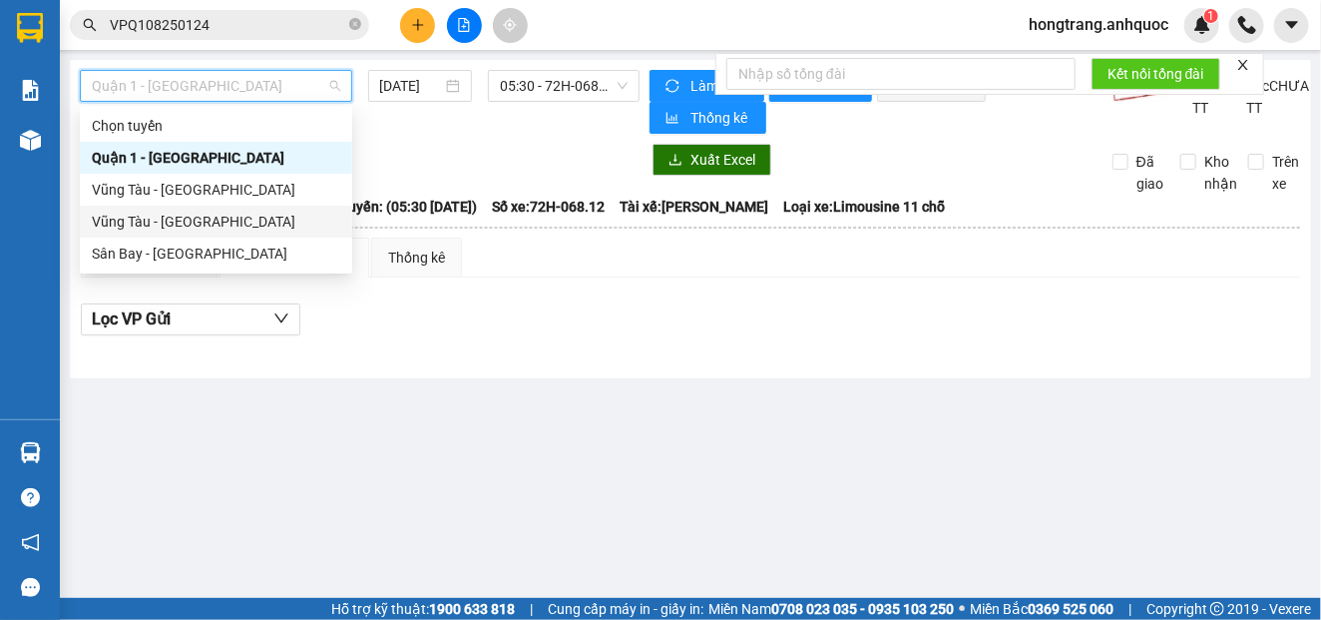
click at [129, 226] on div "Vũng Tàu - [GEOGRAPHIC_DATA]" at bounding box center [216, 222] width 248 height 22
type input "[DATE]"
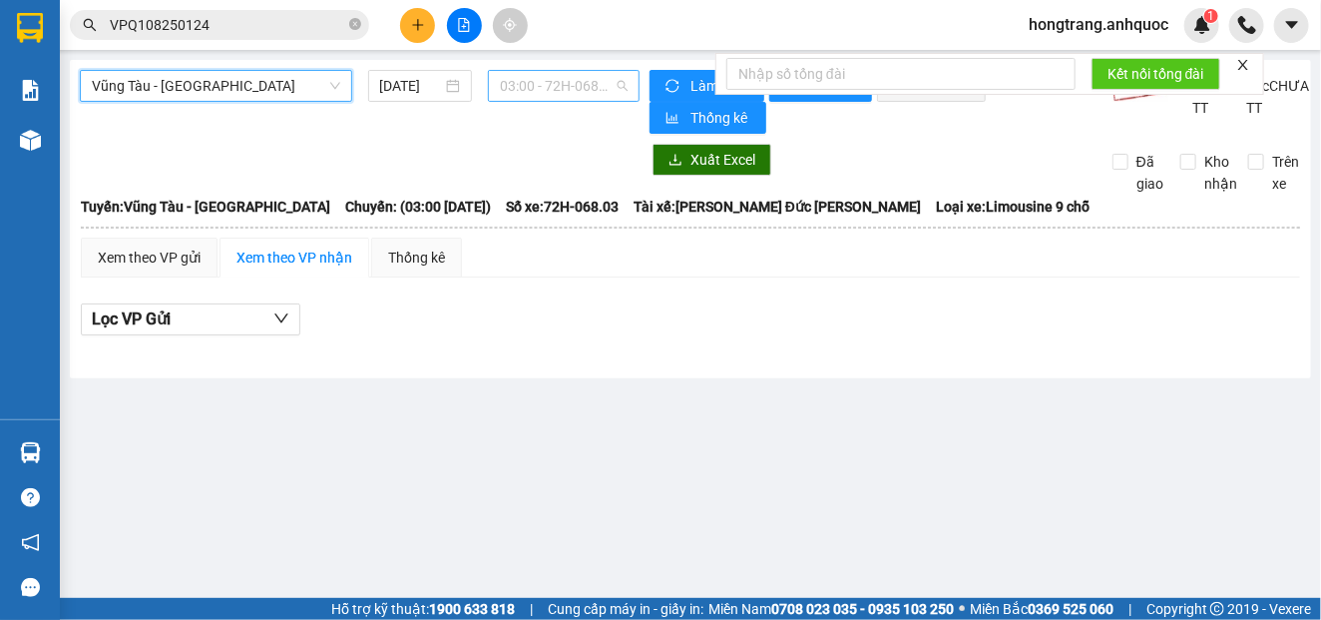
click at [529, 79] on span "03:00 - 72H-068.03" at bounding box center [564, 86] width 128 height 30
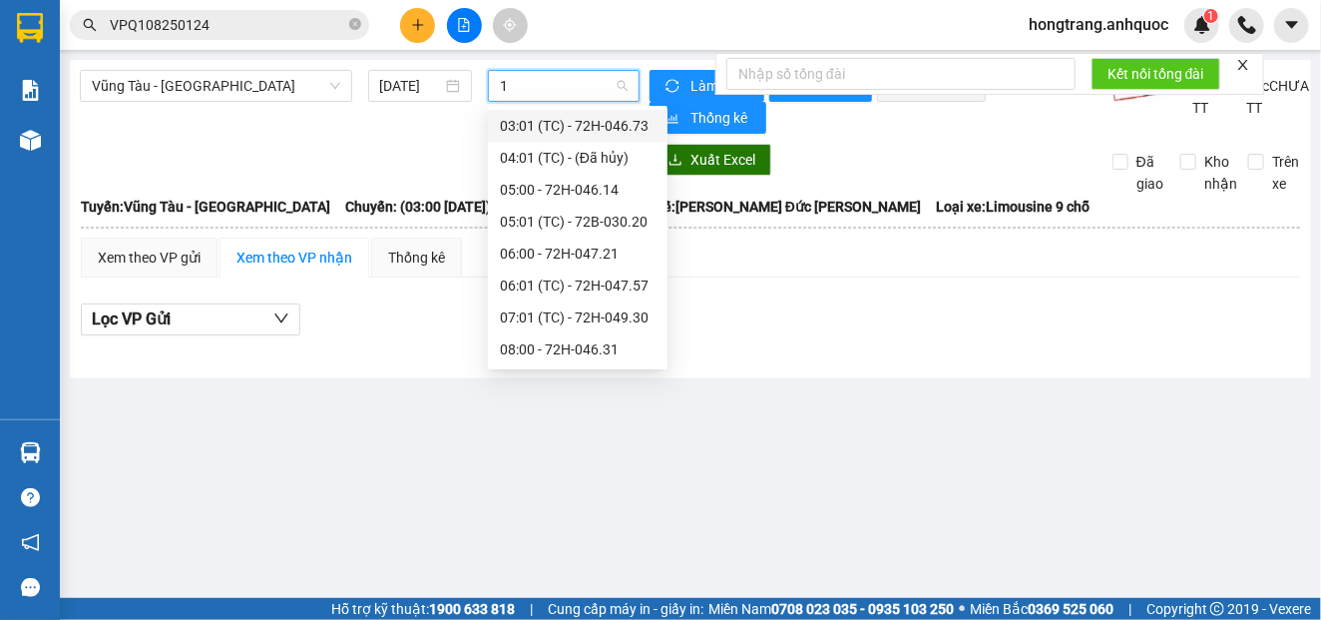
type input "18"
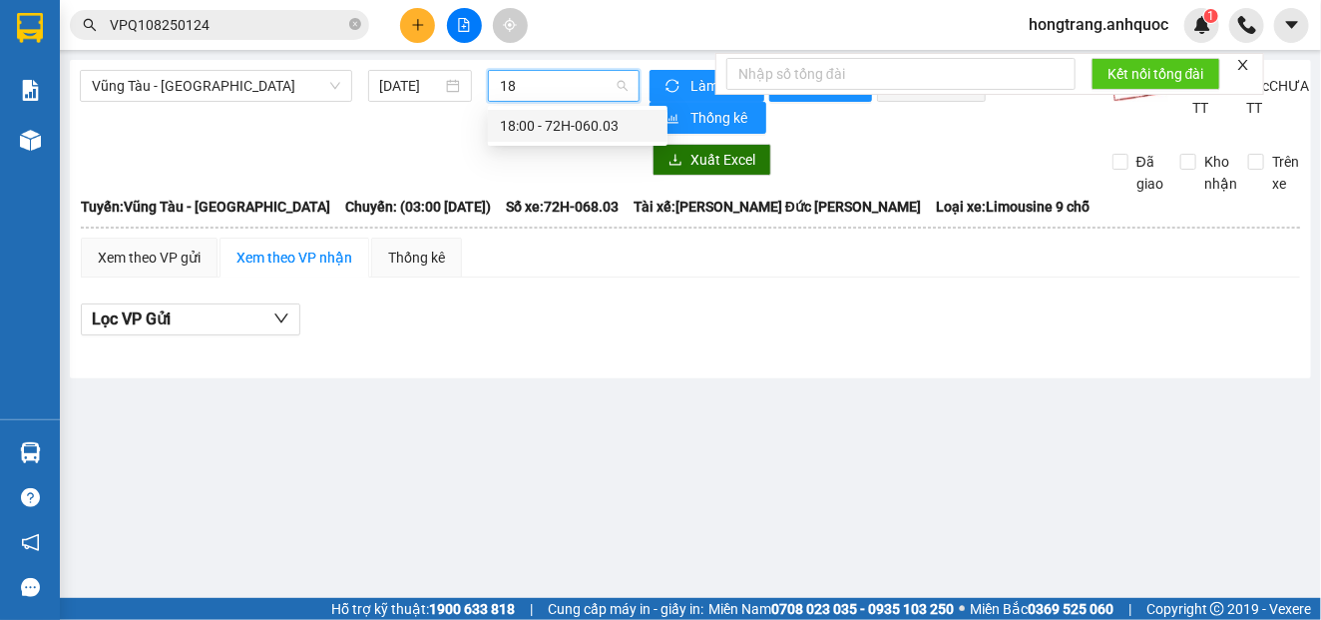
click at [535, 126] on div "18:00 - 72H-060.03" at bounding box center [578, 126] width 156 height 22
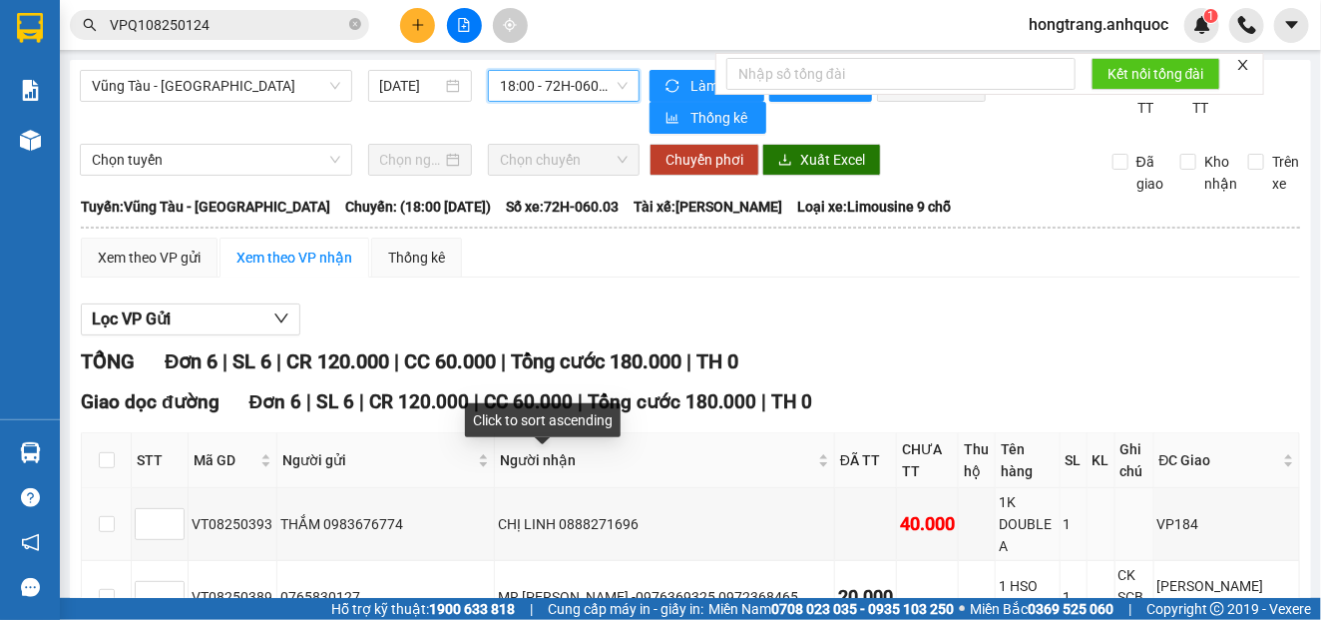
scroll to position [255, 0]
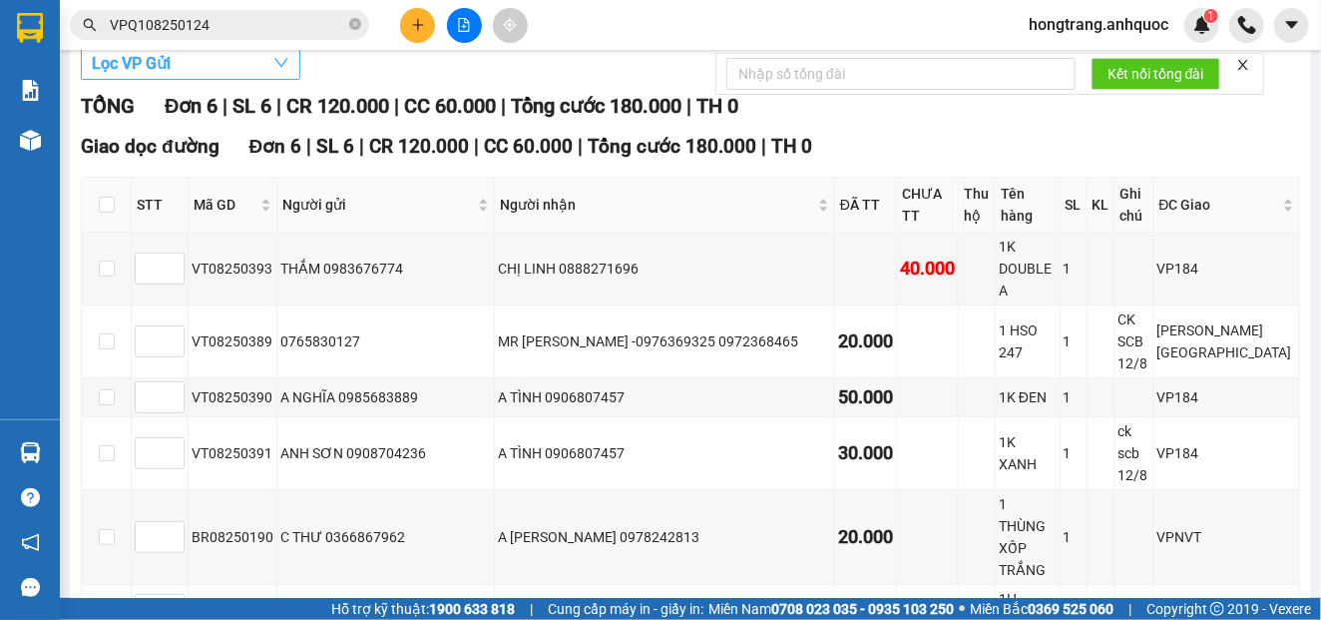
click at [160, 76] on span "Lọc VP Gửi" at bounding box center [131, 63] width 79 height 25
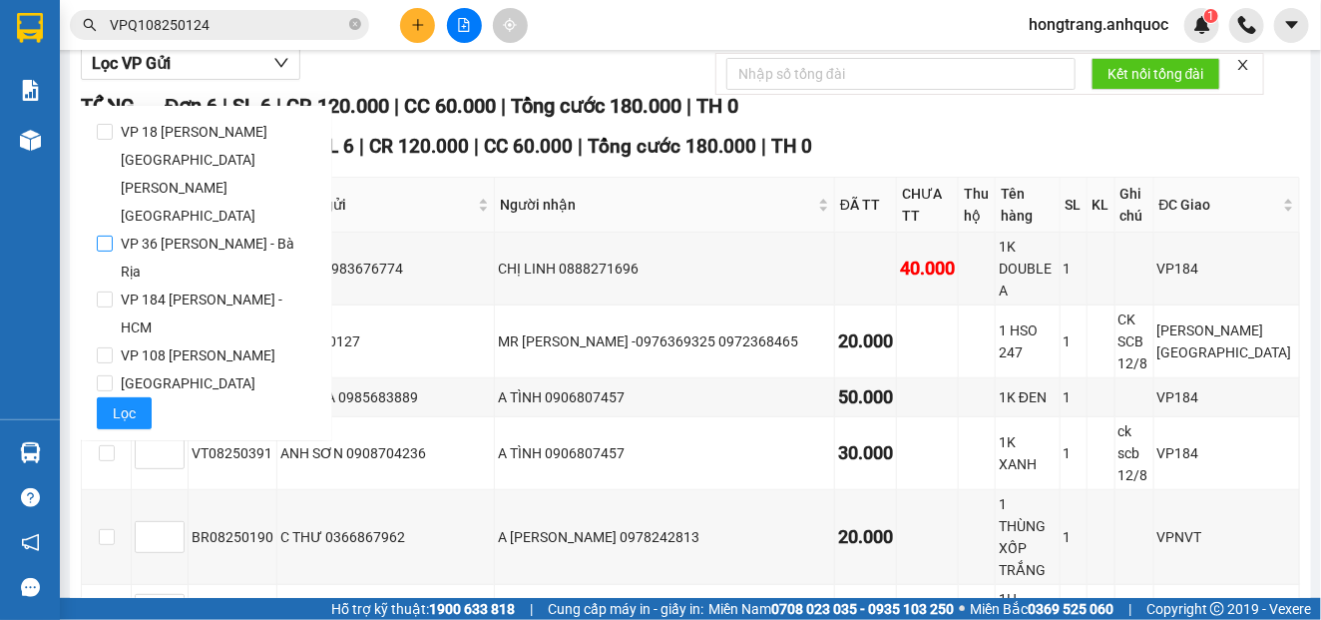
click at [171, 229] on span "VP 36 [PERSON_NAME] - Bà Rịa" at bounding box center [215, 257] width 204 height 56
click at [113, 235] on input "VP 36 [PERSON_NAME] - Bà Rịa" at bounding box center [105, 243] width 16 height 16
checkbox input "true"
drag, startPoint x: 128, startPoint y: 356, endPoint x: 370, endPoint y: 410, distance: 248.4
click at [128, 402] on span "Lọc" at bounding box center [124, 413] width 23 height 22
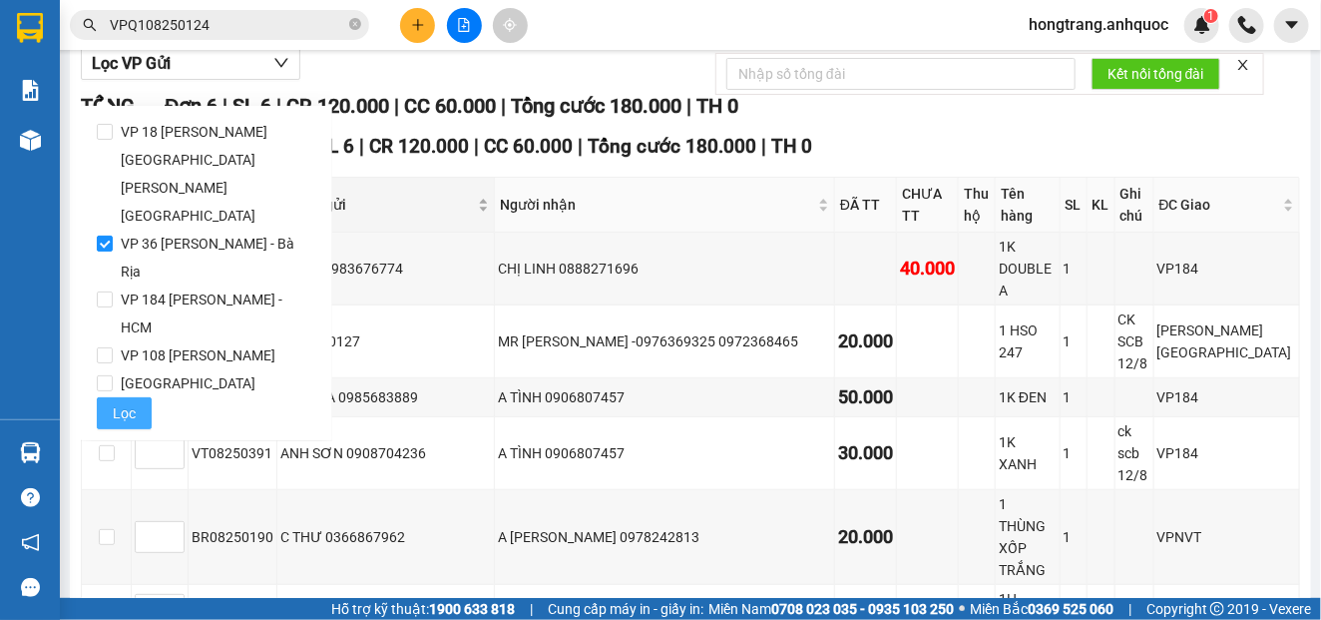
scroll to position [96, 0]
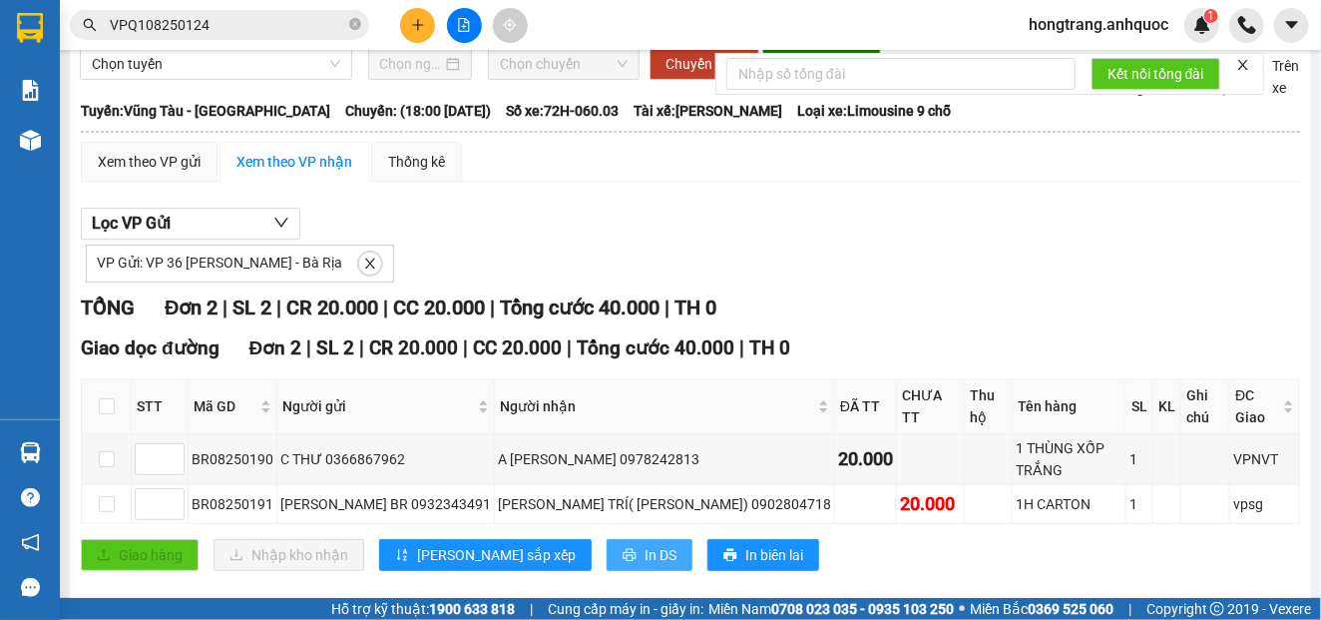
click at [645, 544] on span "In DS" at bounding box center [661, 555] width 32 height 22
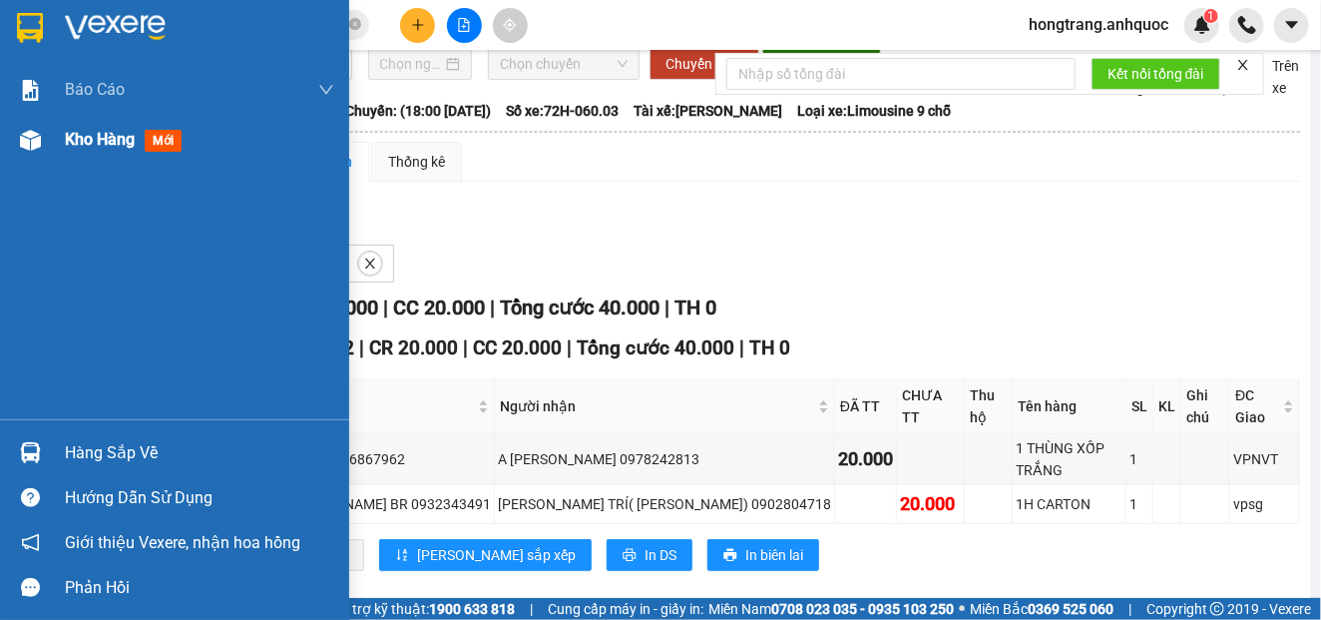
click at [44, 144] on div at bounding box center [30, 140] width 35 height 35
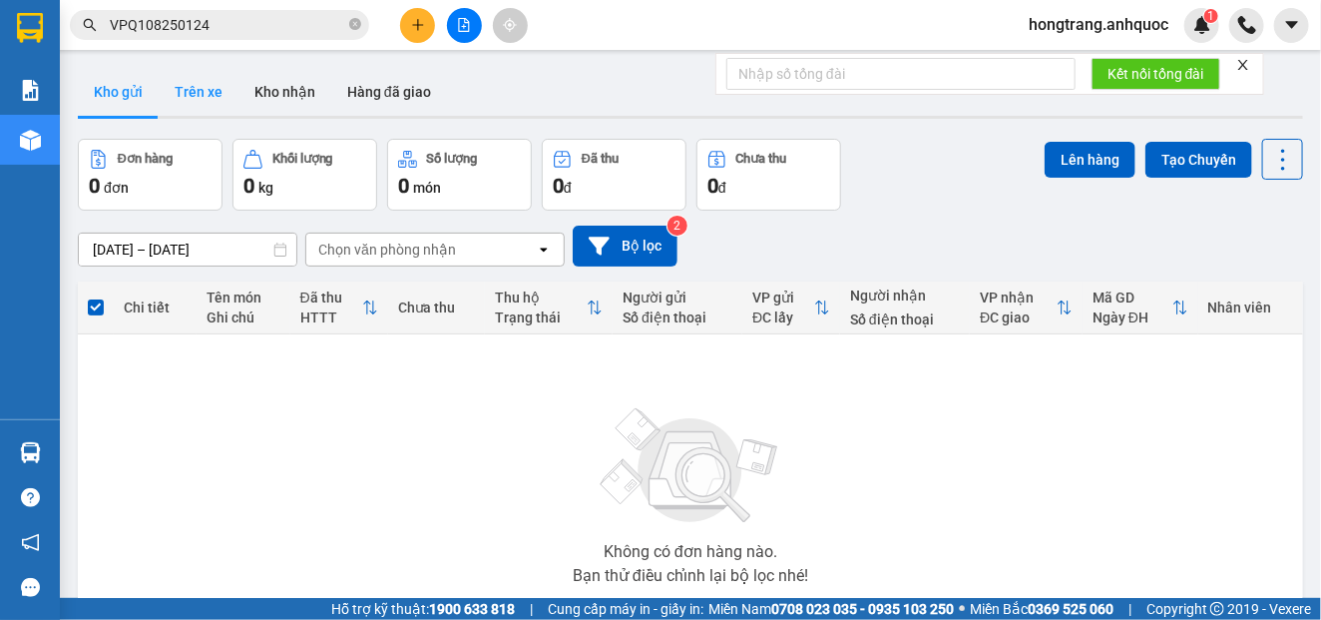
click at [200, 94] on button "Trên xe" at bounding box center [199, 92] width 80 height 48
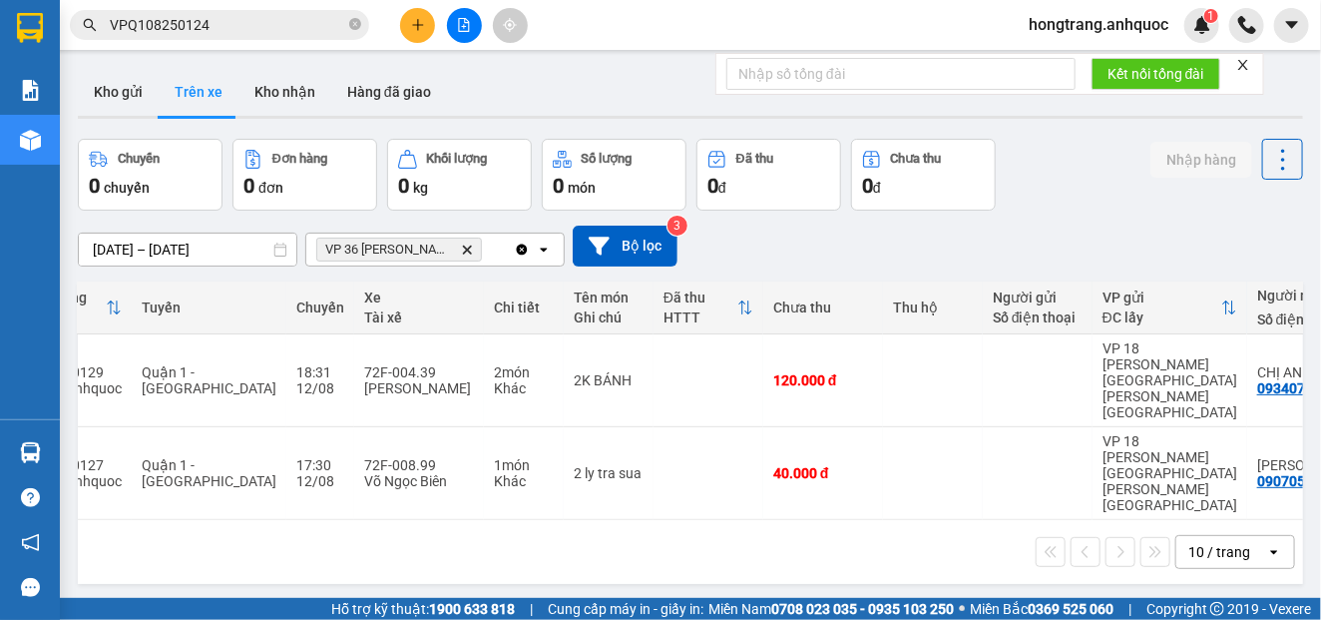
scroll to position [0, 118]
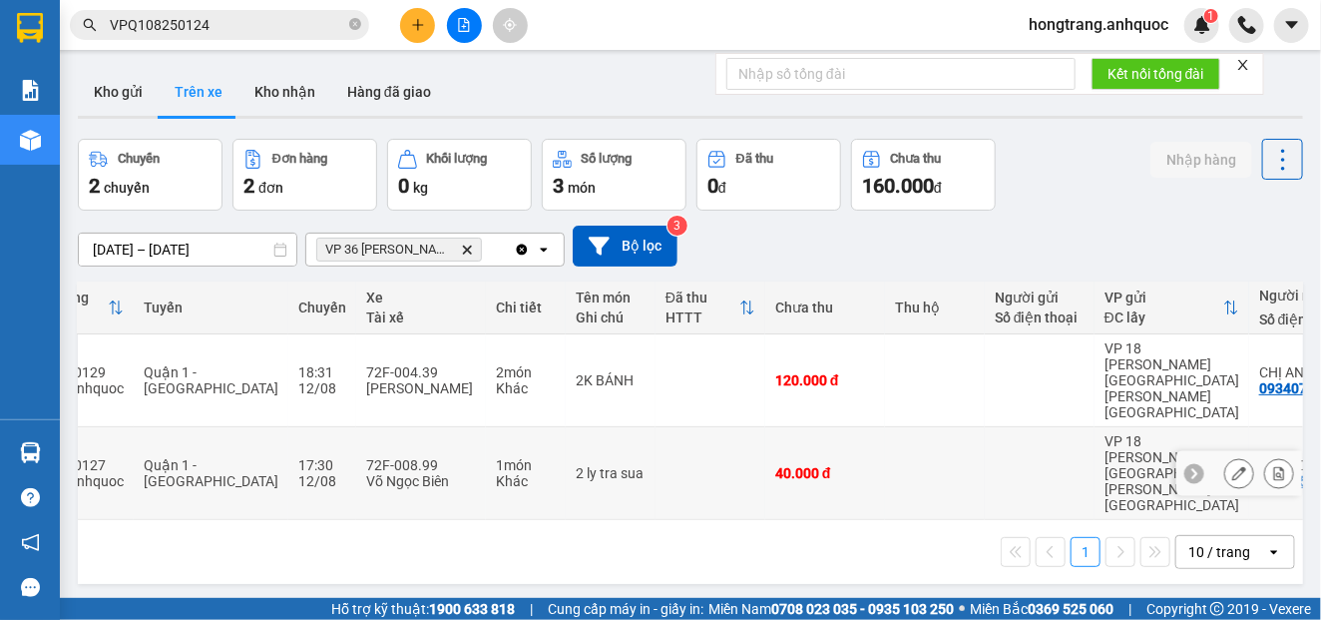
click at [1272, 466] on icon at bounding box center [1279, 473] width 14 height 14
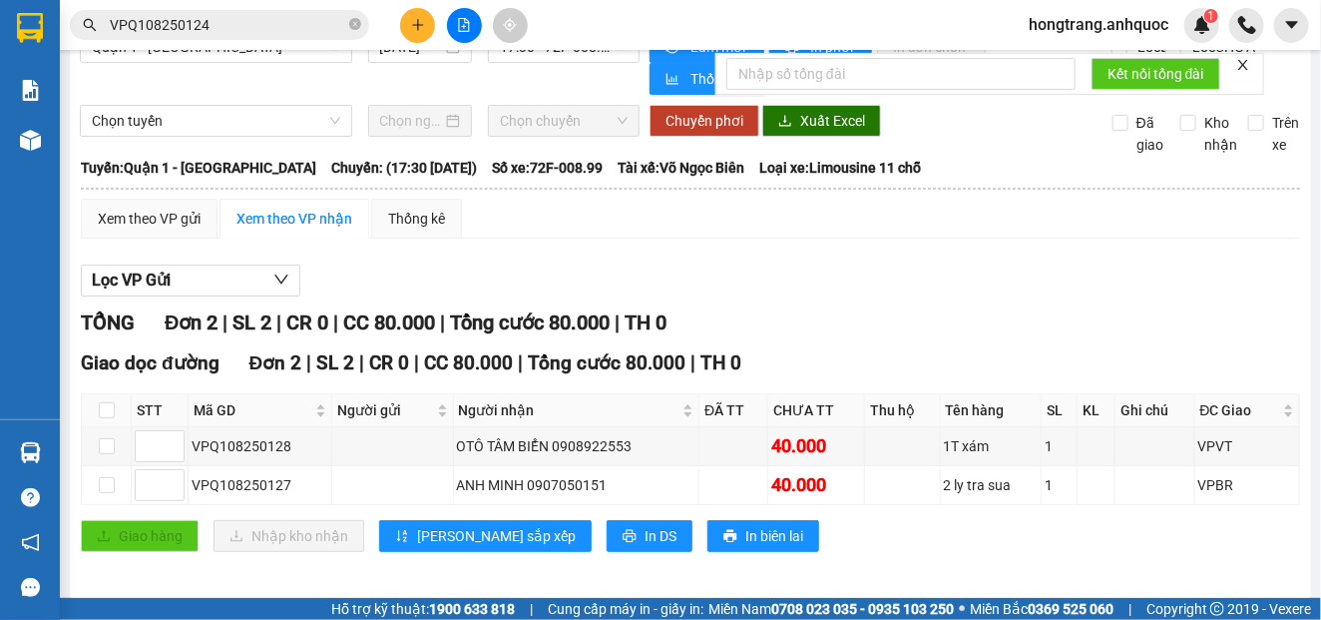
scroll to position [55, 0]
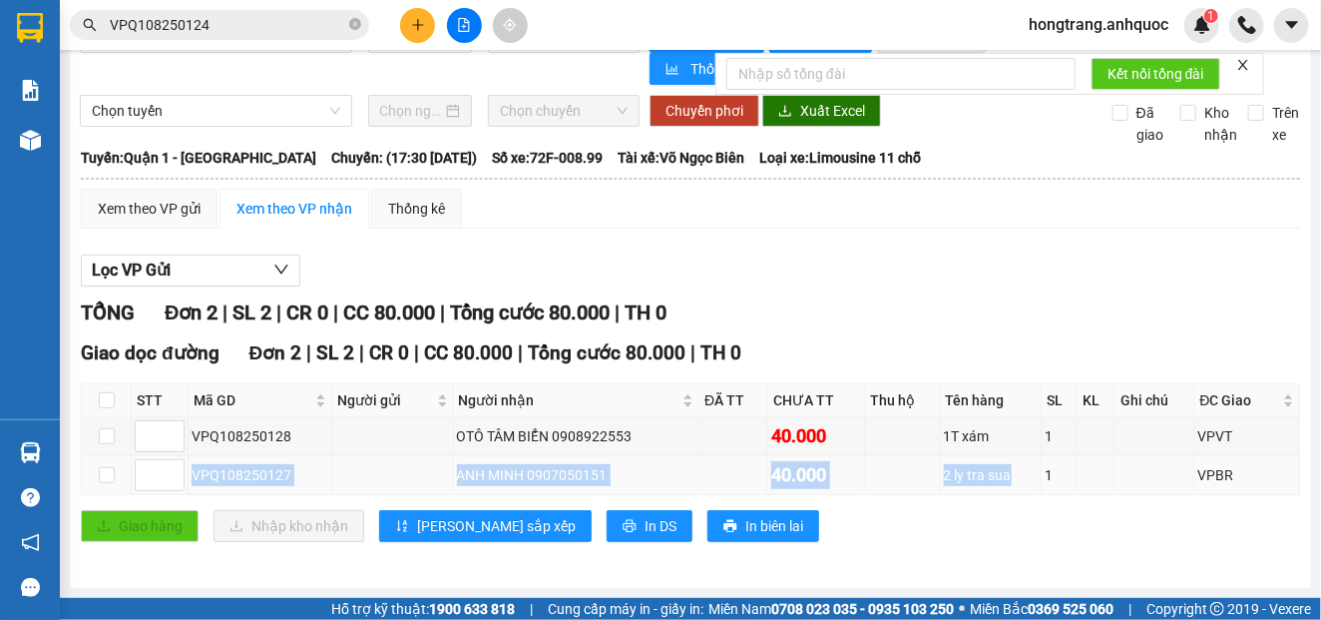
copy tr "VPQ108250127 [PERSON_NAME] 0907050151 40.000 2 ly tra sua"
drag, startPoint x: 187, startPoint y: 471, endPoint x: 926, endPoint y: 489, distance: 739.6
click at [991, 468] on tr "VPQ108250127 [PERSON_NAME] 0907050151 40.000 2 ly tra sua 1 VPBR" at bounding box center [691, 475] width 1218 height 39
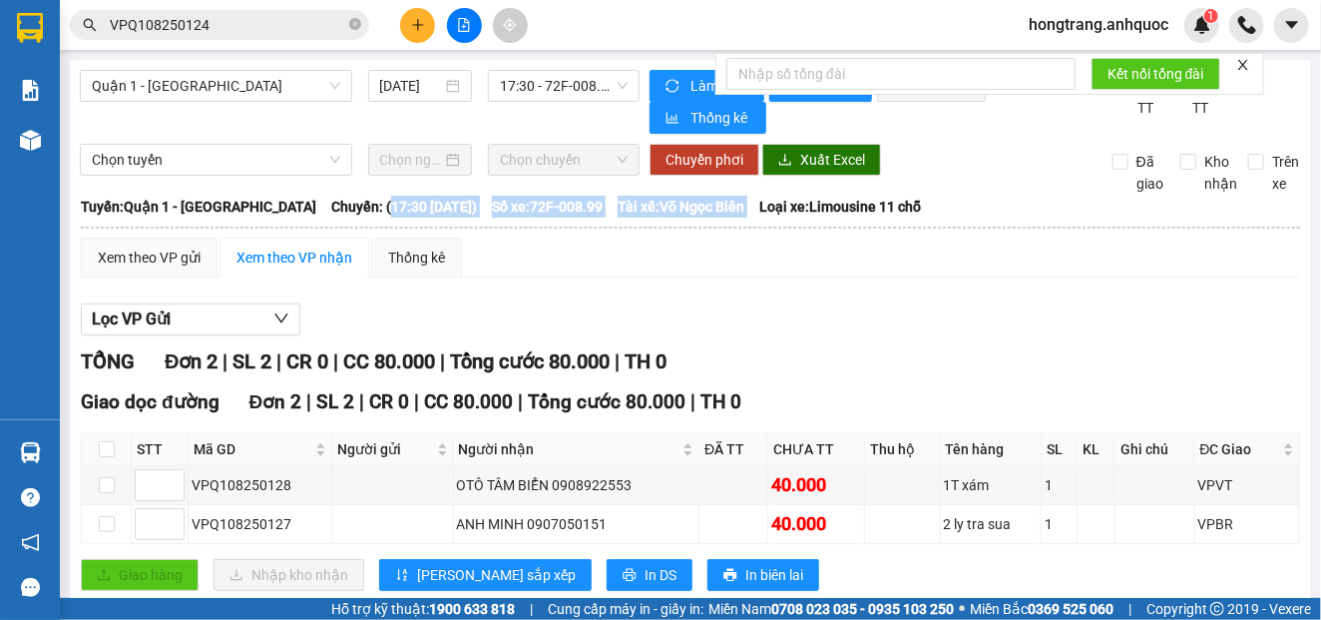
copy div "17:30 [DATE]) Số xe: 72F-008.99 Tài xế: [PERSON_NAME] Biên"
drag, startPoint x: 333, startPoint y: 216, endPoint x: 751, endPoint y: 211, distance: 418.1
click at [751, 211] on div "[GEOGRAPHIC_DATA]: [PERSON_NAME] 1 - Vũng Tàu Chuyến: (17:30 [DATE]) Số xe: 72F…" at bounding box center [690, 207] width 1219 height 22
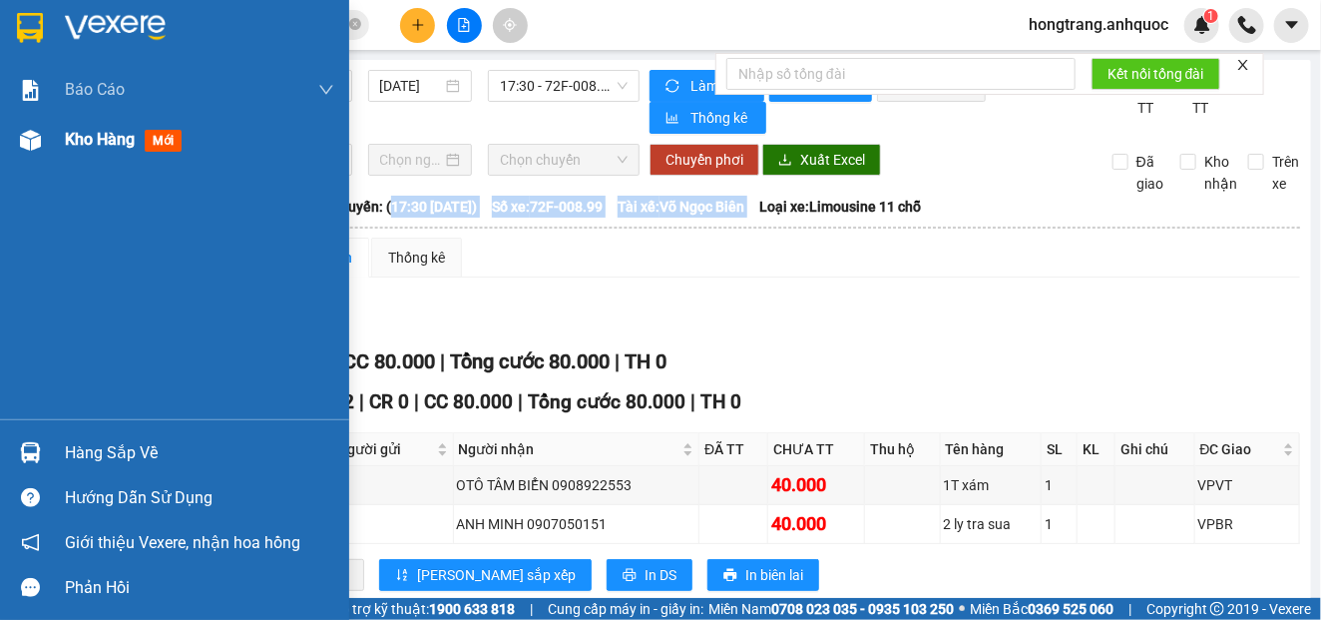
click at [40, 142] on img at bounding box center [30, 140] width 21 height 21
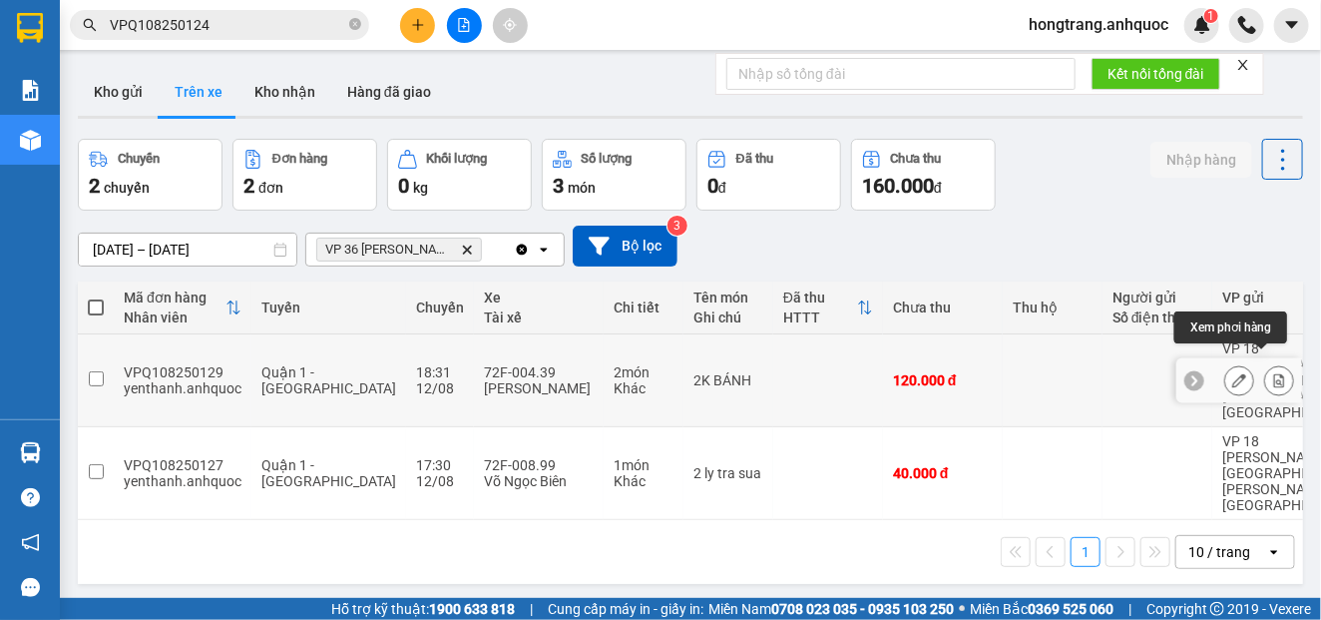
click at [1272, 373] on icon at bounding box center [1279, 380] width 14 height 14
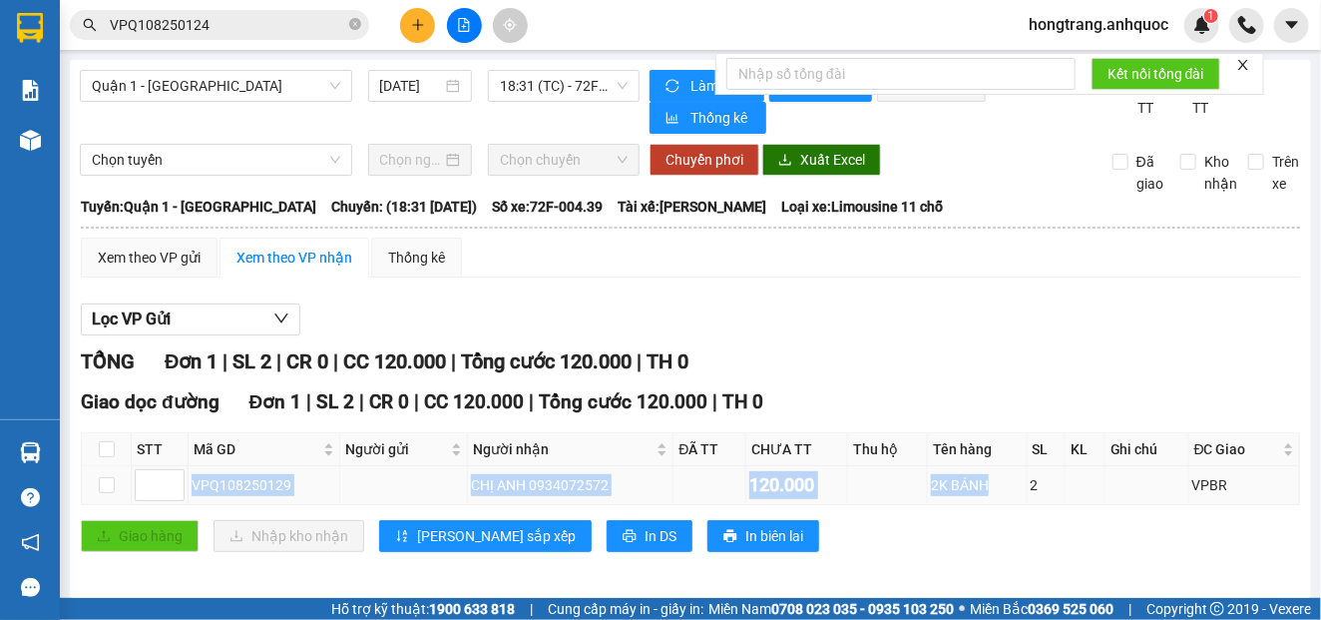
drag, startPoint x: 192, startPoint y: 495, endPoint x: 976, endPoint y: 490, distance: 784.3
click at [976, 490] on tr "VPQ108250129 CHỊ ANH 0934072572 120.000 2K BÁNH 2 VPBR" at bounding box center [691, 485] width 1218 height 39
copy tr "VPQ108250129 CHỊ ANH 0934072572 120.000 2K BÁNH"
click at [159, 126] on div "Quận 1 - [GEOGRAPHIC_DATA] [DATE] 18:31 (TC) - 72F-004.39" at bounding box center [360, 102] width 560 height 64
drag, startPoint x: 335, startPoint y: 214, endPoint x: 768, endPoint y: 211, distance: 433.0
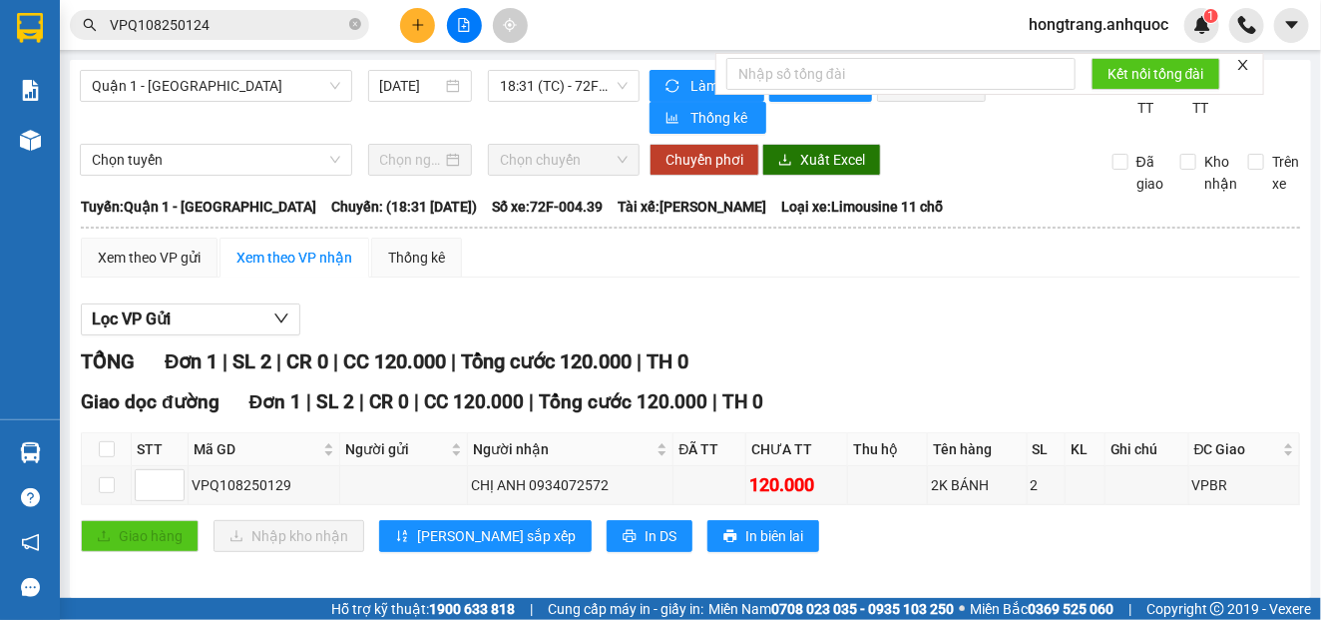
click at [768, 211] on div "[GEOGRAPHIC_DATA]: [PERSON_NAME] 1 - Vũng [PERSON_NAME]: (18:31 [DATE]) Số xe: …" at bounding box center [690, 207] width 1219 height 22
copy div "18:31 [DATE]) Số xe: 72F-004.39 Tài xế: [PERSON_NAME]"
